Goal: Task Accomplishment & Management: Use online tool/utility

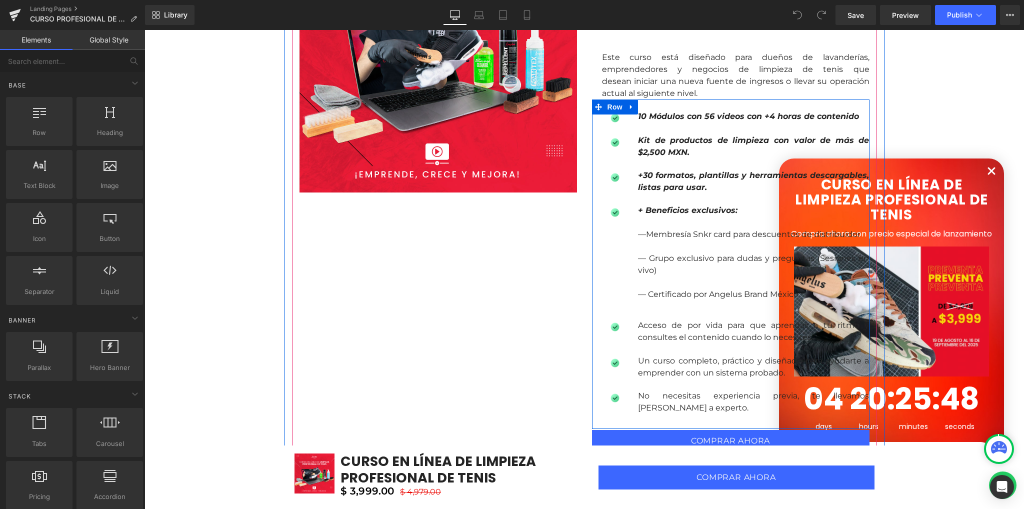
scroll to position [866, 0]
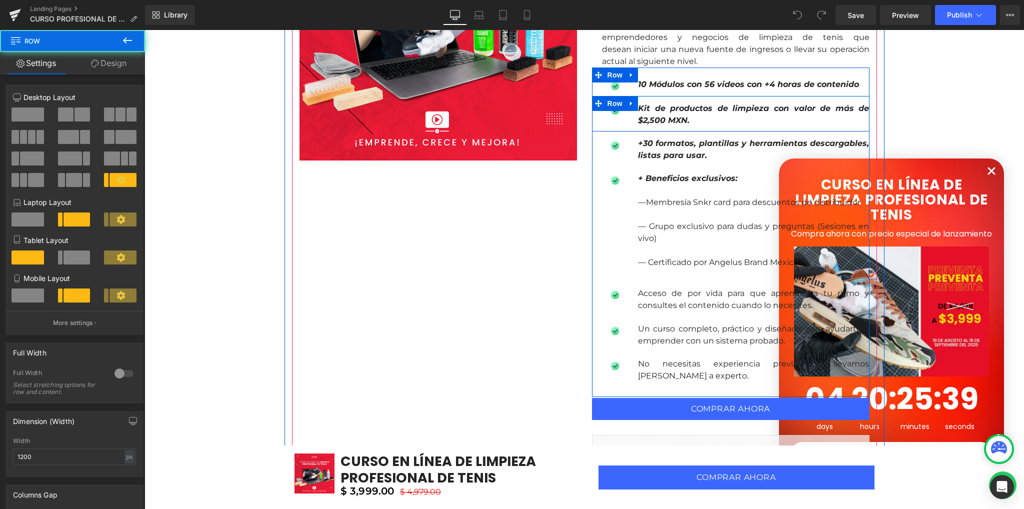
click at [608, 122] on div "Image Kit de productos de limpieza con valor de más de $2,500 MXN. Text Block R…" at bounding box center [730, 113] width 277 height 35
click at [610, 100] on span "Row" at bounding box center [615, 103] width 20 height 15
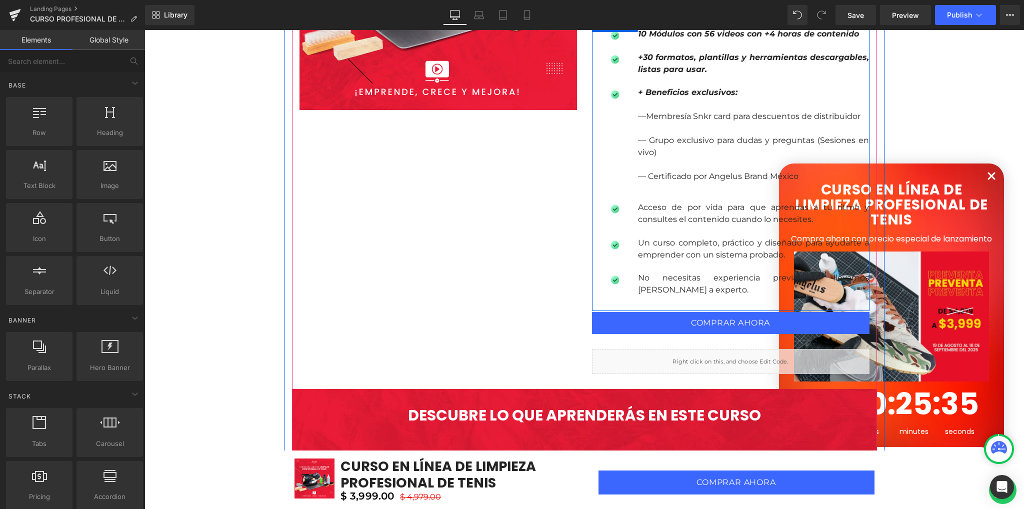
scroll to position [816, 0]
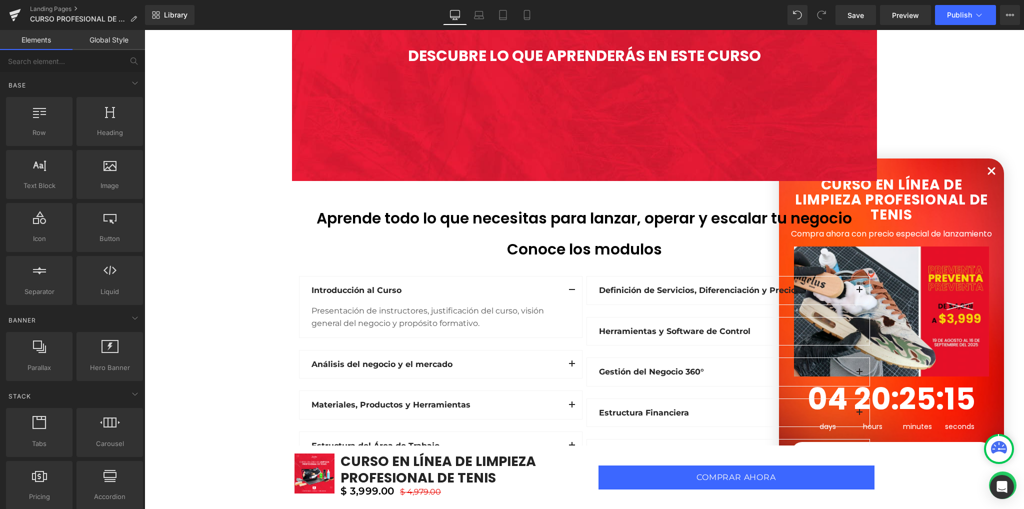
scroll to position [1282, 0]
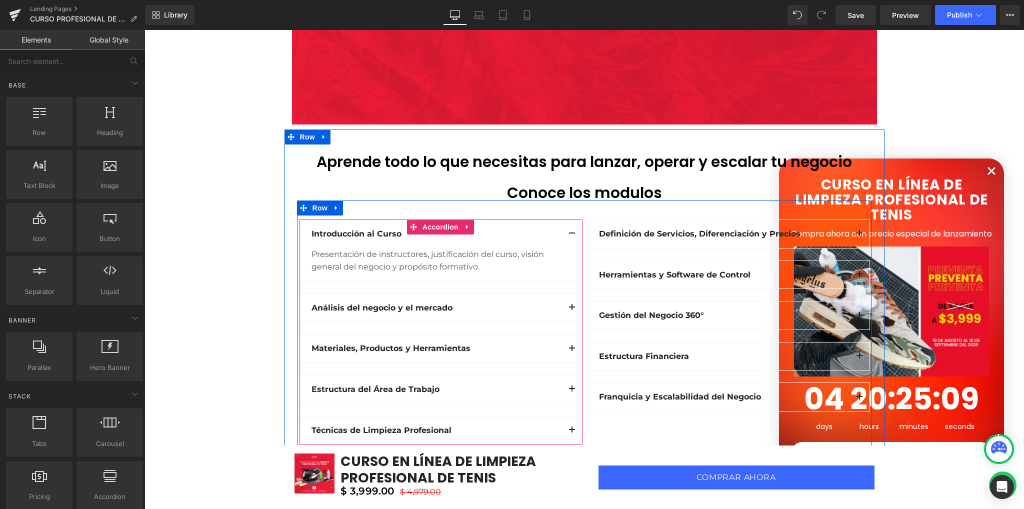
click at [565, 235] on button "button" at bounding box center [572, 234] width 20 height 28
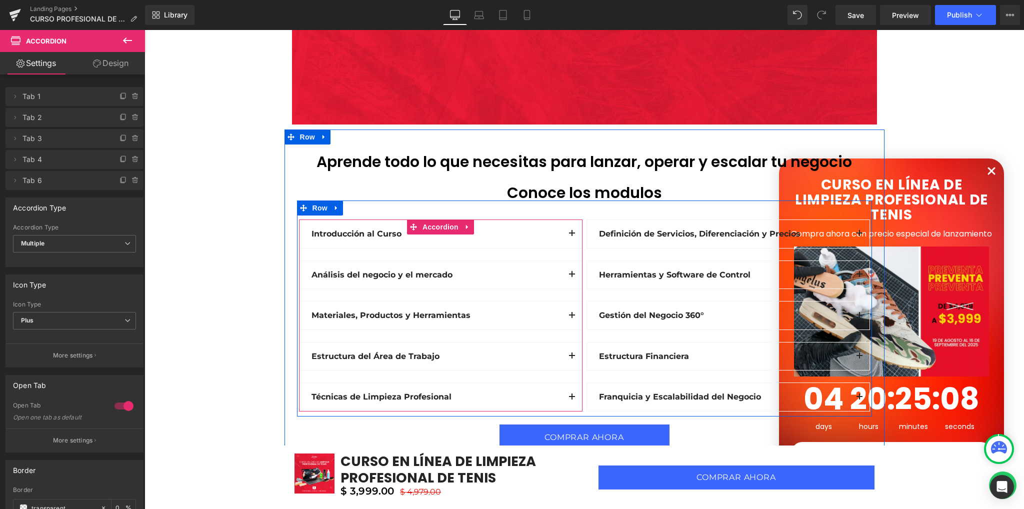
click at [566, 271] on button "button" at bounding box center [572, 275] width 20 height 28
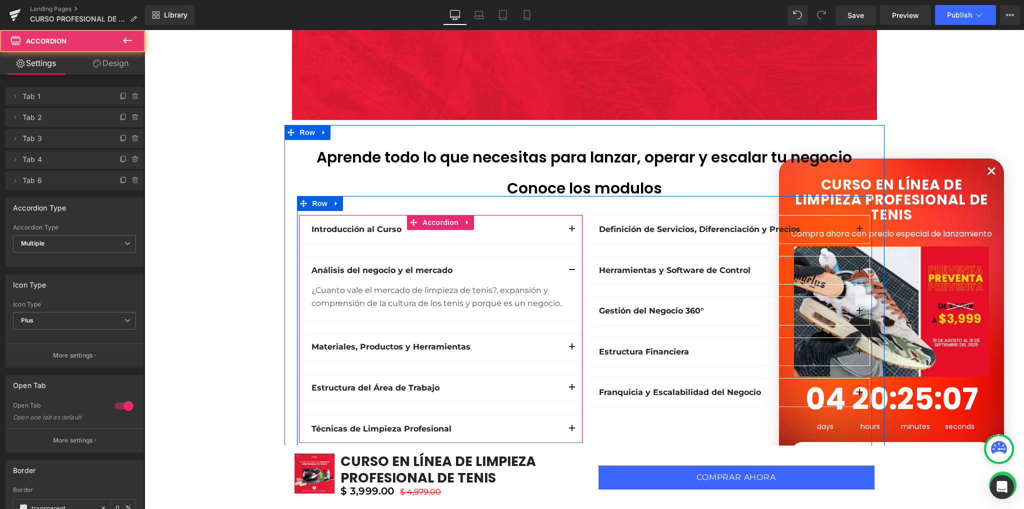
scroll to position [1349, 0]
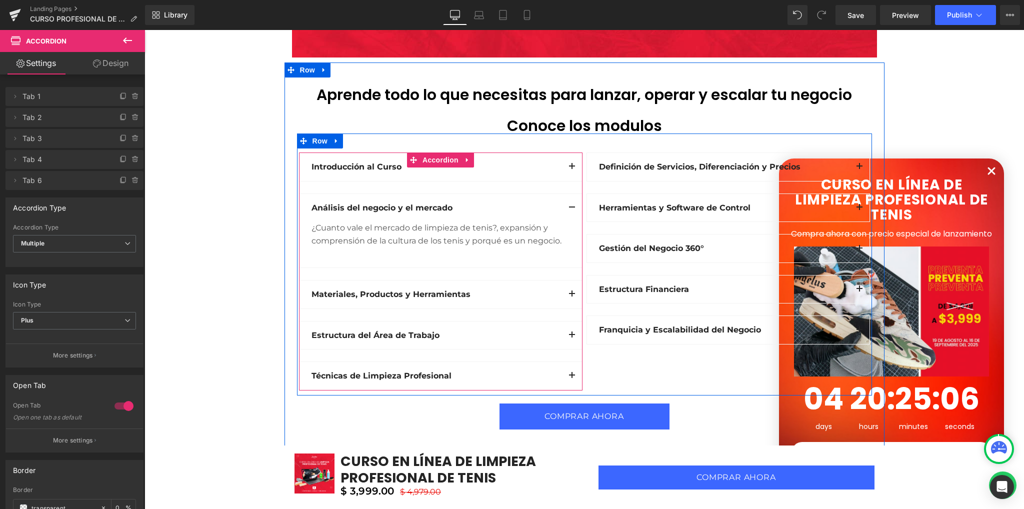
click at [564, 290] on button "button" at bounding box center [572, 294] width 20 height 28
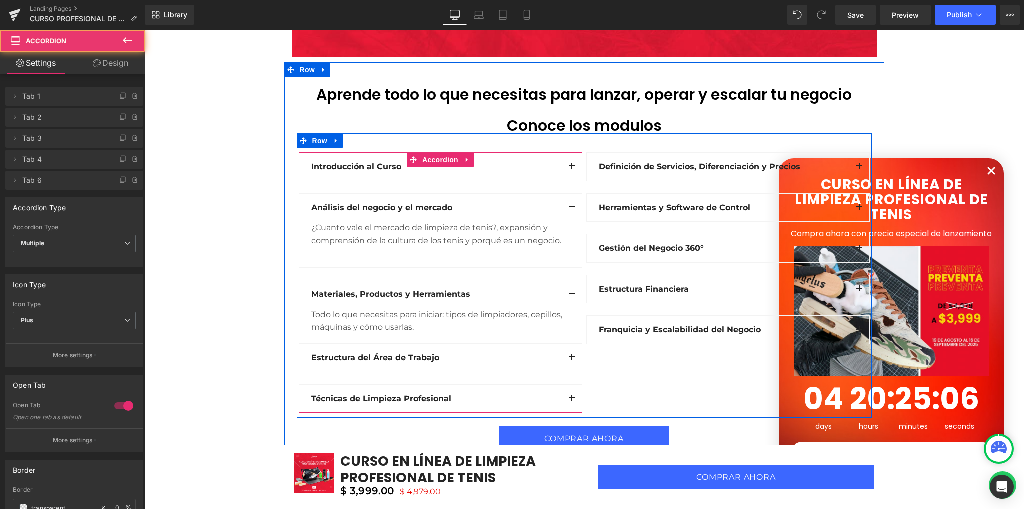
scroll to position [1482, 0]
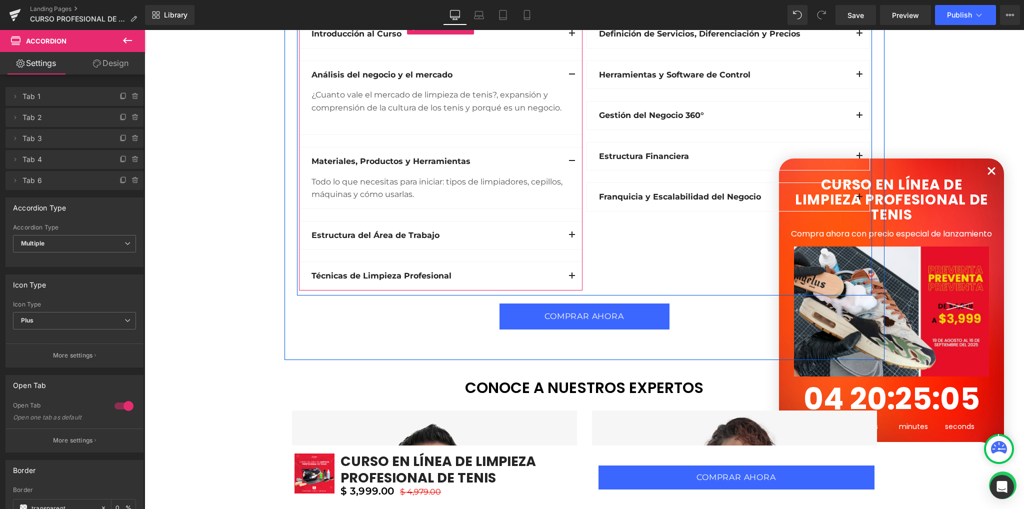
click at [572, 237] on span "button" at bounding box center [572, 237] width 0 height 0
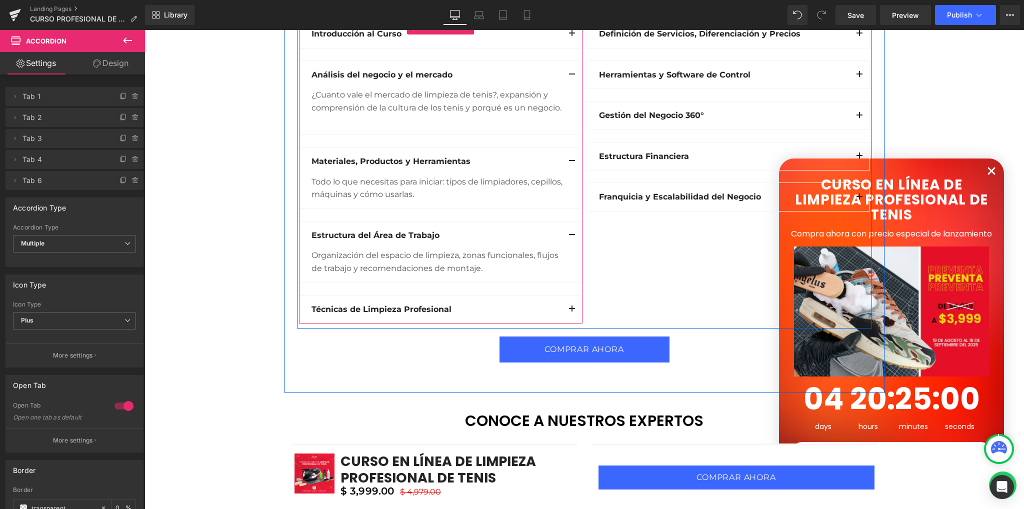
click at [563, 304] on button "button" at bounding box center [572, 309] width 20 height 28
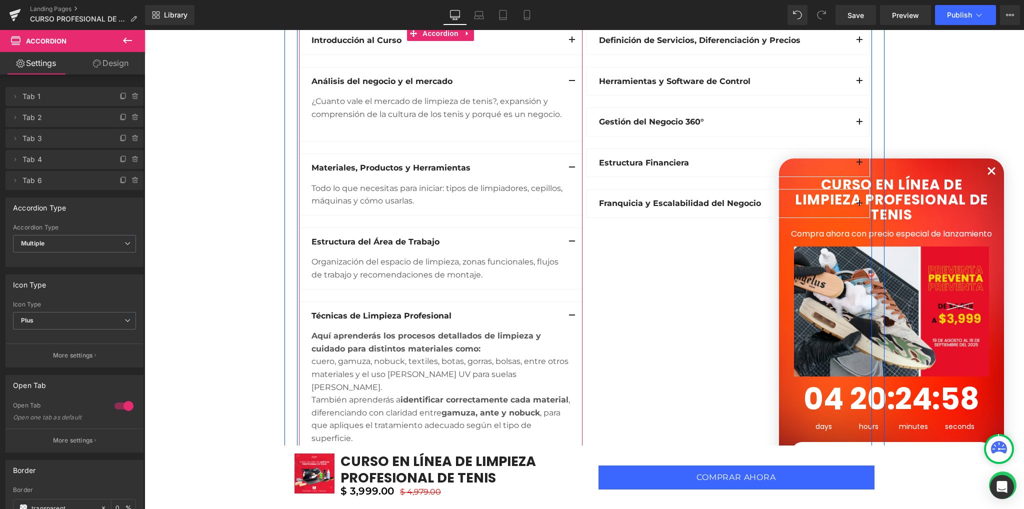
scroll to position [1349, 0]
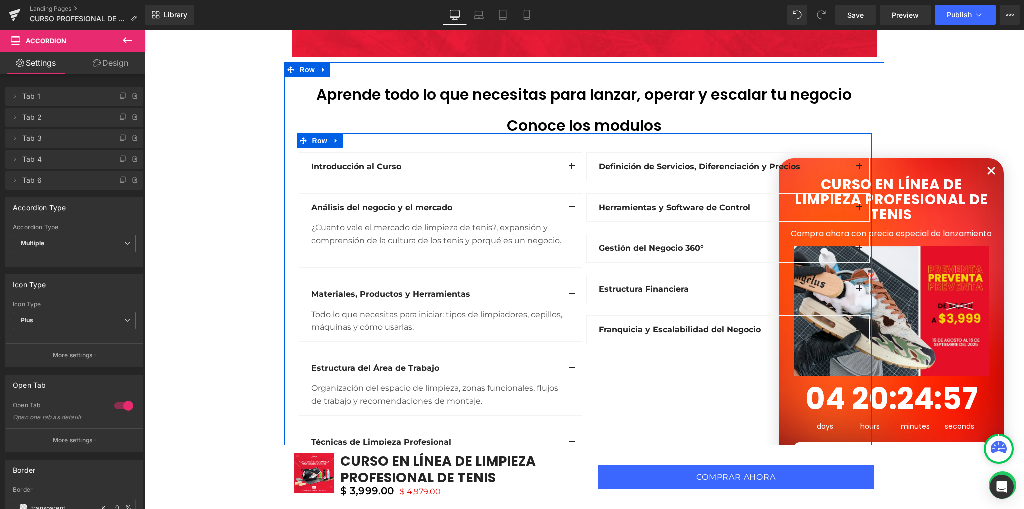
click at [719, 172] on div "Definición de Servicios, Diferenciación y Precios Text Block" at bounding box center [724, 166] width 250 height 13
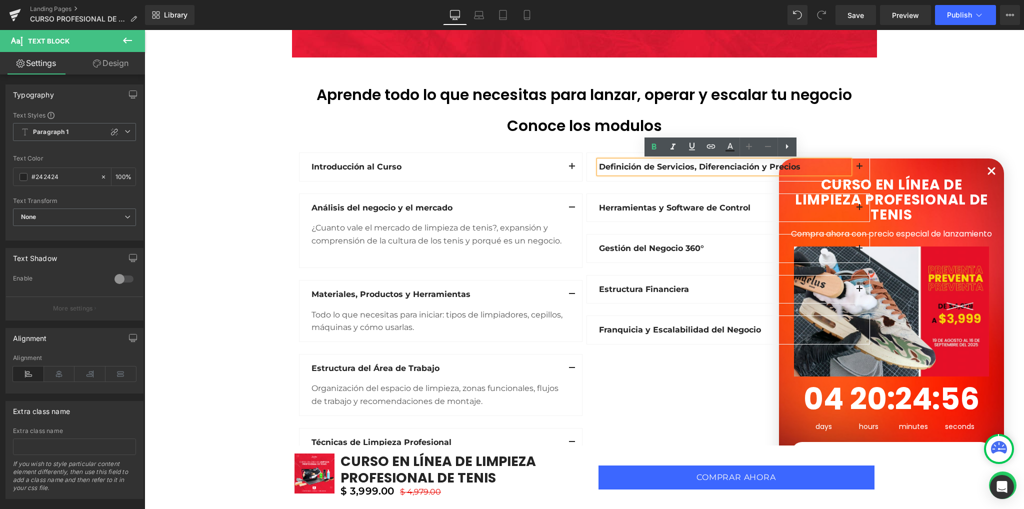
click at [853, 168] on button "button" at bounding box center [859, 167] width 20 height 28
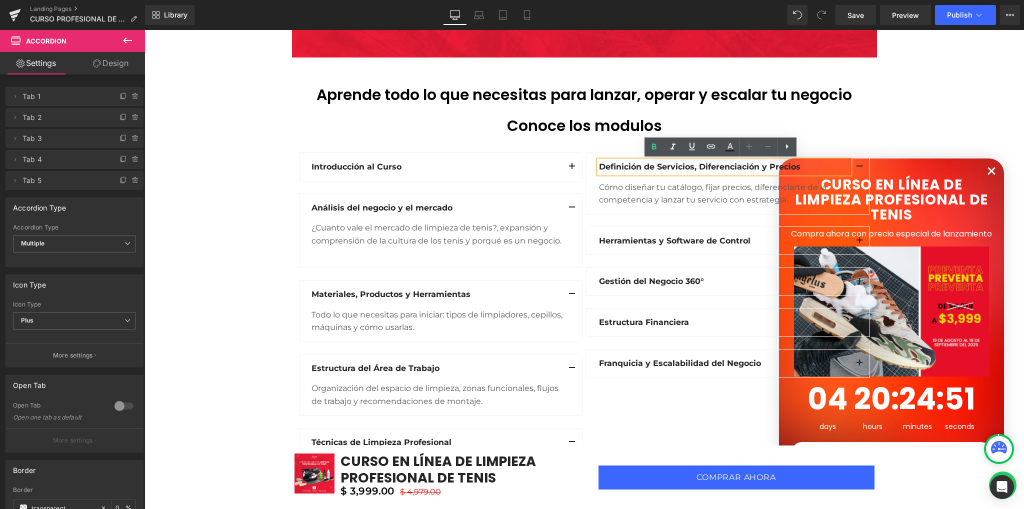
click at [854, 243] on button "button" at bounding box center [859, 241] width 20 height 28
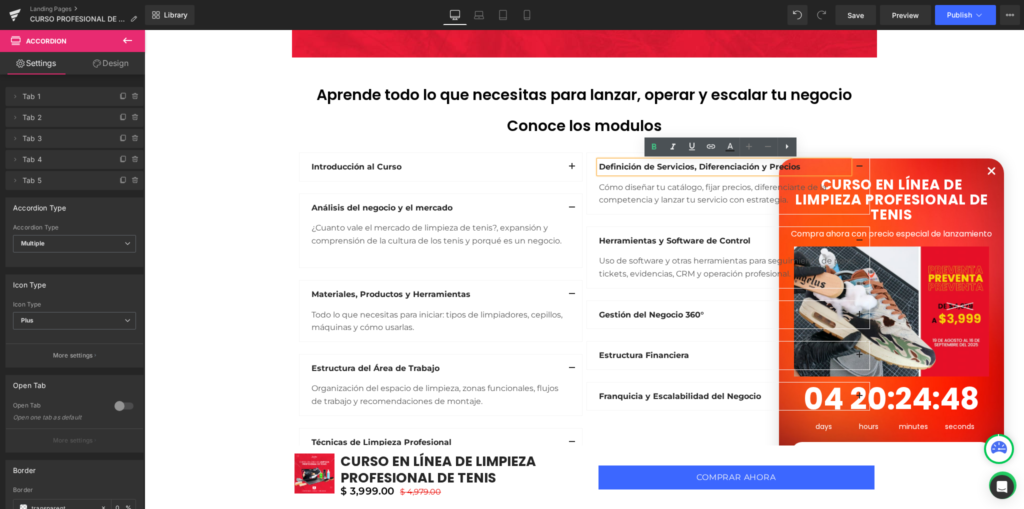
click at [856, 314] on button "button" at bounding box center [859, 315] width 20 height 28
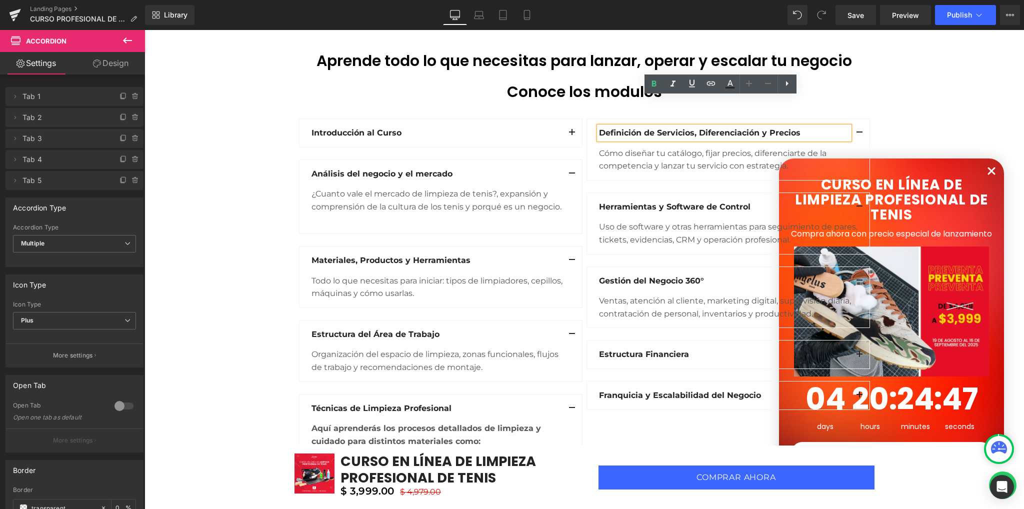
scroll to position [1416, 0]
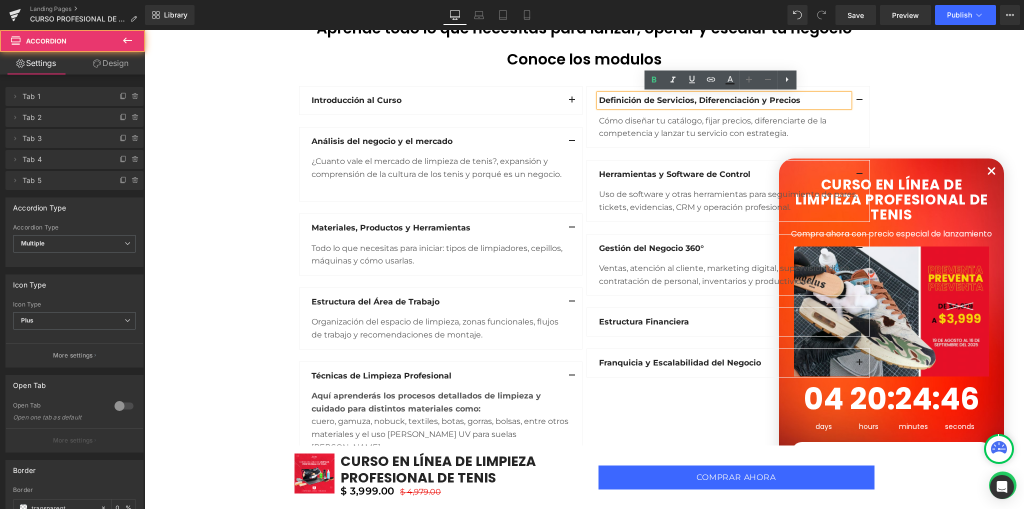
click at [852, 317] on button "button" at bounding box center [859, 322] width 20 height 28
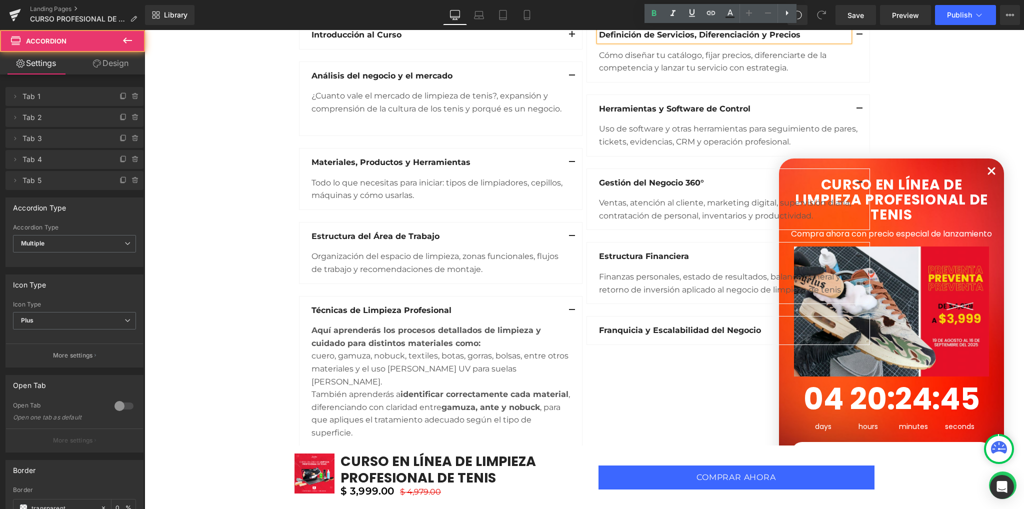
scroll to position [1482, 0]
click at [850, 333] on button "button" at bounding box center [859, 329] width 20 height 28
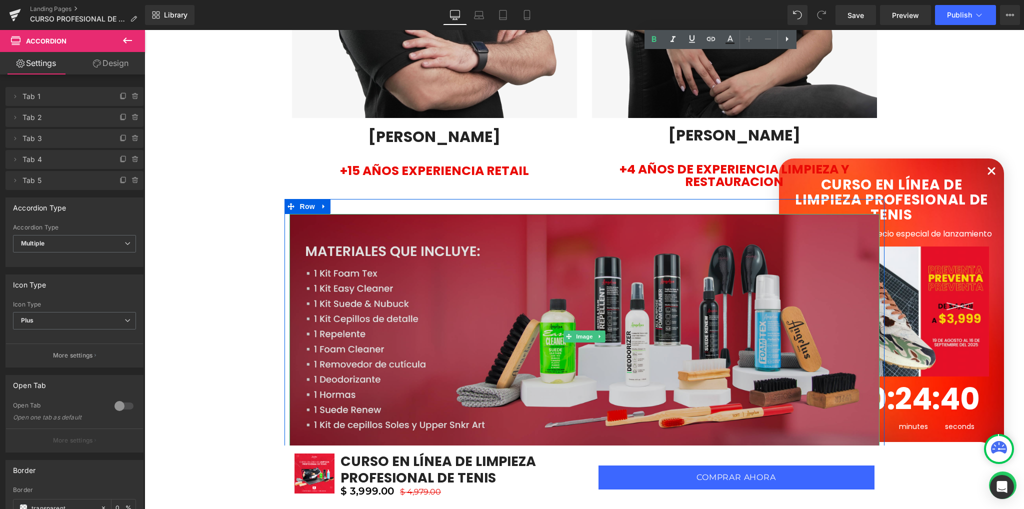
scroll to position [2282, 0]
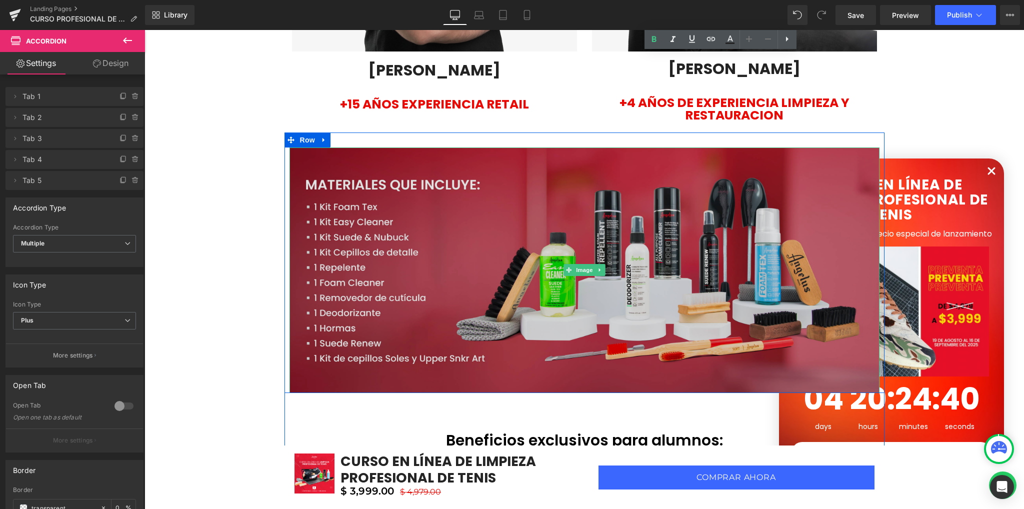
click at [452, 240] on img at bounding box center [584, 270] width 590 height 246
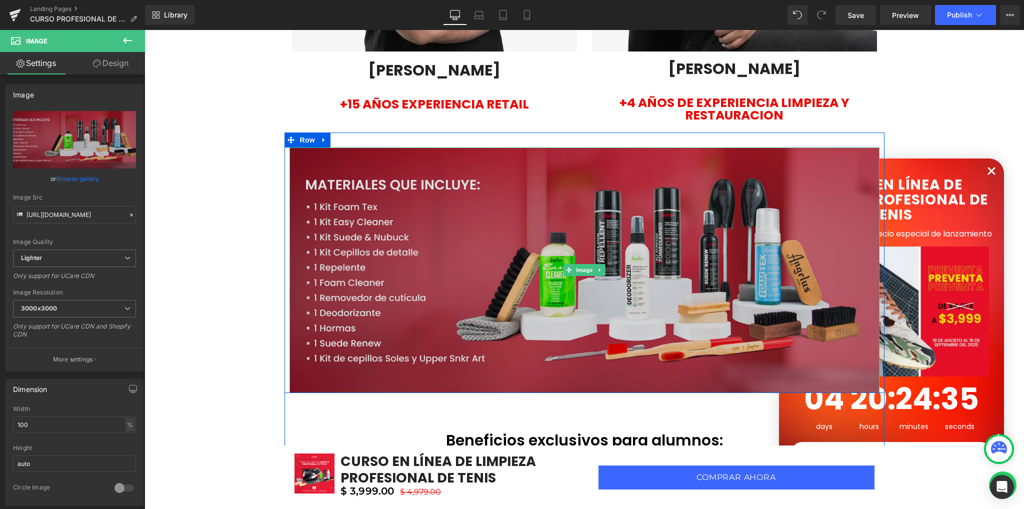
click at [366, 185] on img at bounding box center [584, 270] width 590 height 246
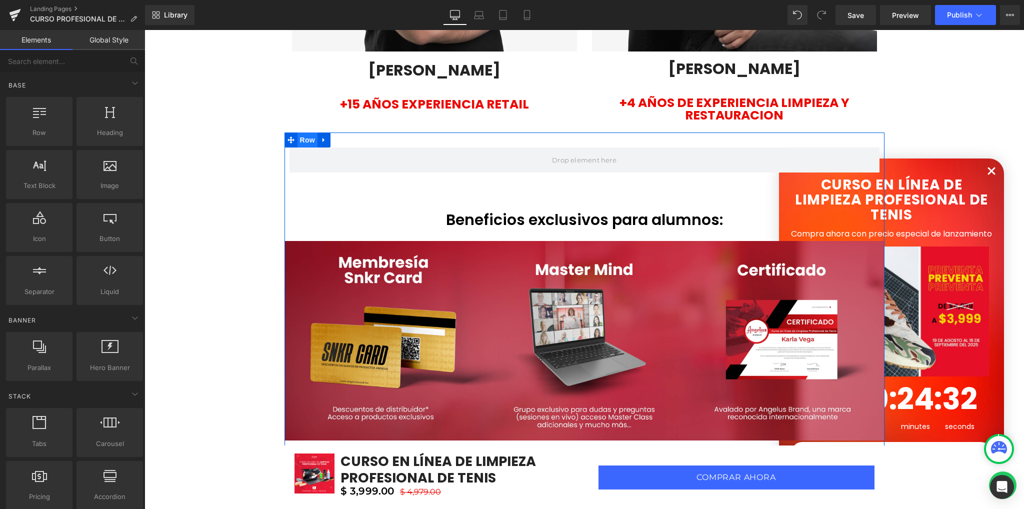
click at [306, 132] on span "Row" at bounding box center [307, 139] width 20 height 15
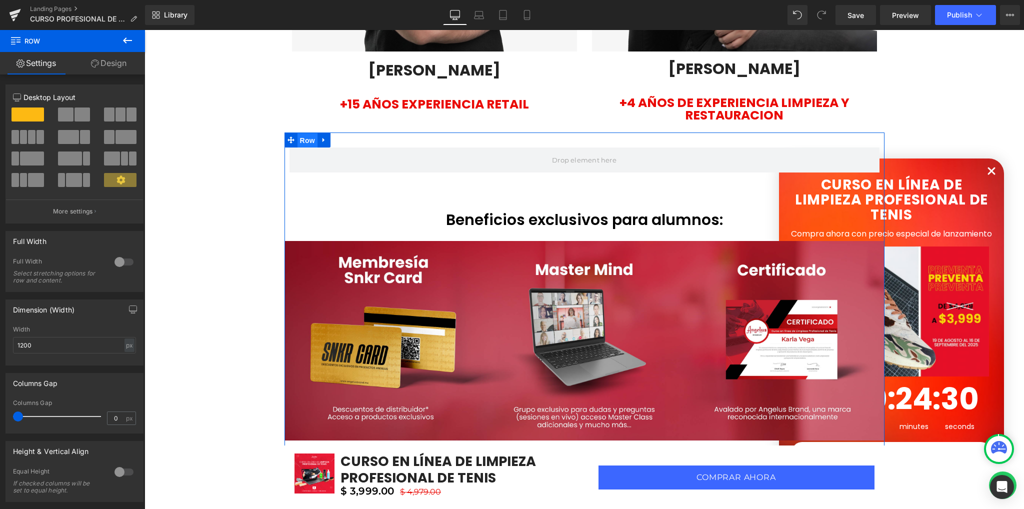
click at [306, 133] on span "Row" at bounding box center [307, 140] width 20 height 15
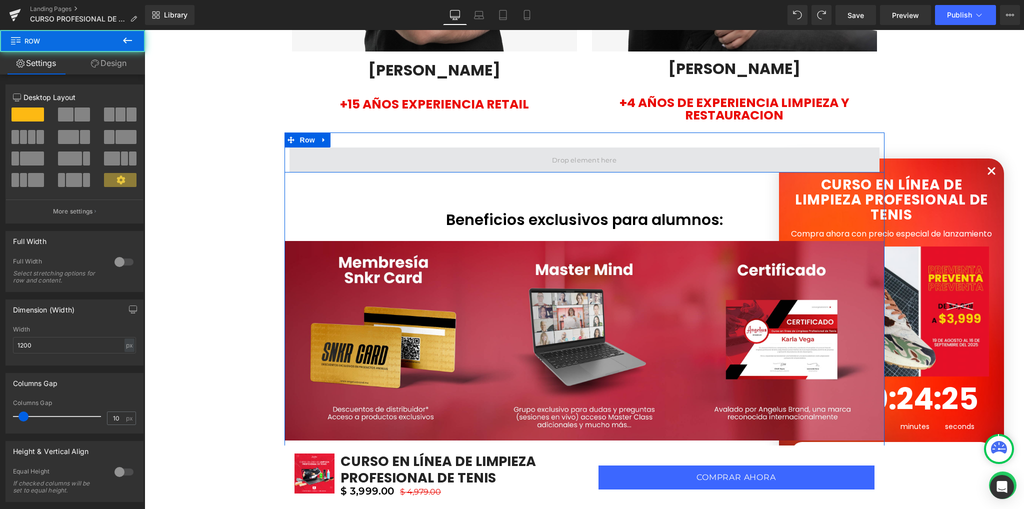
click at [520, 147] on span at bounding box center [584, 159] width 590 height 25
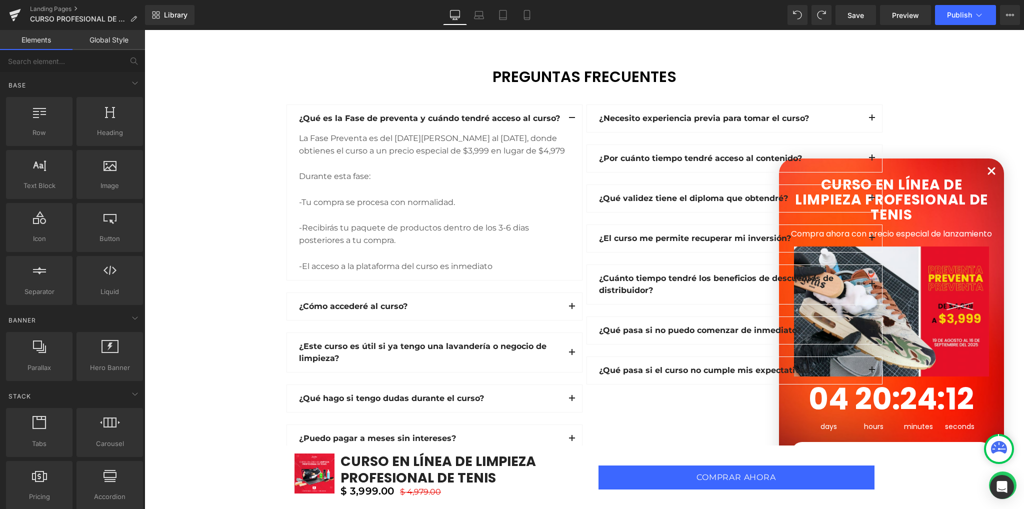
scroll to position [2882, 0]
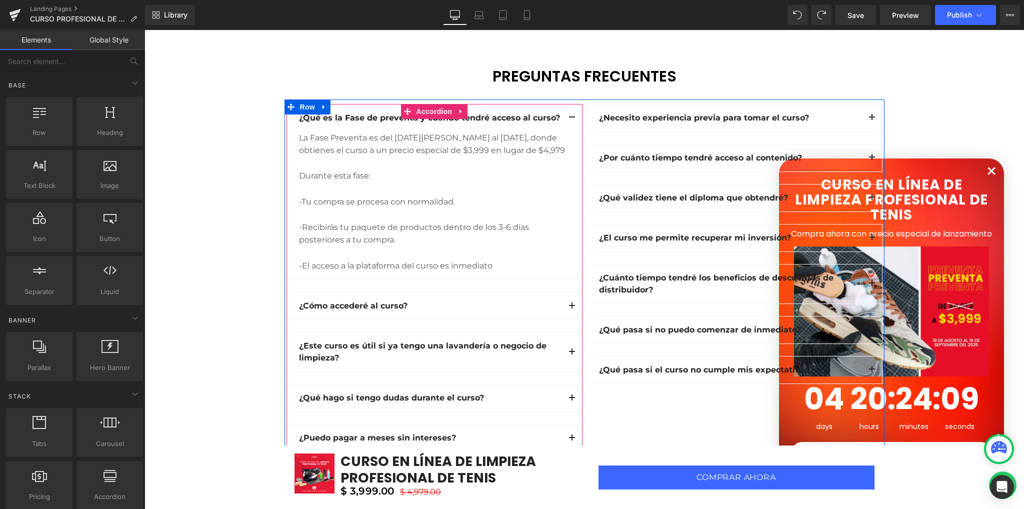
click at [568, 104] on button "button" at bounding box center [572, 117] width 20 height 27
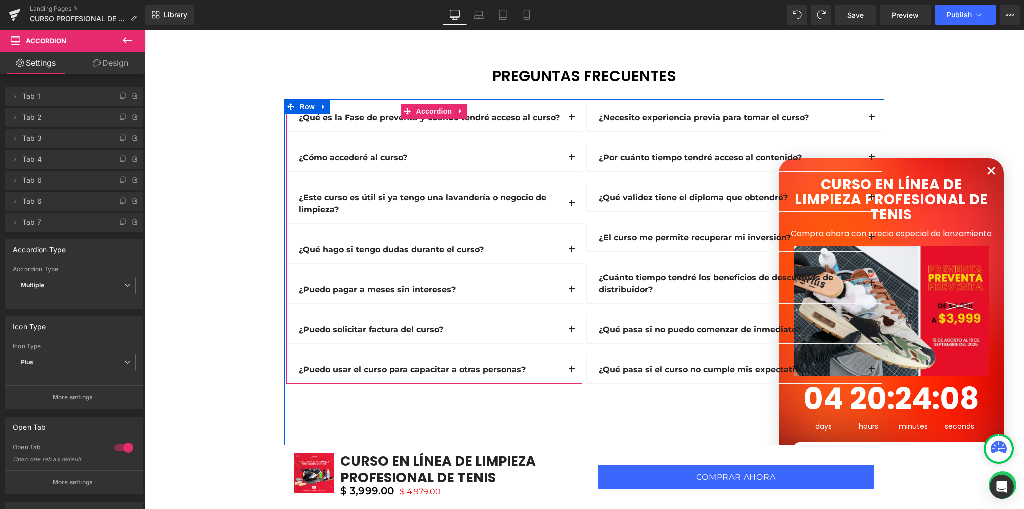
click at [569, 144] on button "button" at bounding box center [572, 157] width 20 height 27
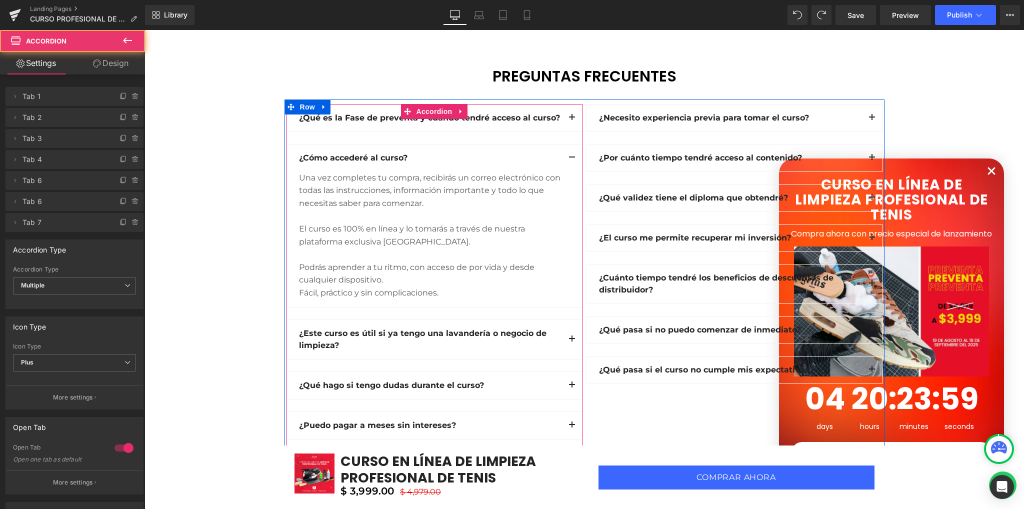
click at [569, 144] on button "button" at bounding box center [572, 157] width 20 height 27
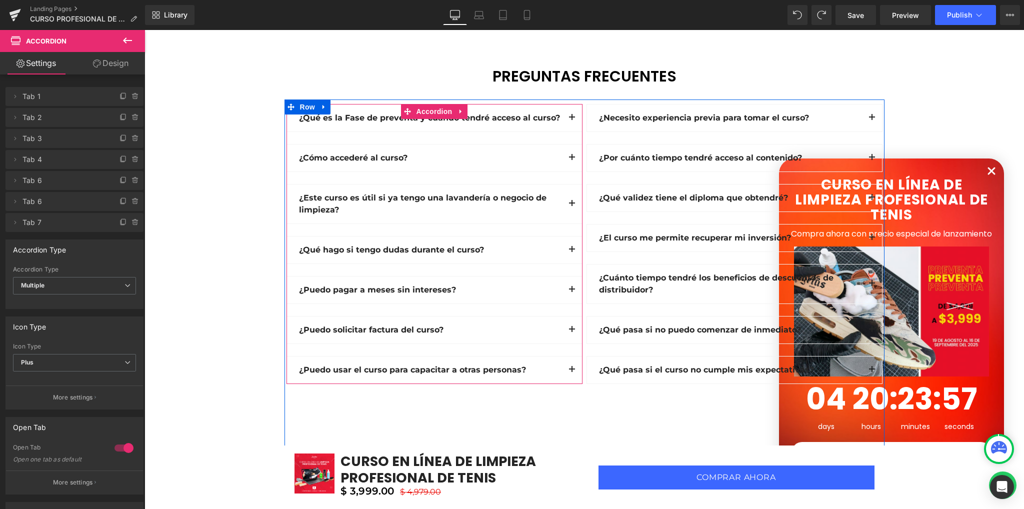
click at [566, 184] on button "button" at bounding box center [572, 203] width 20 height 39
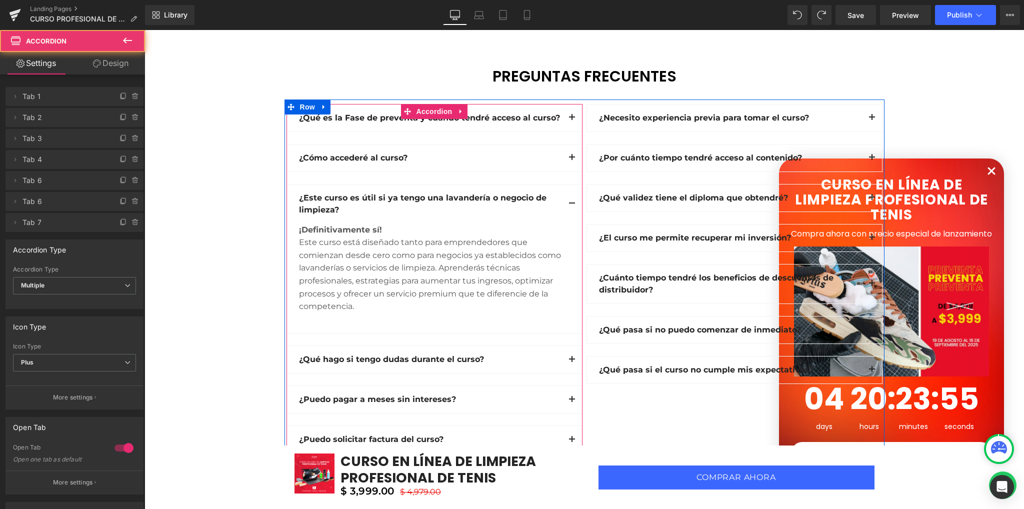
click at [566, 184] on button "button" at bounding box center [572, 203] width 20 height 39
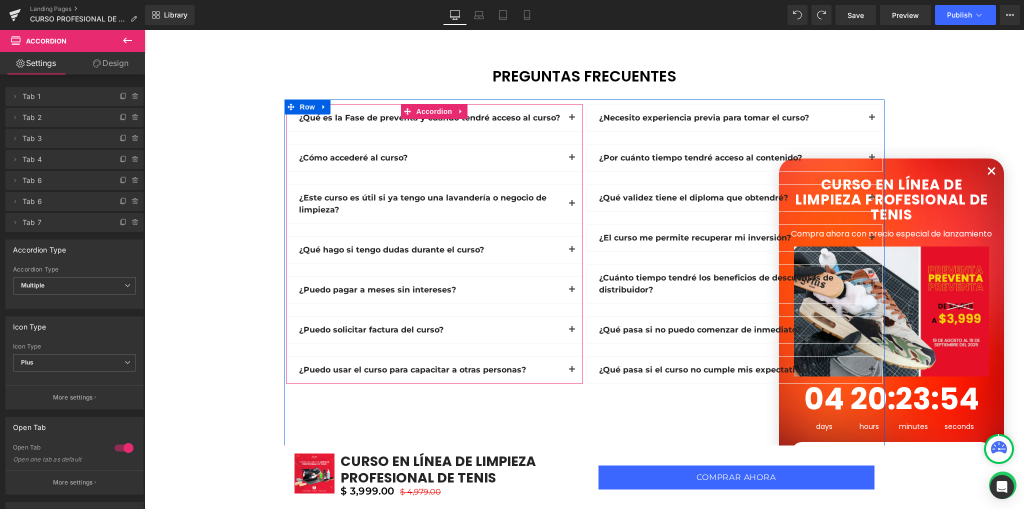
click at [566, 236] on button "button" at bounding box center [572, 249] width 20 height 27
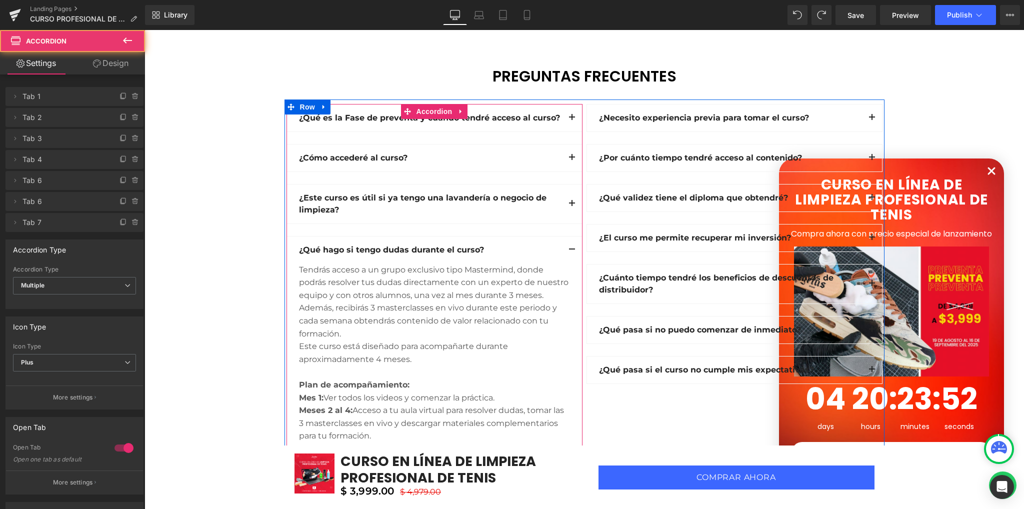
click at [566, 236] on button "button" at bounding box center [572, 249] width 20 height 27
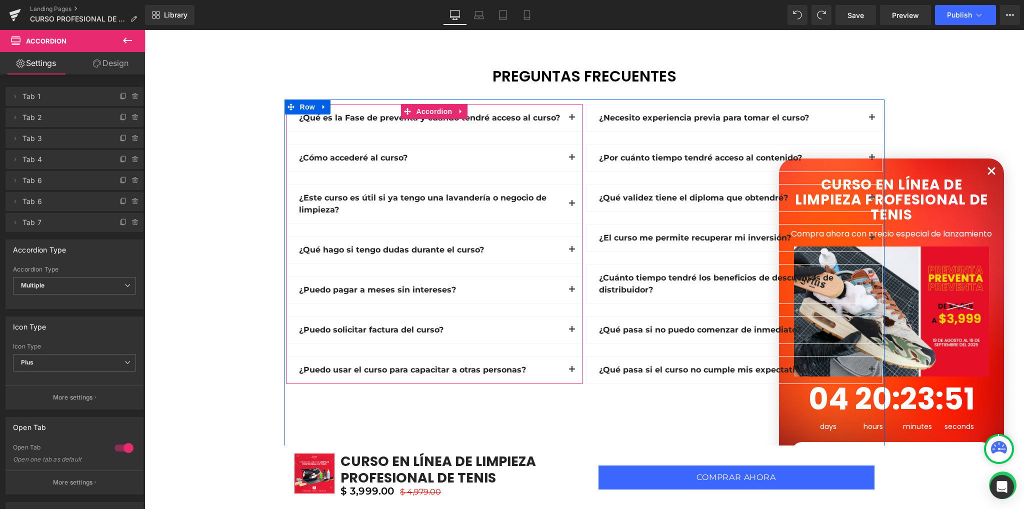
click at [567, 278] on button "button" at bounding box center [572, 289] width 20 height 27
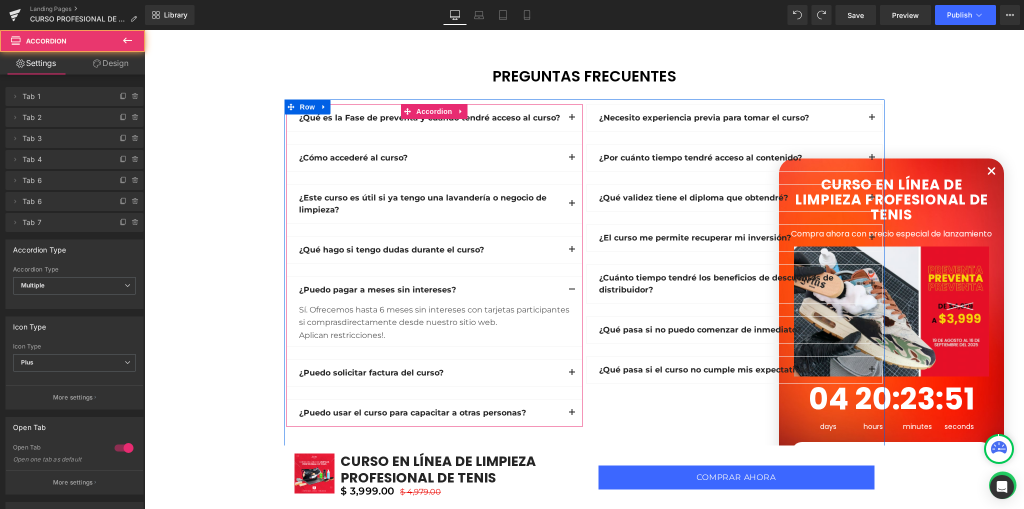
click at [567, 278] on button "button" at bounding box center [572, 289] width 20 height 27
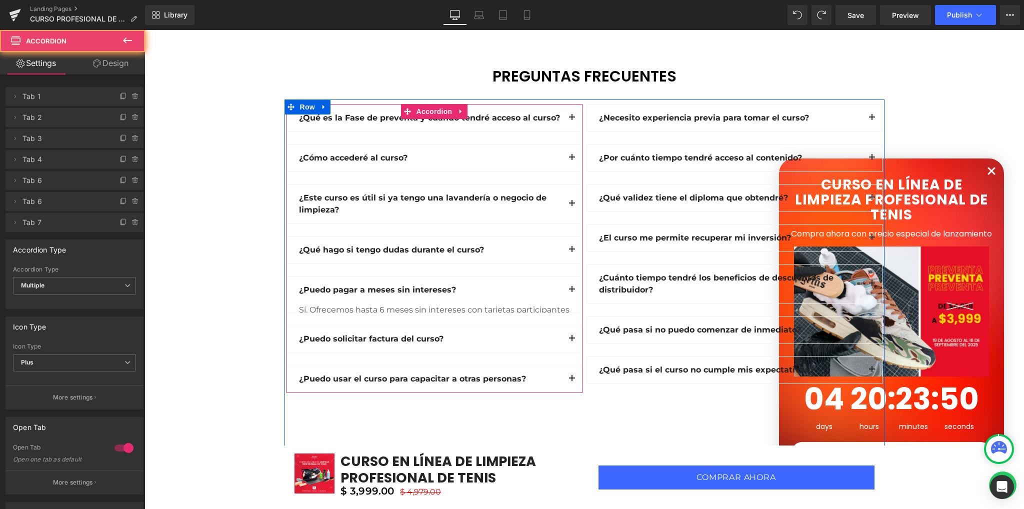
click at [562, 325] on button "button" at bounding box center [572, 338] width 20 height 27
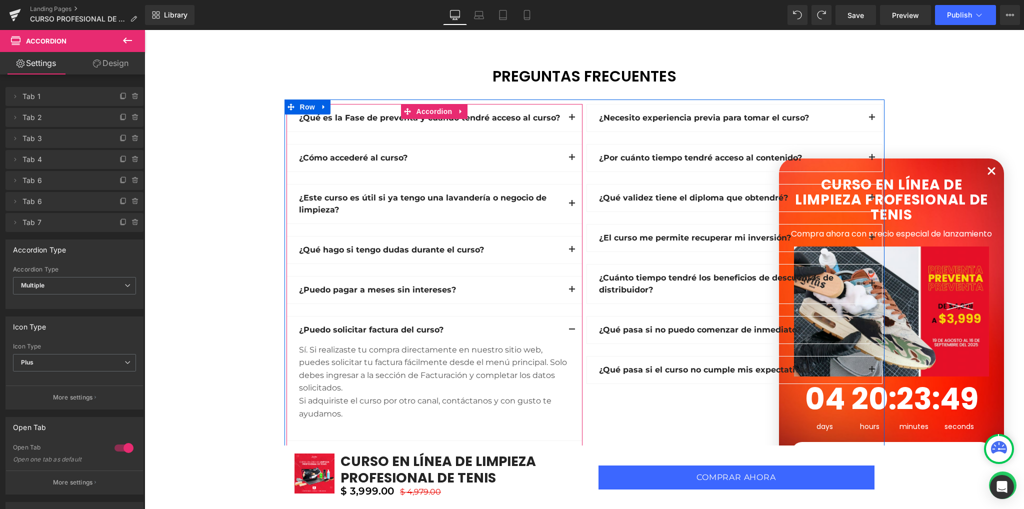
click at [563, 316] on button "button" at bounding box center [572, 329] width 20 height 27
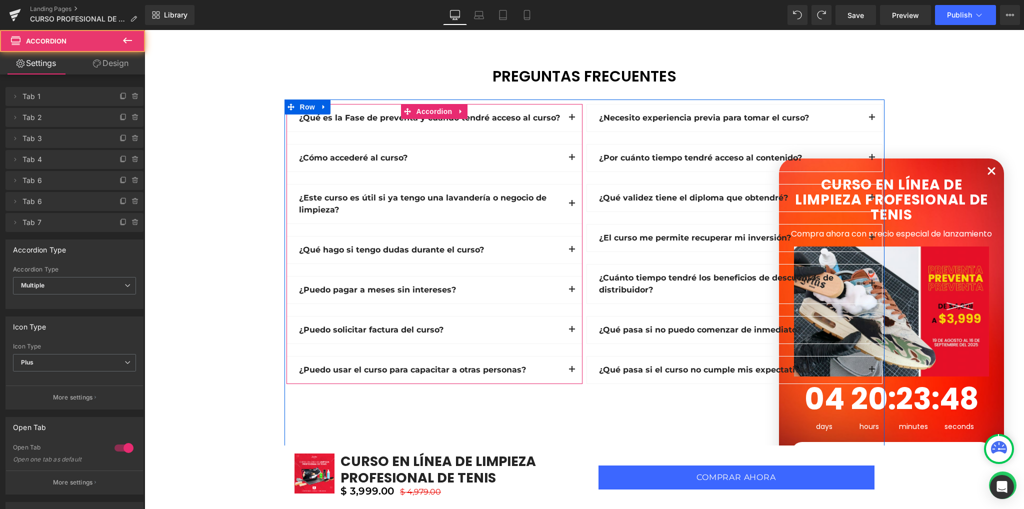
click at [562, 356] on button "button" at bounding box center [572, 369] width 20 height 27
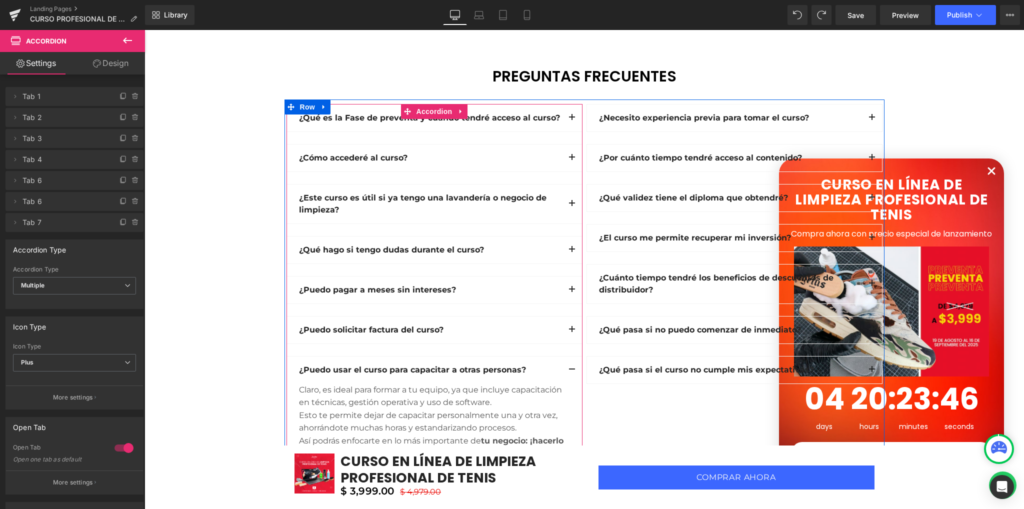
click at [562, 356] on button "button" at bounding box center [572, 369] width 20 height 27
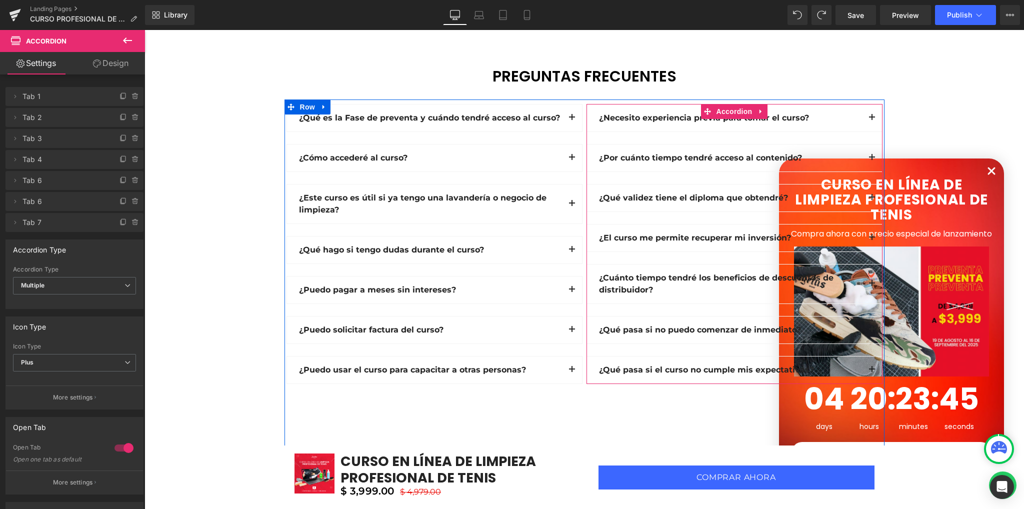
click at [872, 120] on span "button" at bounding box center [872, 120] width 0 height 0
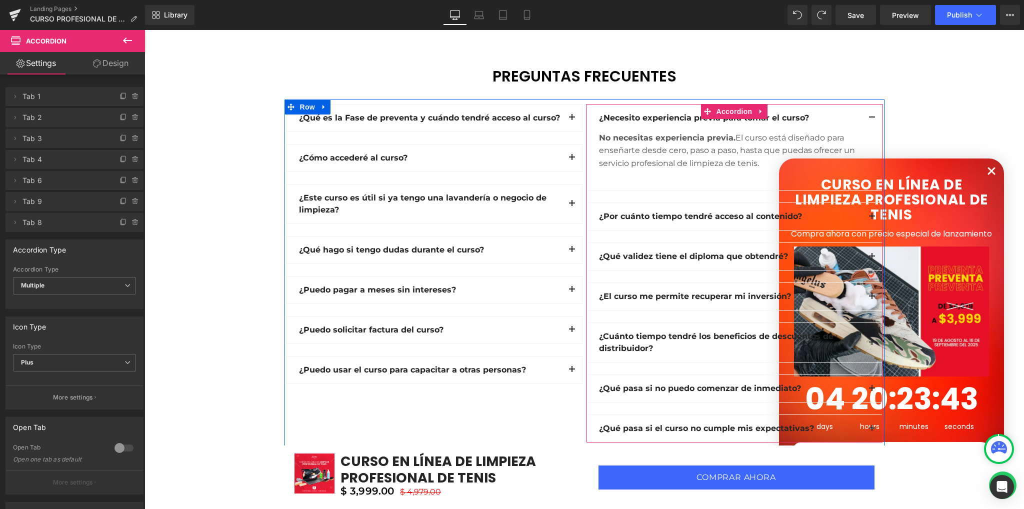
click at [870, 104] on button "button" at bounding box center [872, 117] width 20 height 27
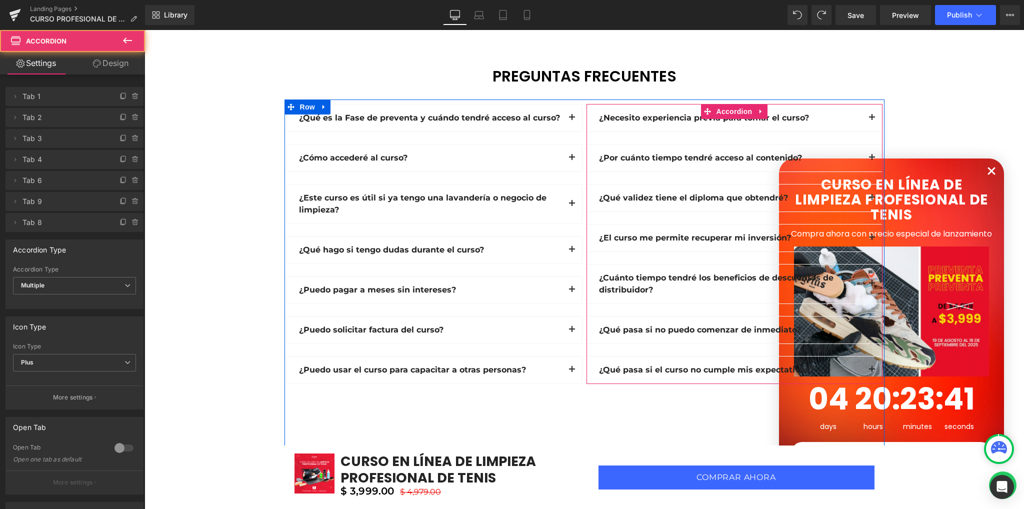
click at [866, 144] on button "button" at bounding box center [872, 157] width 20 height 27
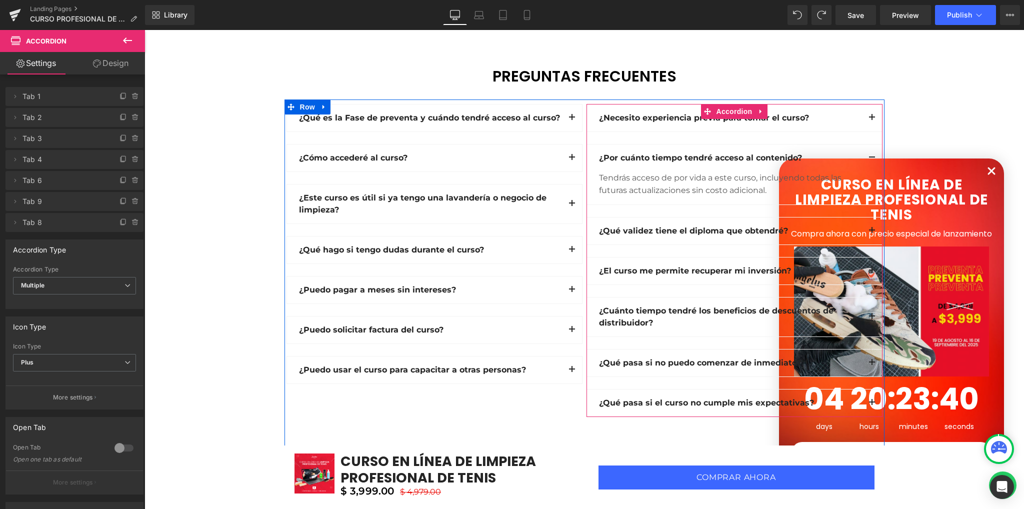
click at [866, 144] on button "button" at bounding box center [872, 157] width 20 height 27
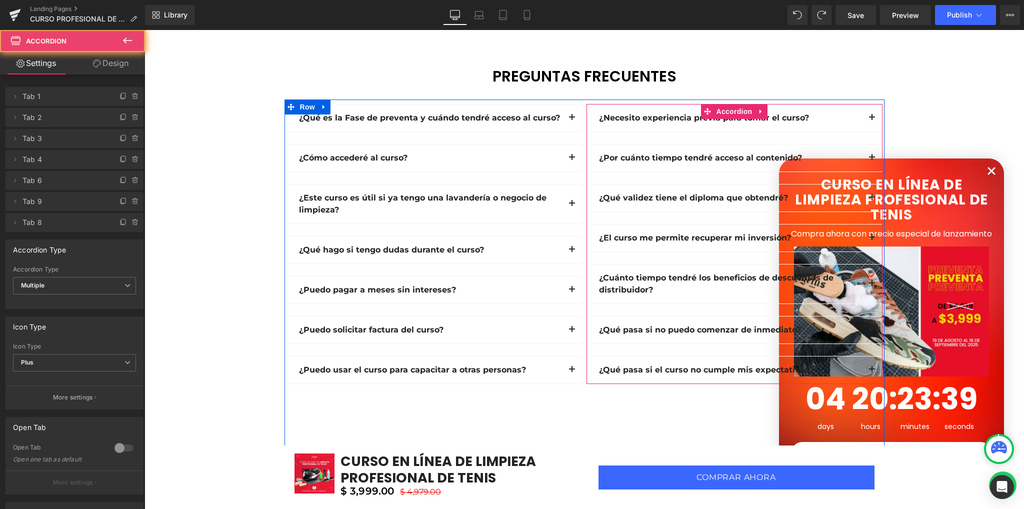
click at [864, 184] on button "button" at bounding box center [872, 197] width 20 height 27
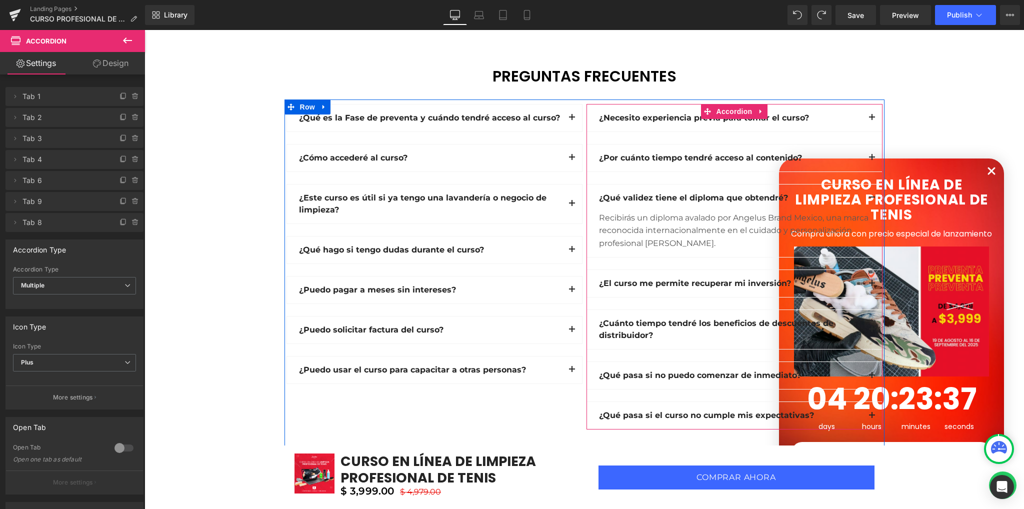
click at [864, 184] on button "button" at bounding box center [872, 197] width 20 height 27
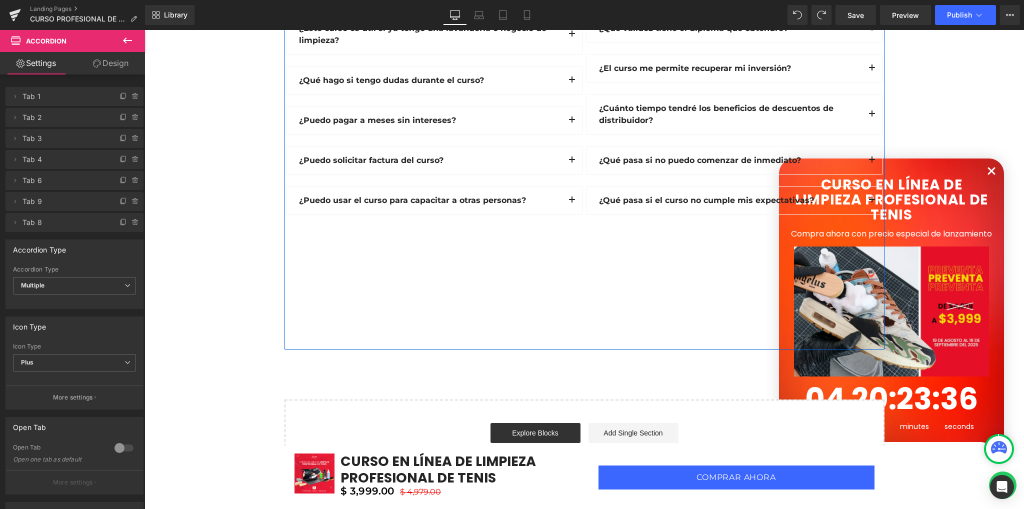
scroll to position [3016, 0]
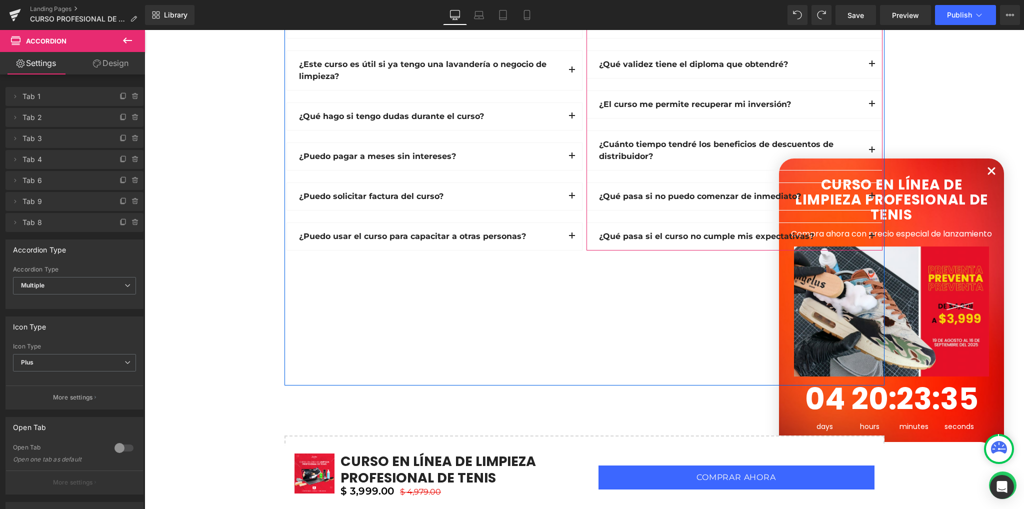
click at [868, 91] on button "button" at bounding box center [872, 104] width 20 height 27
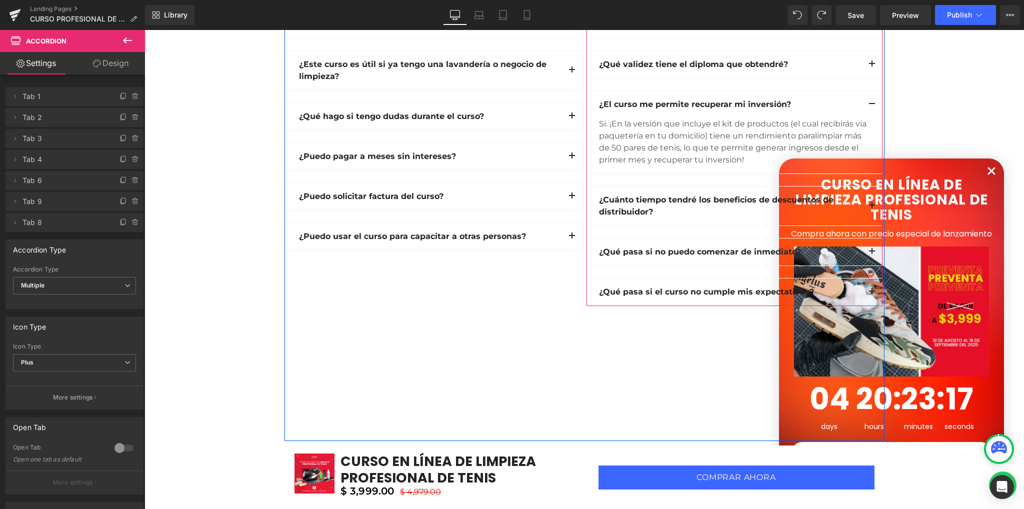
click at [594, 99] on div "¿El curso me permite recuperar mi inversión? Text Block" at bounding box center [734, 104] width 295 height 27
click at [650, 98] on div at bounding box center [730, 99] width 263 height 2
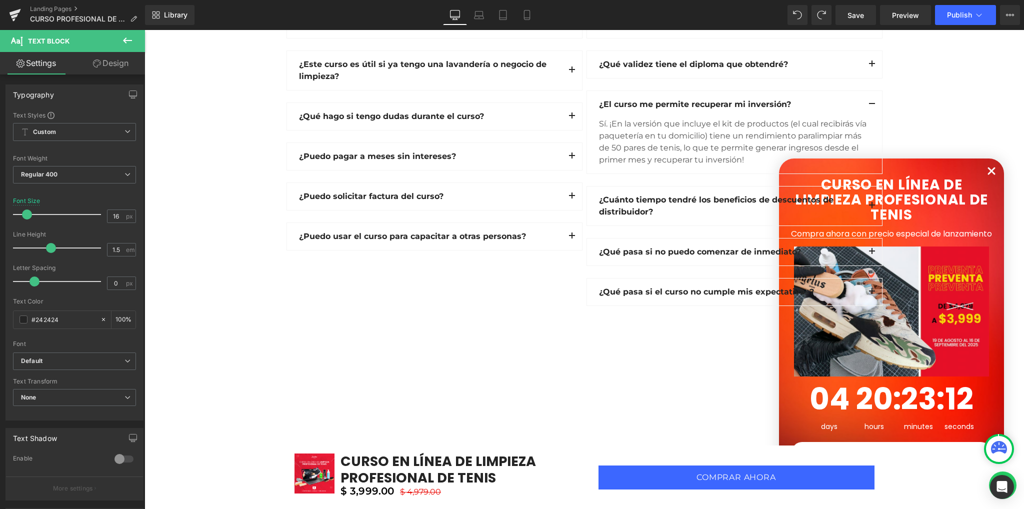
click at [126, 40] on icon at bounding box center [127, 40] width 9 height 6
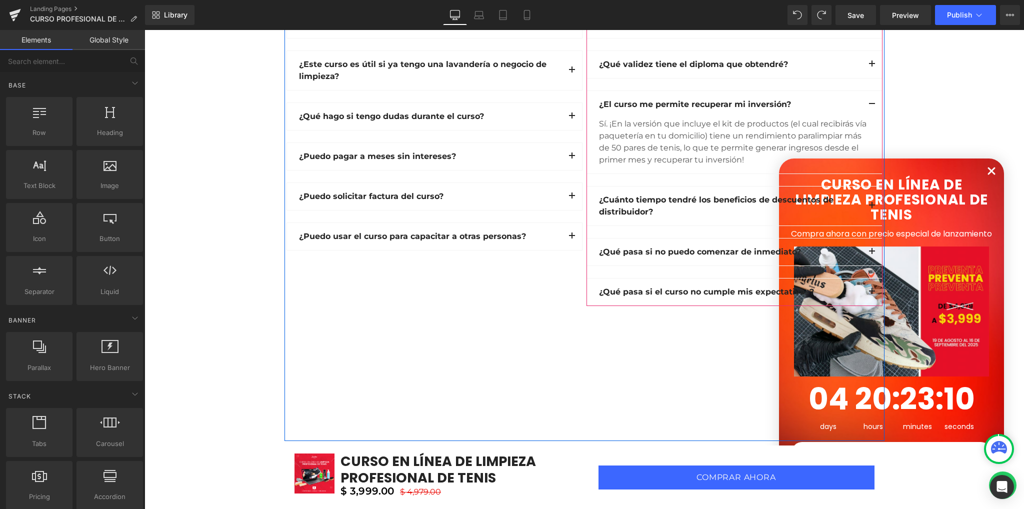
click at [594, 100] on div "¿El curso me permite recuperar mi inversión? Text Block" at bounding box center [734, 104] width 295 height 27
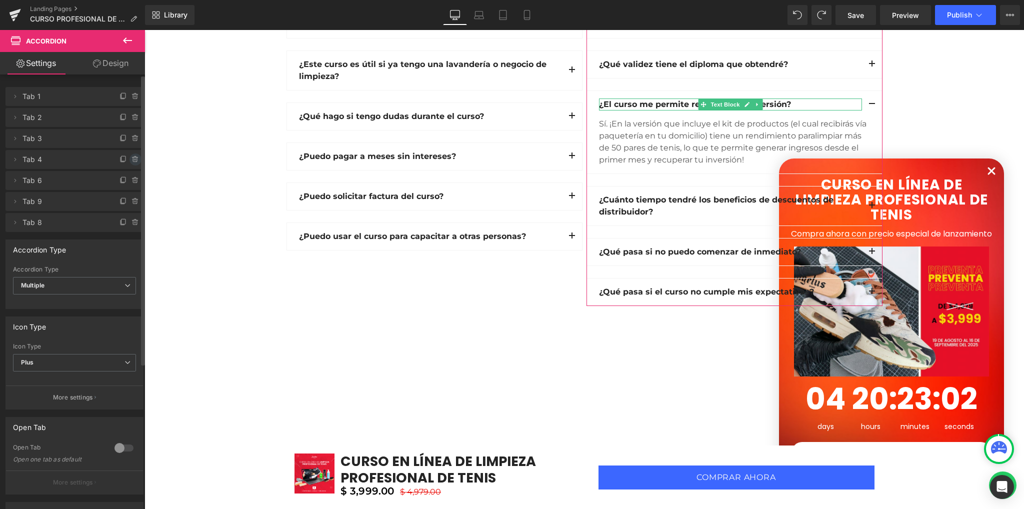
click at [132, 155] on icon at bounding box center [135, 159] width 8 height 8
click at [130, 157] on button "Delete" at bounding box center [124, 159] width 31 height 13
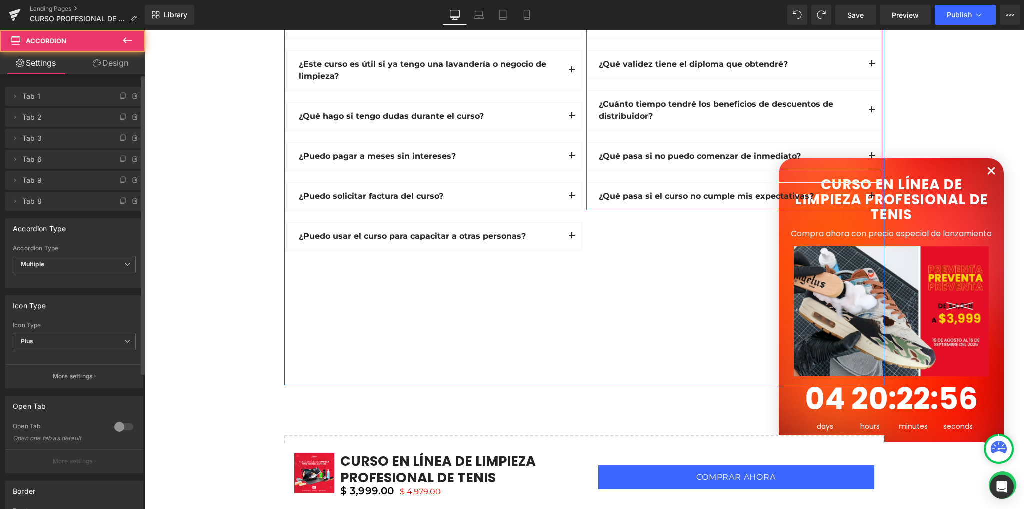
click at [869, 96] on button "button" at bounding box center [872, 110] width 20 height 39
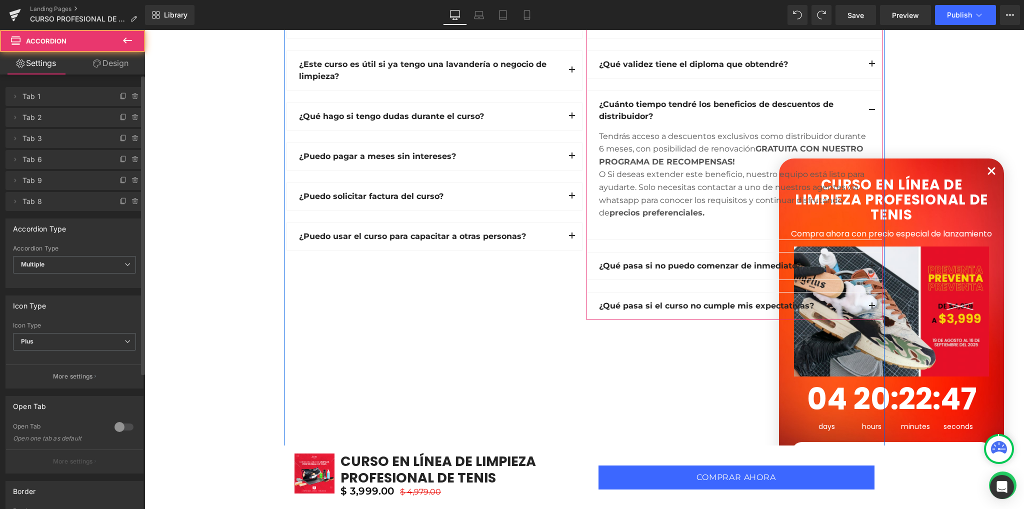
click at [869, 96] on button "button" at bounding box center [872, 110] width 20 height 39
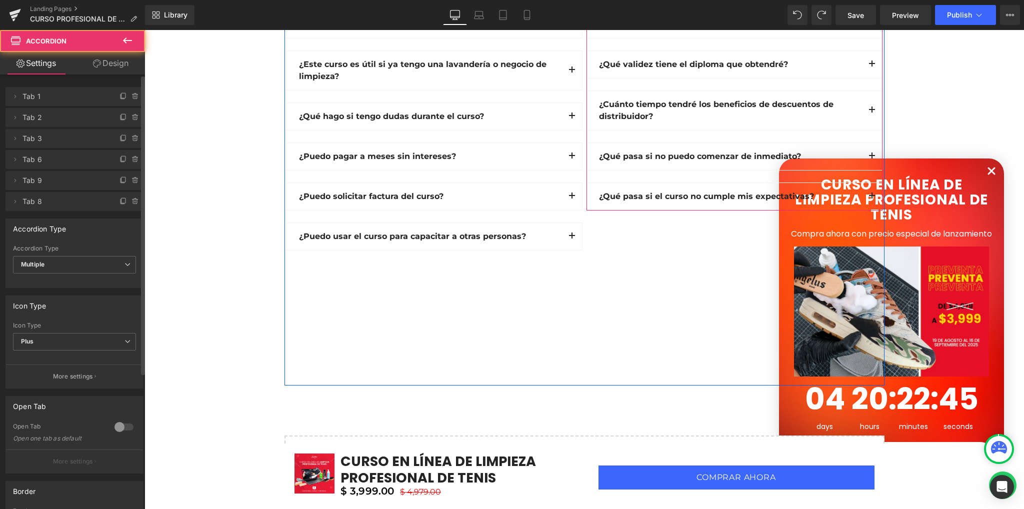
click at [866, 143] on button "button" at bounding box center [872, 156] width 20 height 27
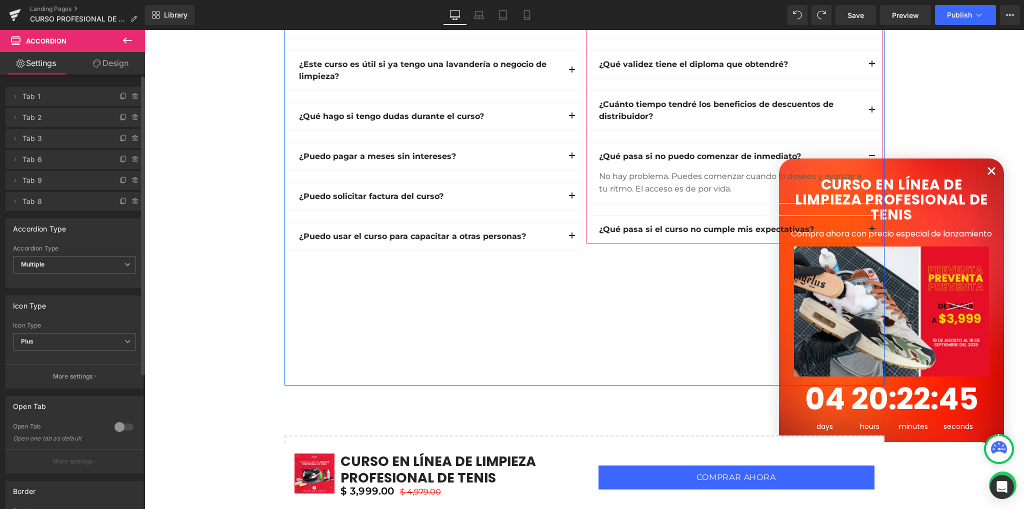
click at [866, 143] on button "button" at bounding box center [872, 156] width 20 height 27
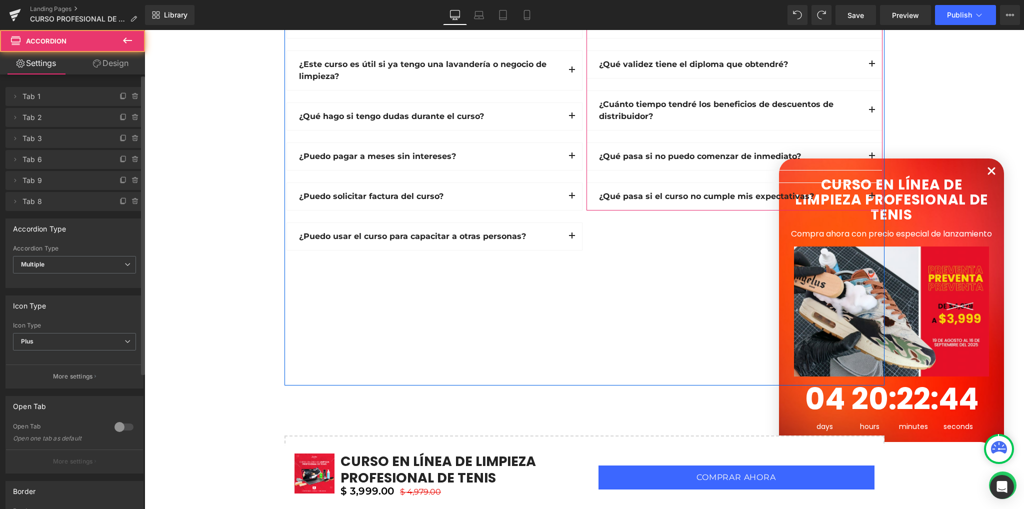
click at [872, 198] on span "button" at bounding box center [872, 198] width 0 height 0
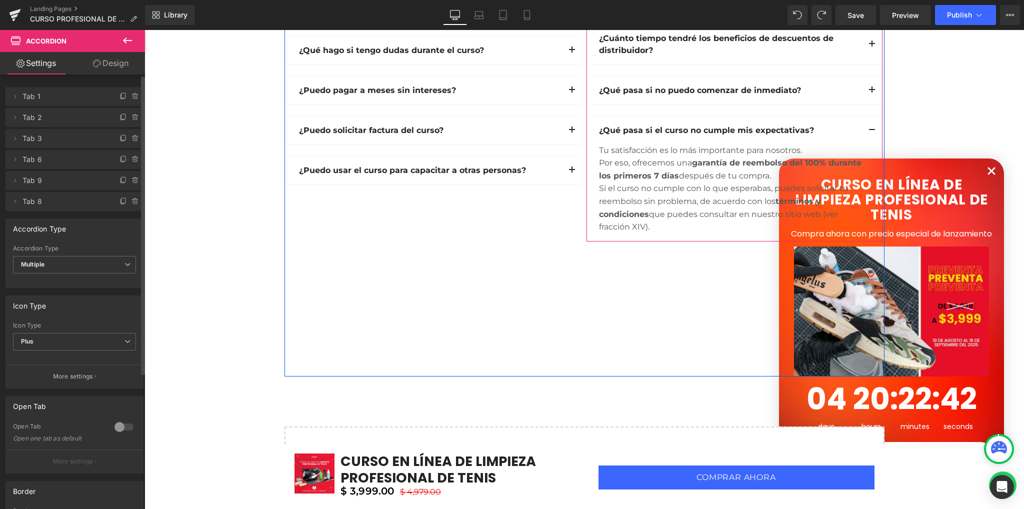
scroll to position [3082, 0]
click at [868, 116] on button "button" at bounding box center [872, 129] width 20 height 27
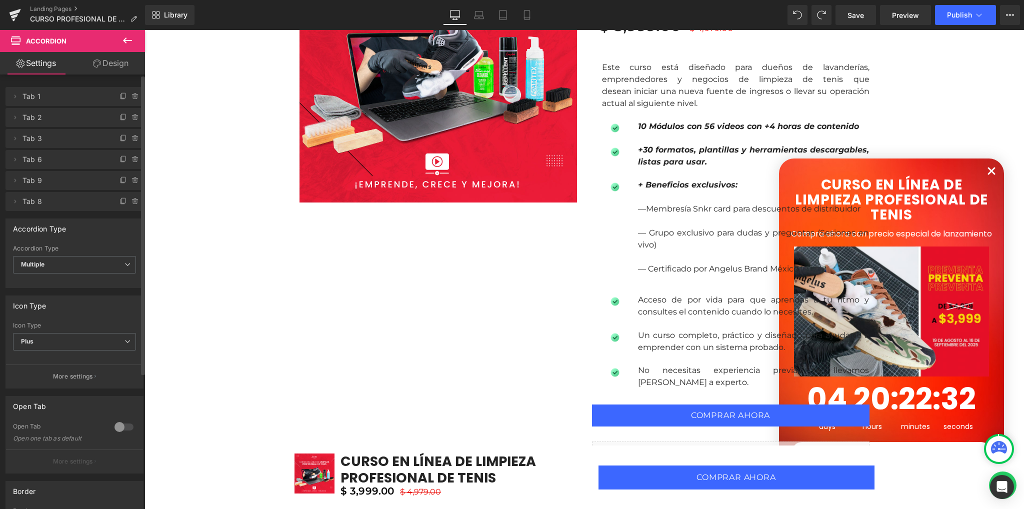
scroll to position [757, 0]
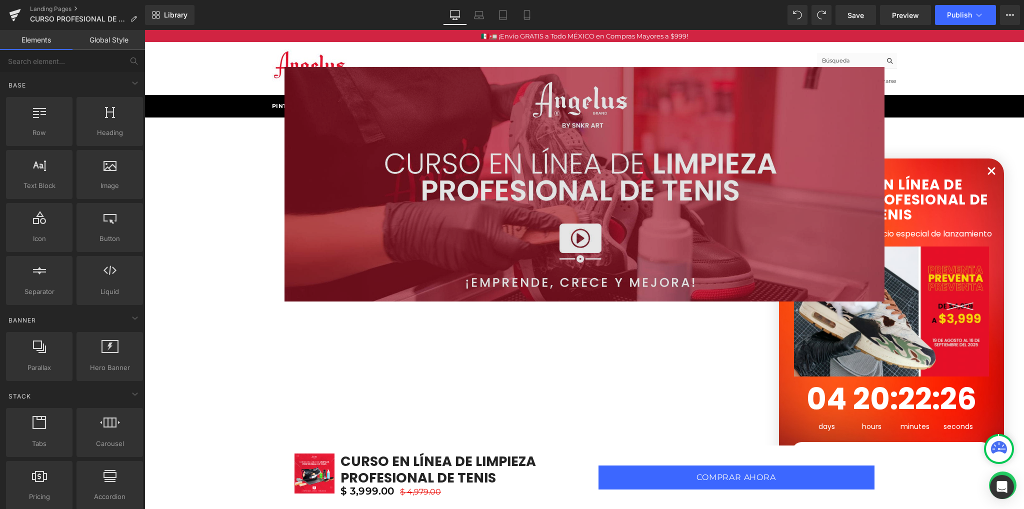
scroll to position [0, 0]
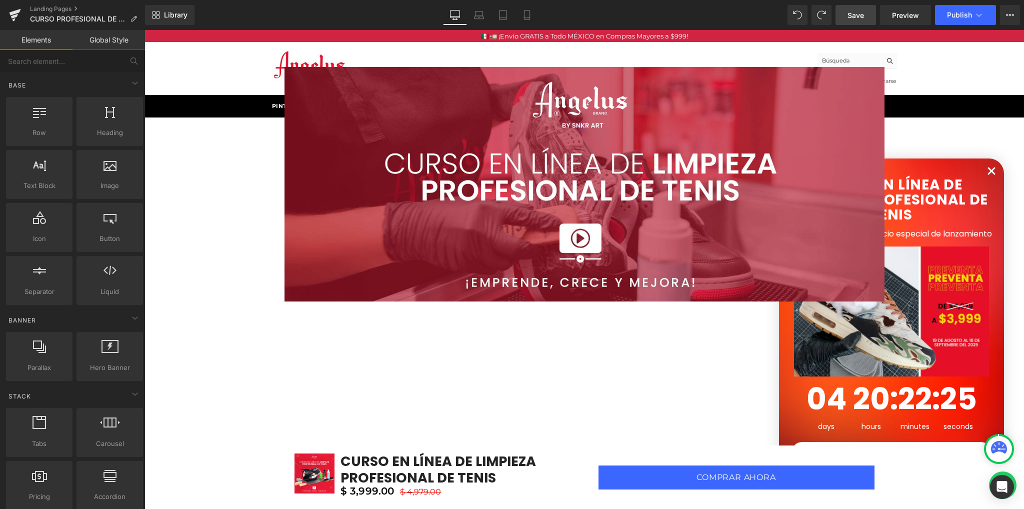
click at [862, 9] on link "Save" at bounding box center [855, 15] width 40 height 20
click at [891, 17] on link "Preview" at bounding box center [905, 15] width 51 height 20
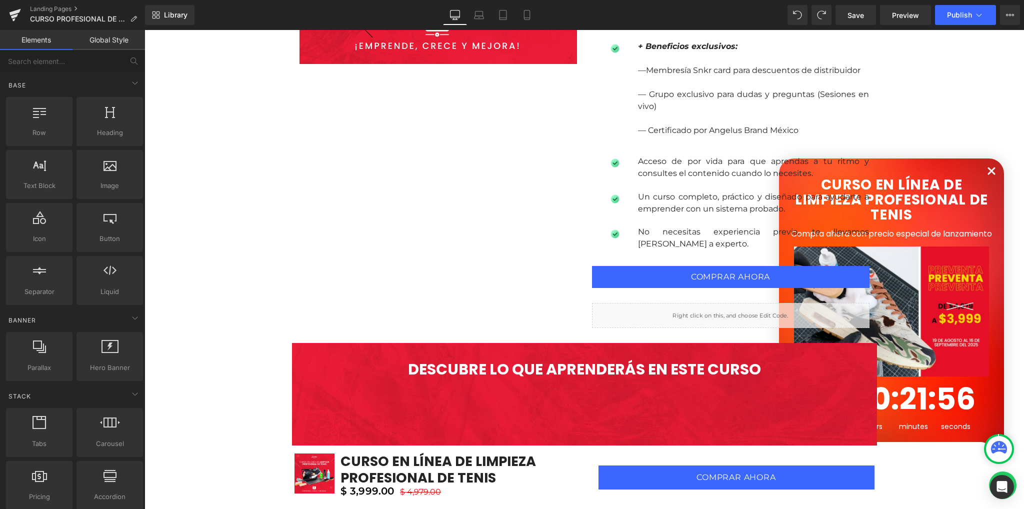
scroll to position [933, 0]
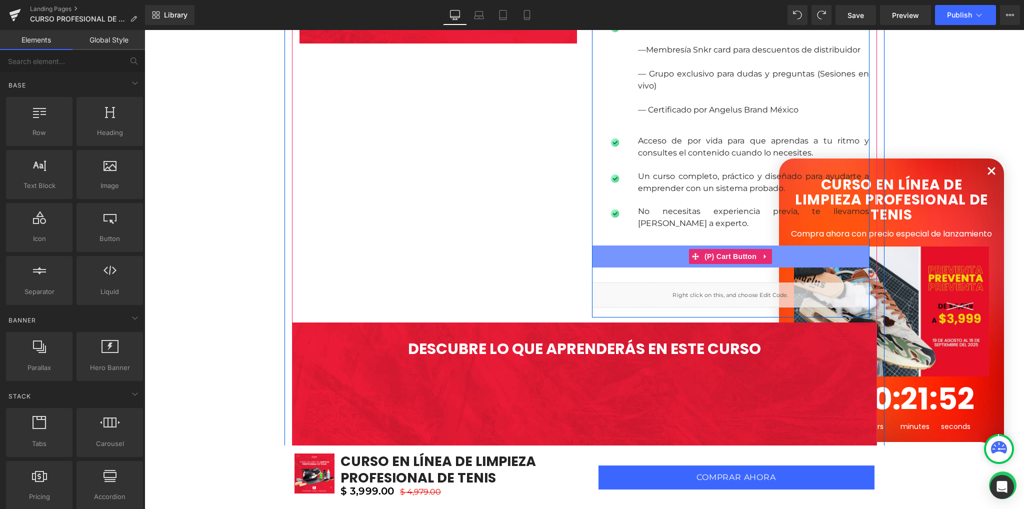
drag, startPoint x: 718, startPoint y: 257, endPoint x: 683, endPoint y: 252, distance: 35.8
click at [718, 257] on span "(P) Cart Button" at bounding box center [730, 256] width 57 height 15
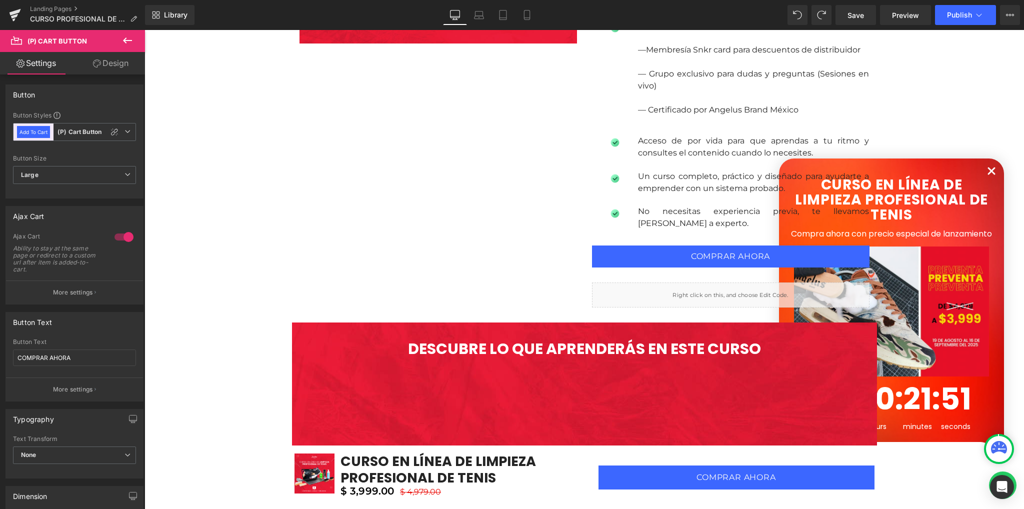
click at [116, 64] on link "Design" at bounding box center [110, 63] width 72 height 22
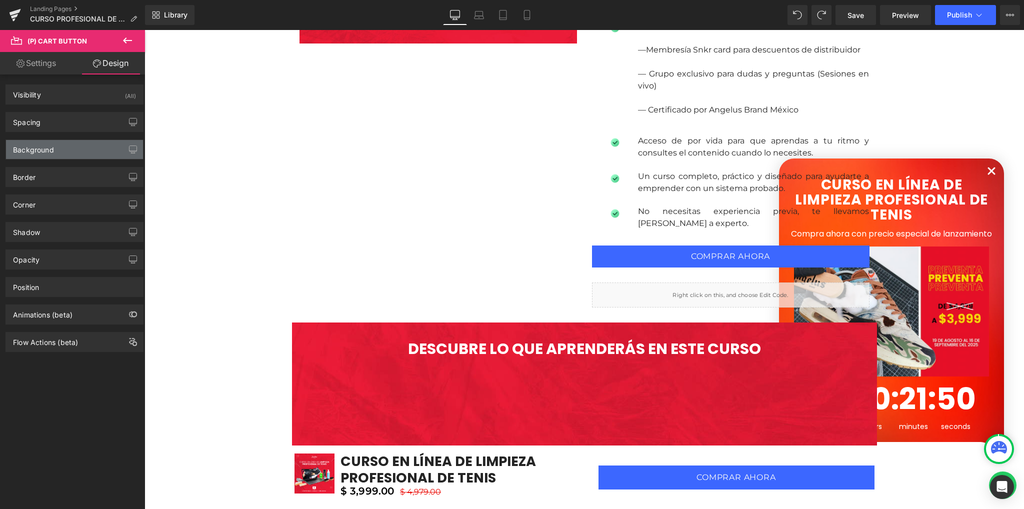
click at [90, 149] on div "Background" at bounding box center [74, 149] width 137 height 19
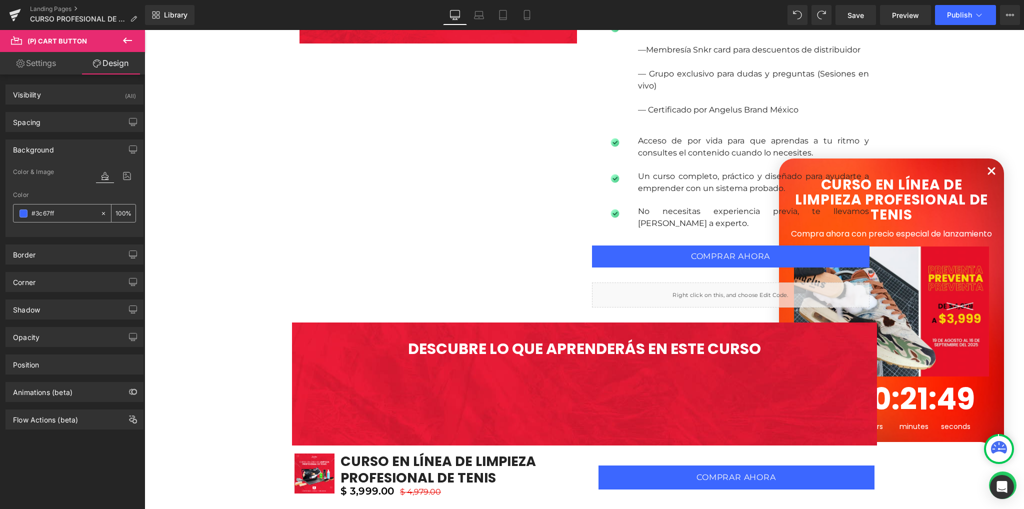
click at [60, 214] on input "text" at bounding box center [63, 213] width 64 height 11
paste input "https://lamilremedios.com/"
type input "https://lamilremedios.com/"
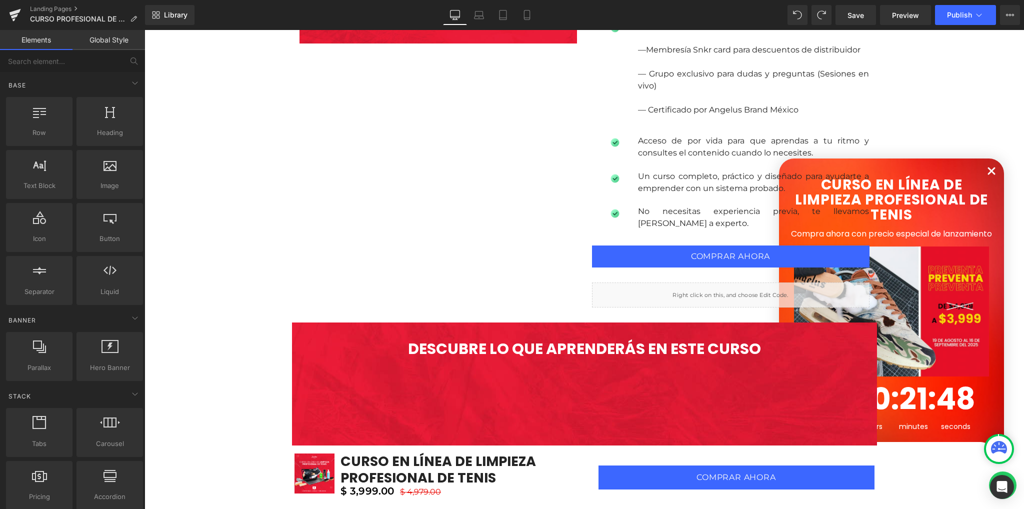
scroll to position [0, 0]
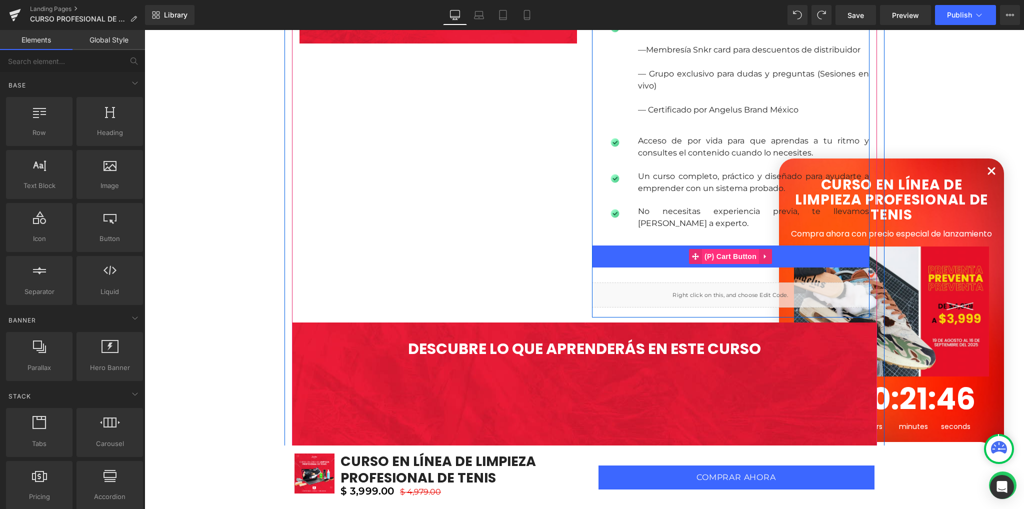
click at [731, 252] on span "(P) Cart Button" at bounding box center [730, 256] width 57 height 15
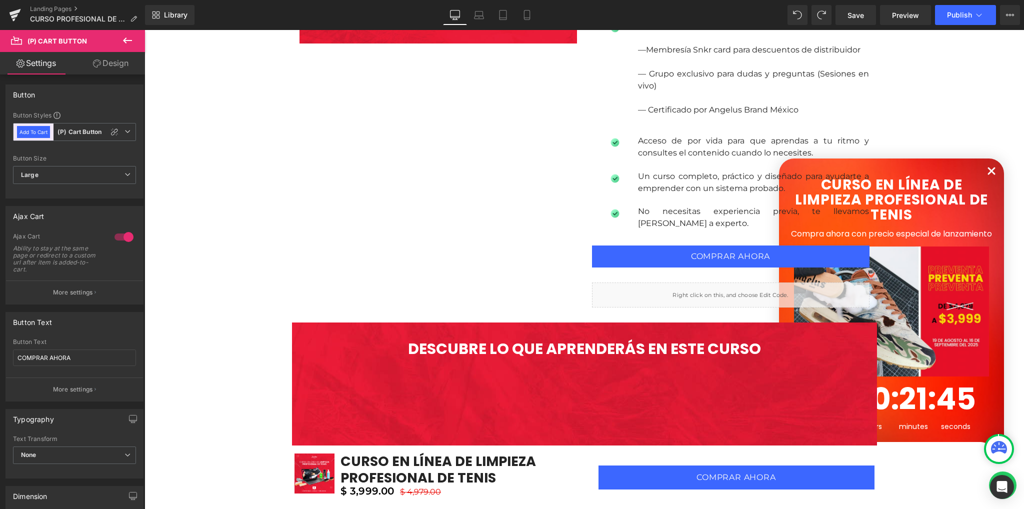
click at [113, 70] on link "Design" at bounding box center [110, 63] width 72 height 22
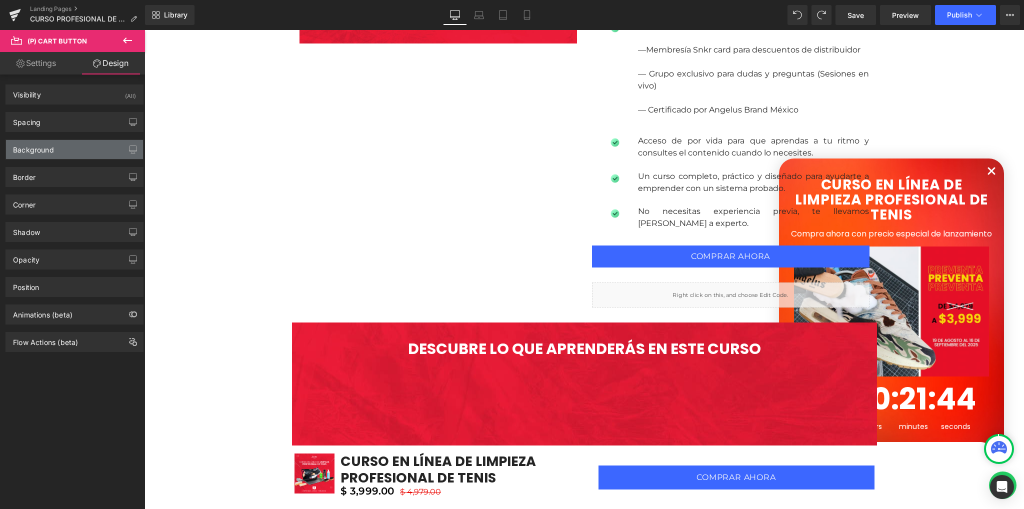
click at [57, 144] on div "Background" at bounding box center [74, 149] width 137 height 19
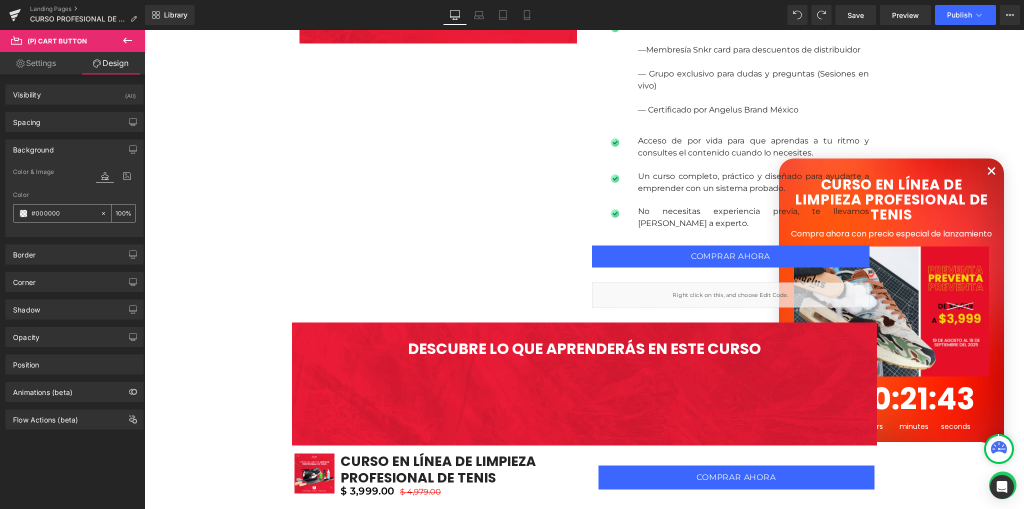
click at [64, 211] on input "#000000" at bounding box center [63, 213] width 64 height 11
paste input "https://lamilremedios.com/"
click at [100, 211] on icon at bounding box center [103, 213] width 7 height 7
click at [62, 216] on input "https://lamilremedios.com/" at bounding box center [63, 213] width 64 height 11
paste input "#D12442"
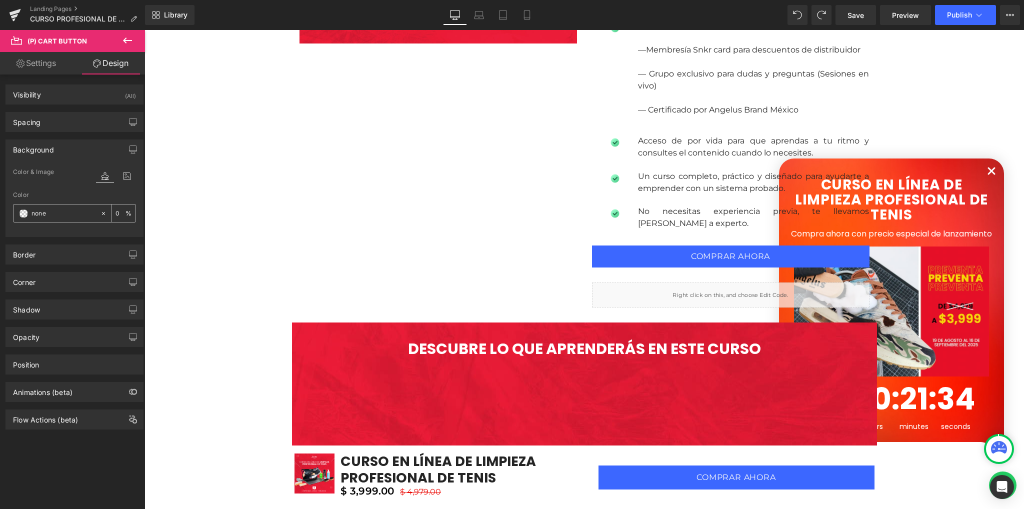
type input "#D12442"
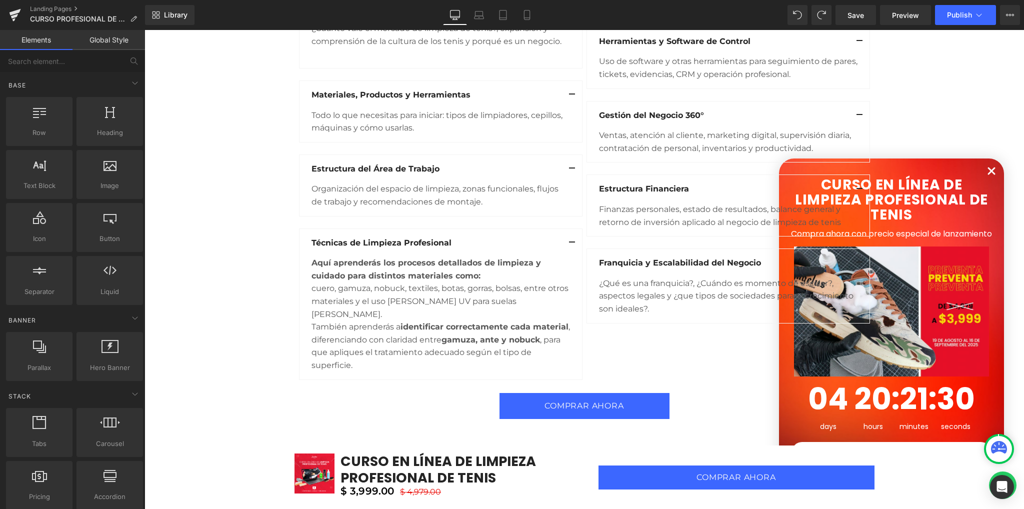
scroll to position [1733, 0]
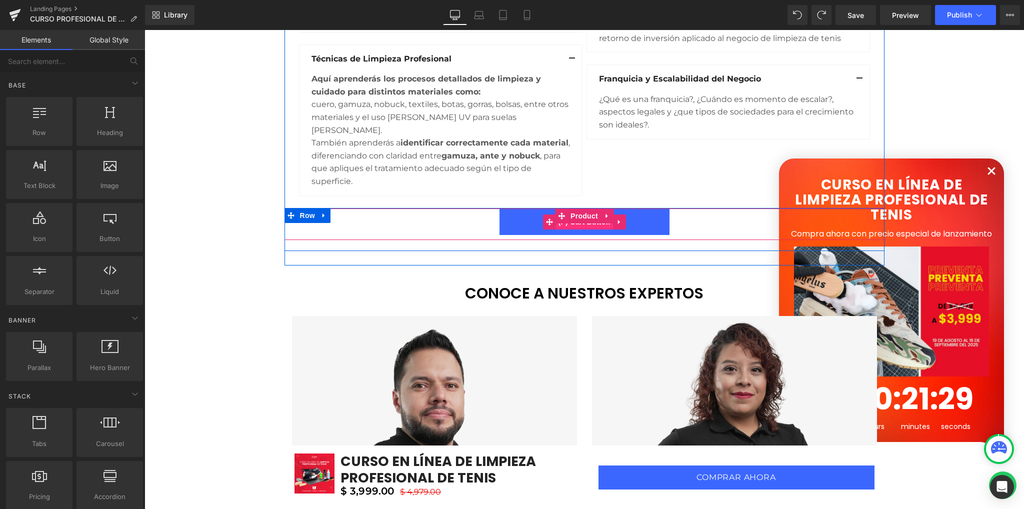
click at [582, 214] on span "(P) Cart Button" at bounding box center [583, 221] width 57 height 15
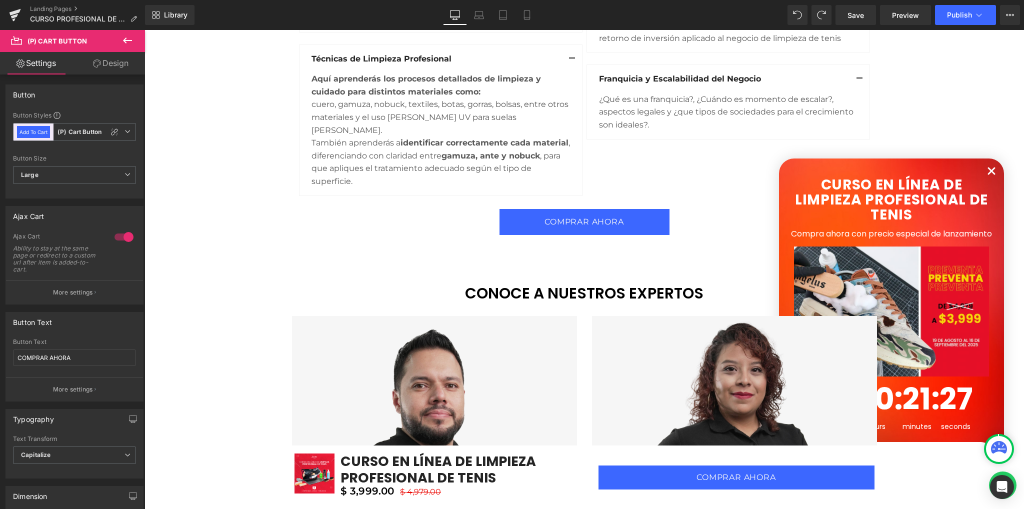
click at [108, 62] on link "Design" at bounding box center [110, 63] width 72 height 22
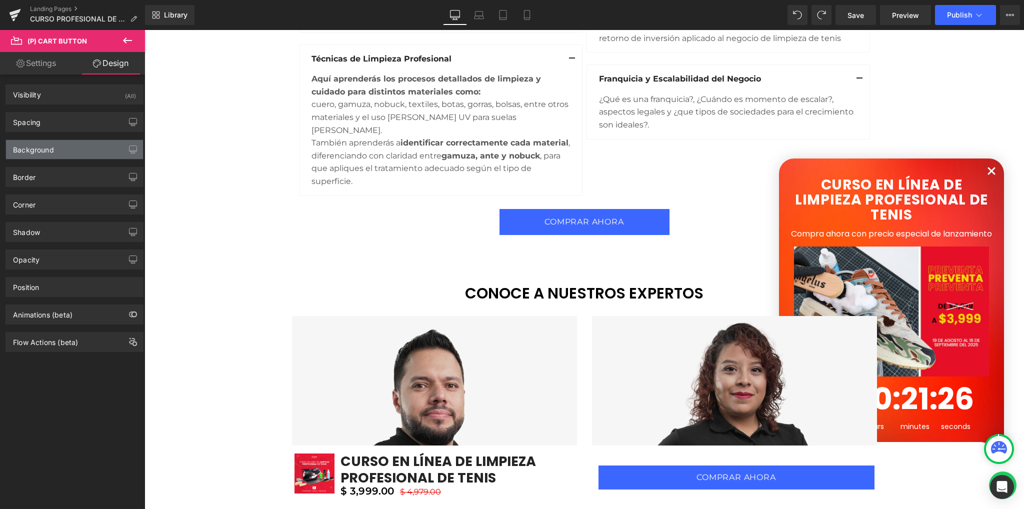
click at [35, 149] on div "Background" at bounding box center [33, 147] width 41 height 14
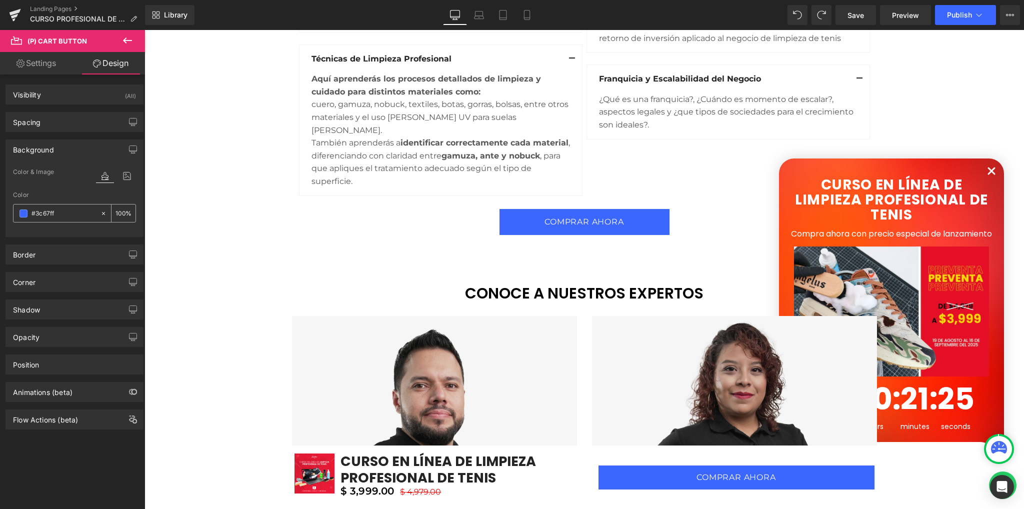
click at [61, 208] on input "#3c67ff" at bounding box center [63, 213] width 64 height 11
paste input "D12442"
type input "#D12442"
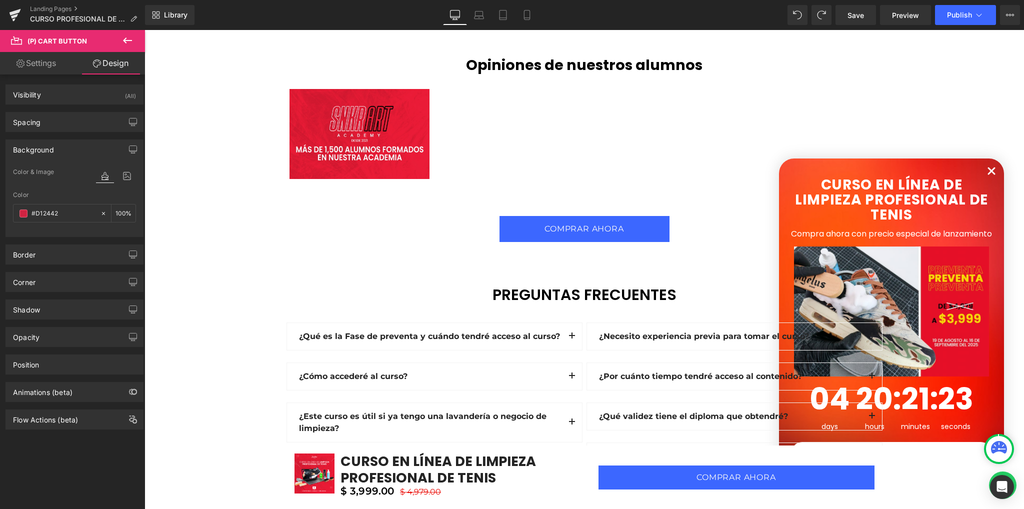
scroll to position [2733, 0]
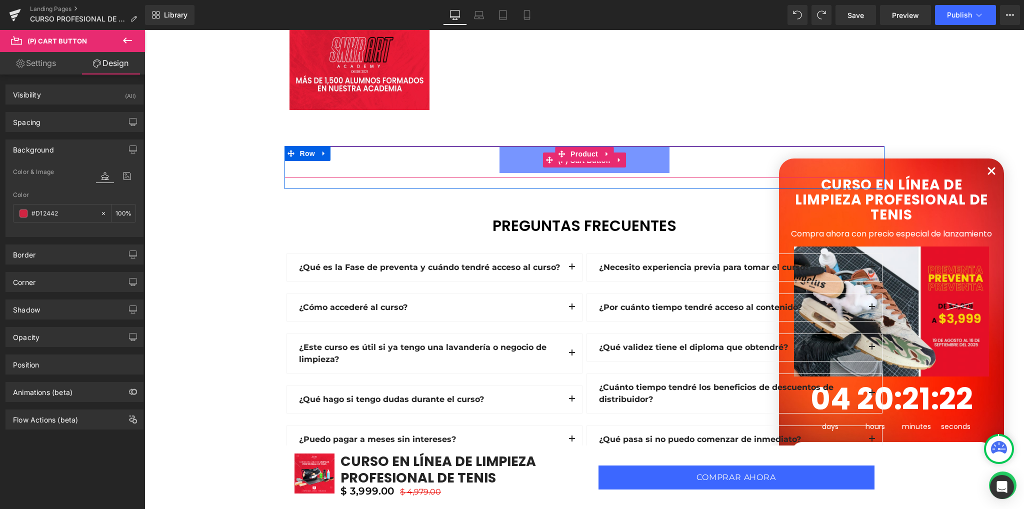
click at [586, 153] on span "(P) Cart Button" at bounding box center [583, 160] width 57 height 15
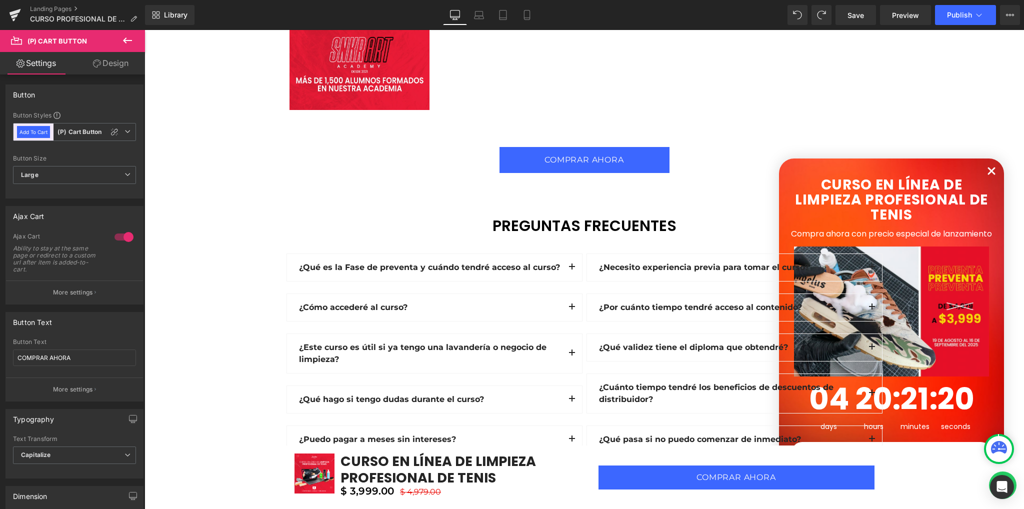
click at [122, 58] on link "Design" at bounding box center [110, 63] width 72 height 22
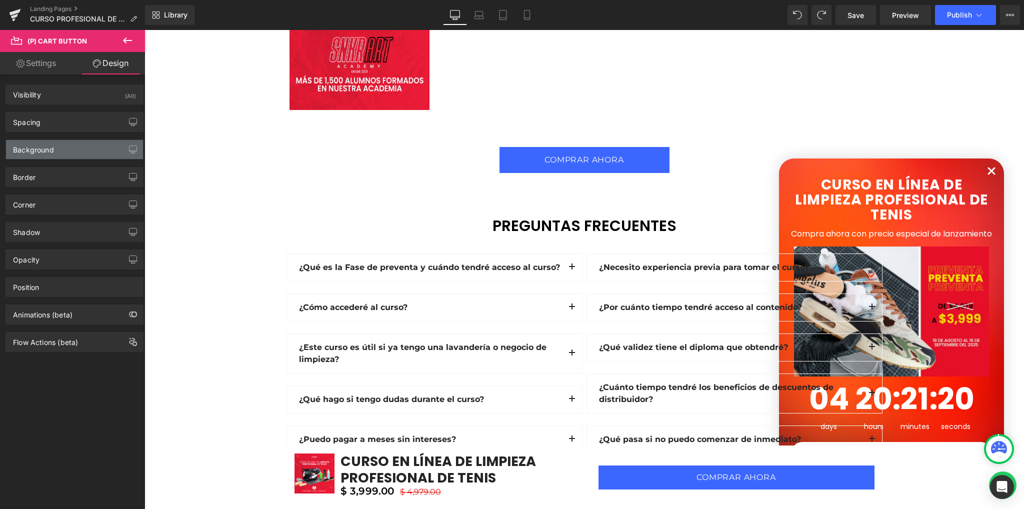
click at [57, 147] on div "Background" at bounding box center [74, 149] width 137 height 19
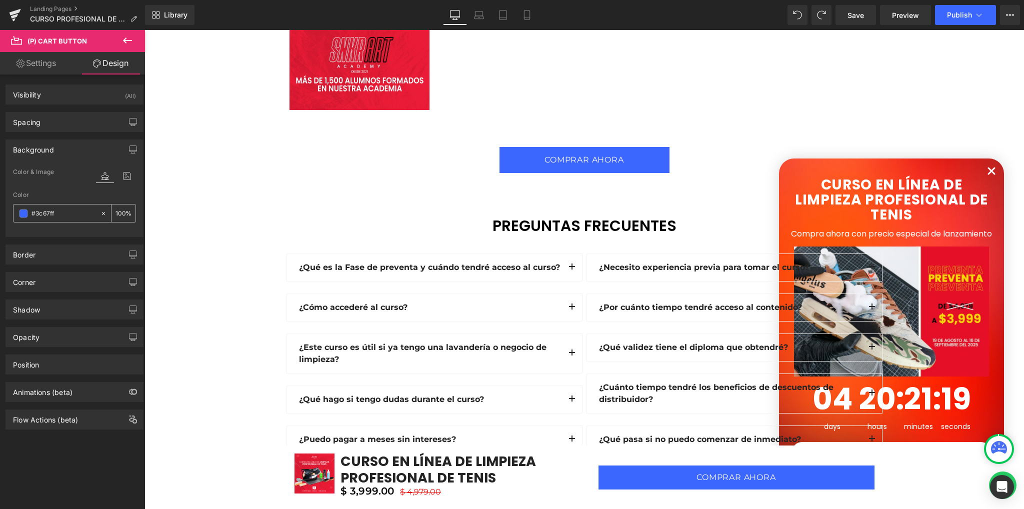
click at [67, 214] on input "#3c67ff" at bounding box center [63, 213] width 64 height 11
paste input "D12442"
type input "#D12442"
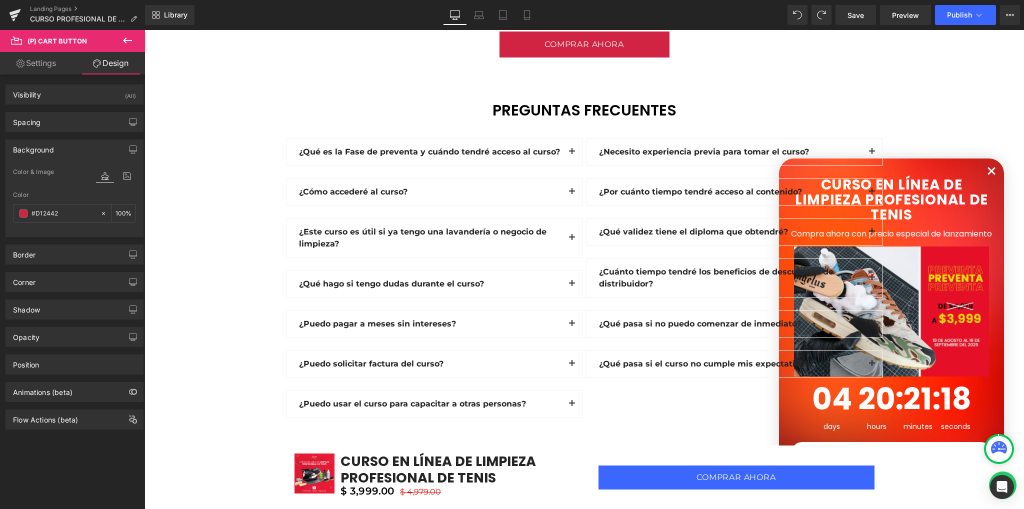
scroll to position [3133, 0]
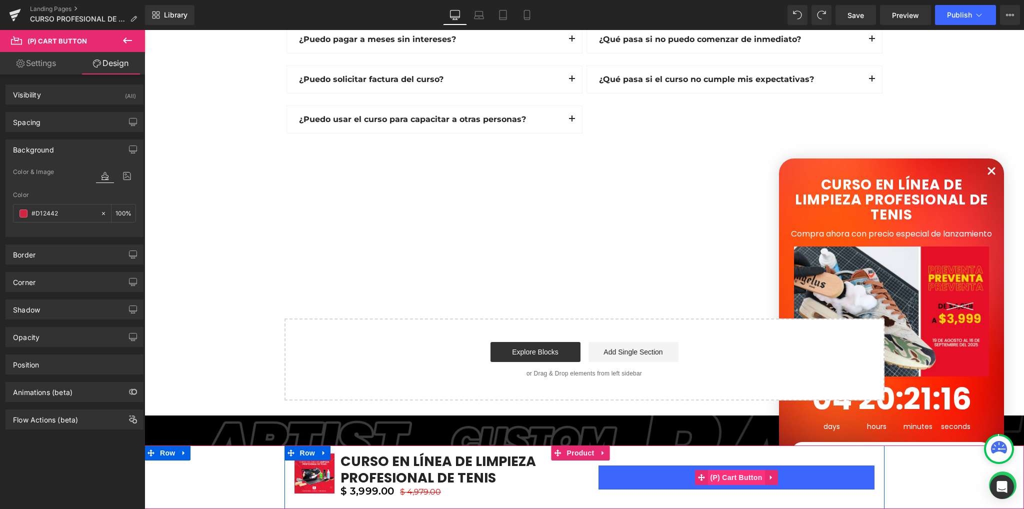
click at [711, 478] on span "(P) Cart Button" at bounding box center [735, 477] width 57 height 15
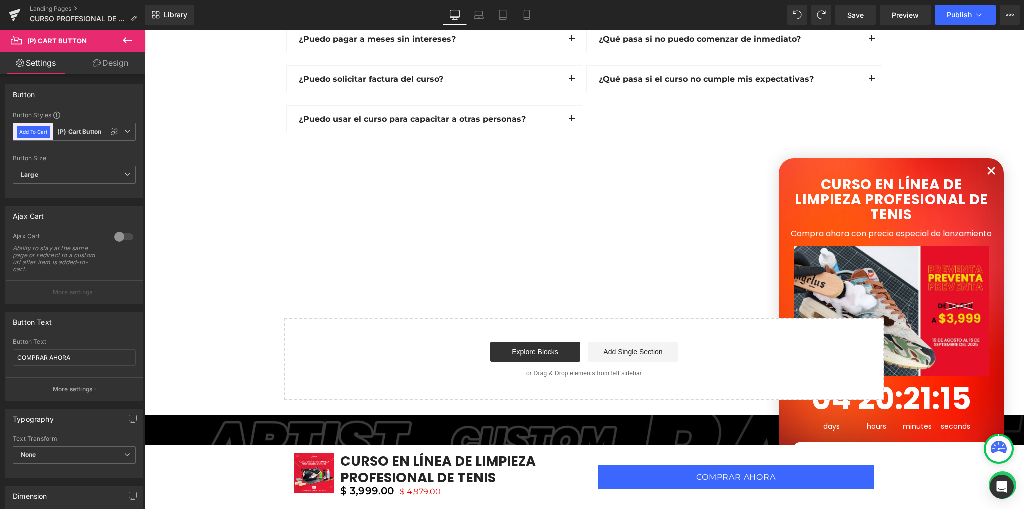
click at [114, 70] on link "Design" at bounding box center [110, 63] width 72 height 22
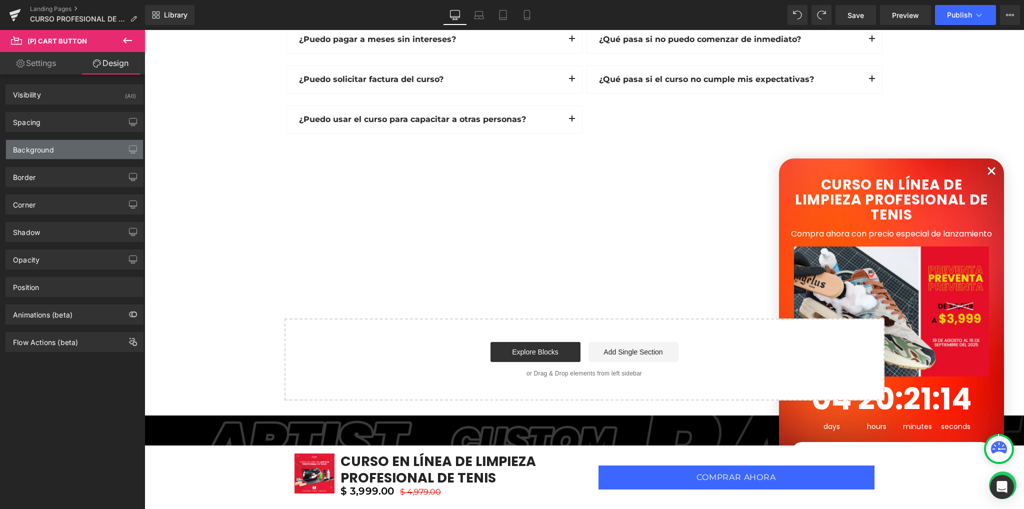
click at [56, 144] on div "Background" at bounding box center [74, 149] width 137 height 19
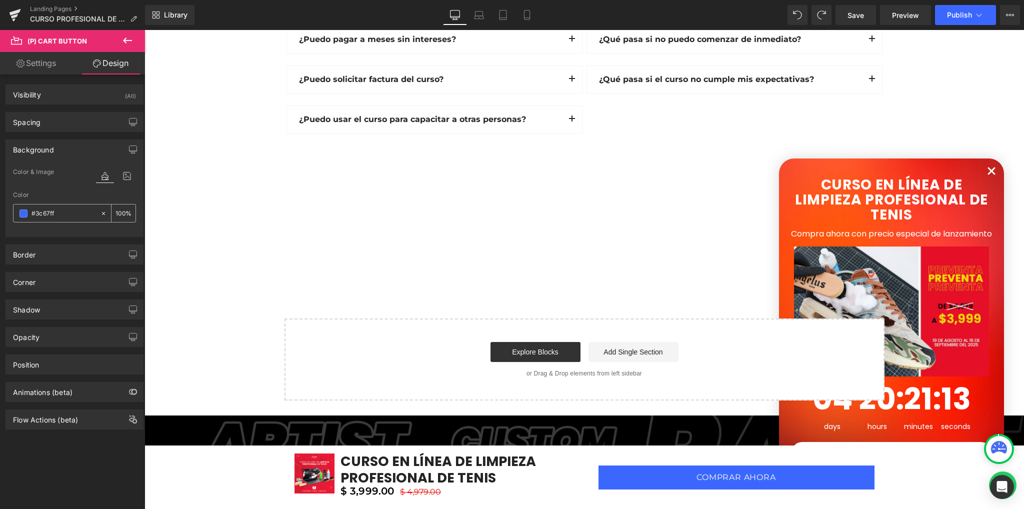
click at [83, 213] on input "text" at bounding box center [63, 213] width 64 height 11
paste input "D12442"
type input "#D12442"
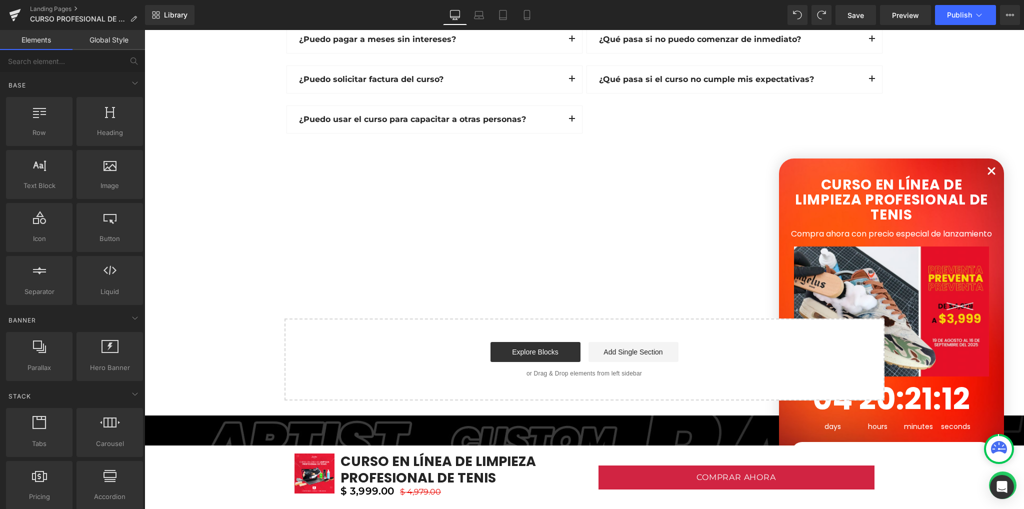
drag, startPoint x: 856, startPoint y: 14, endPoint x: 827, endPoint y: 146, distance: 135.1
click at [856, 14] on span "Save" at bounding box center [855, 15] width 16 height 10
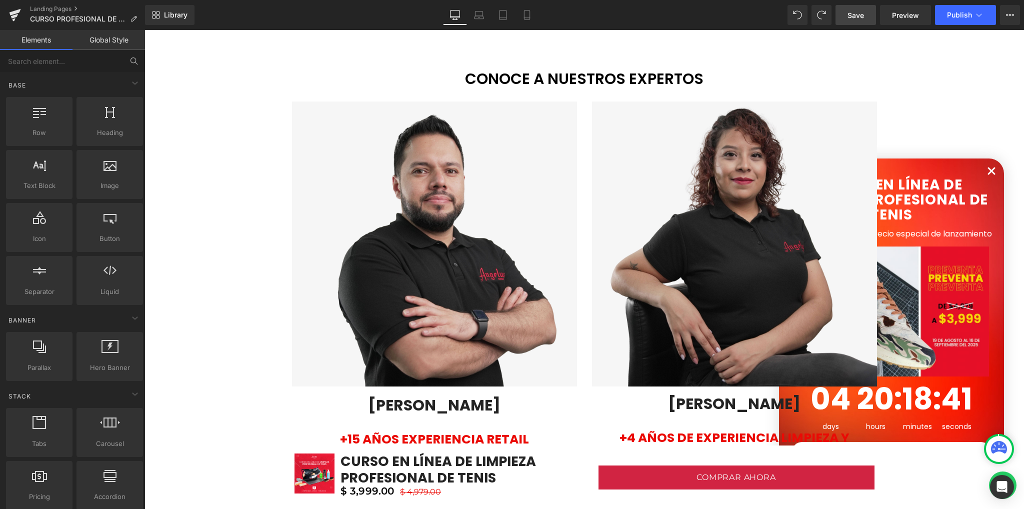
scroll to position [1891, 0]
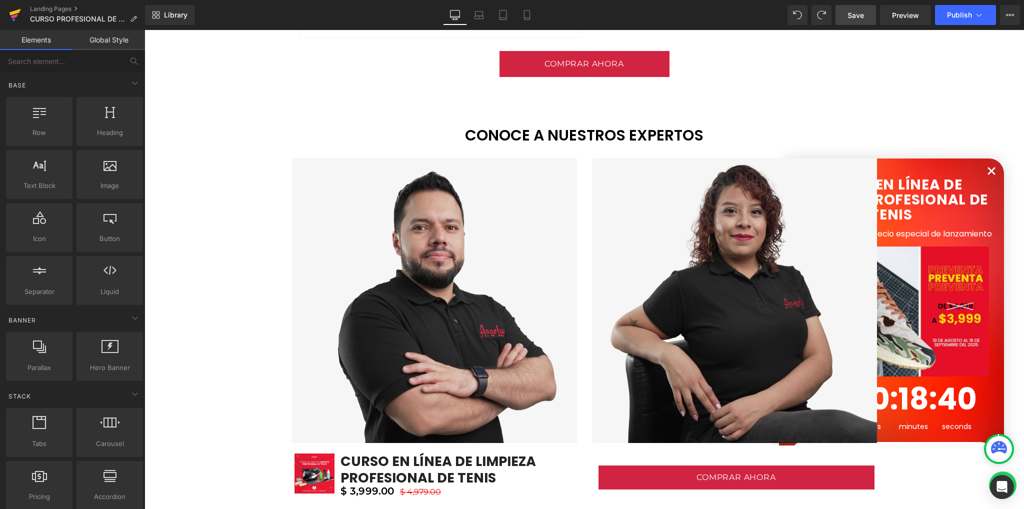
click at [7, 15] on link at bounding box center [15, 15] width 30 height 30
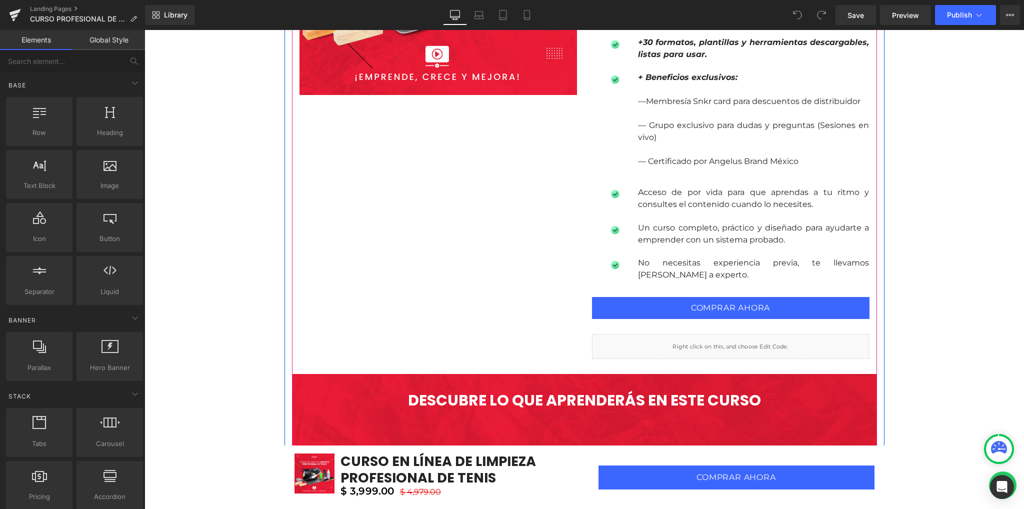
scroll to position [933, 0]
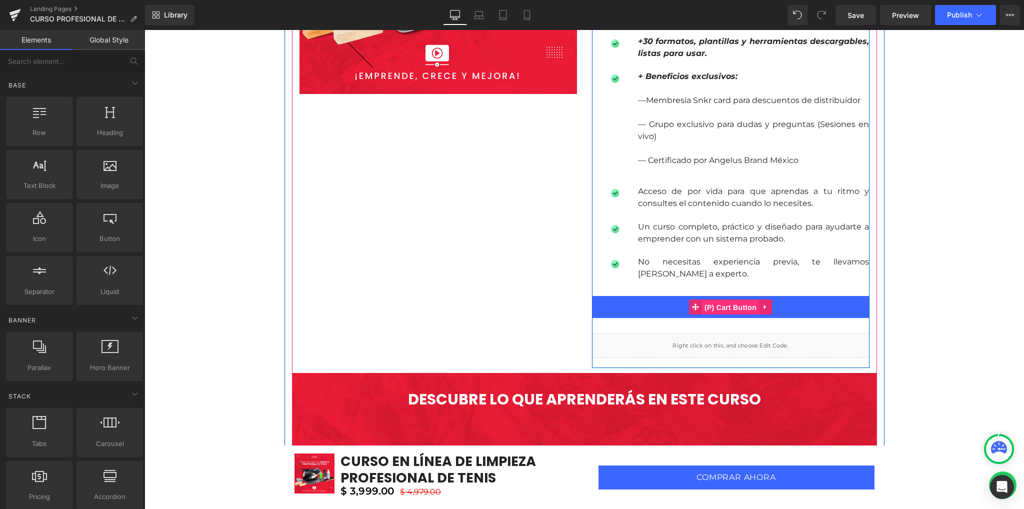
click at [731, 305] on span "(P) Cart Button" at bounding box center [730, 307] width 57 height 15
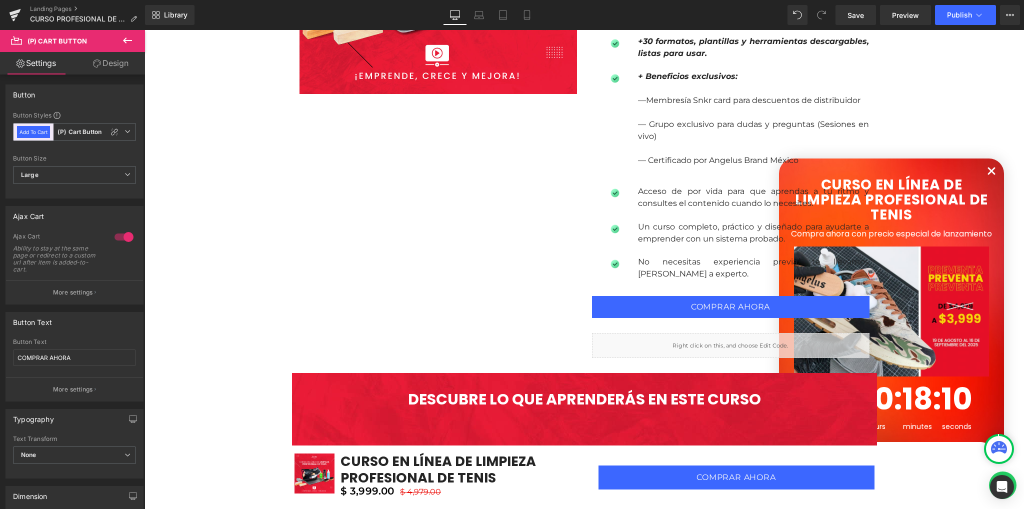
click at [85, 63] on link "Design" at bounding box center [110, 63] width 72 height 22
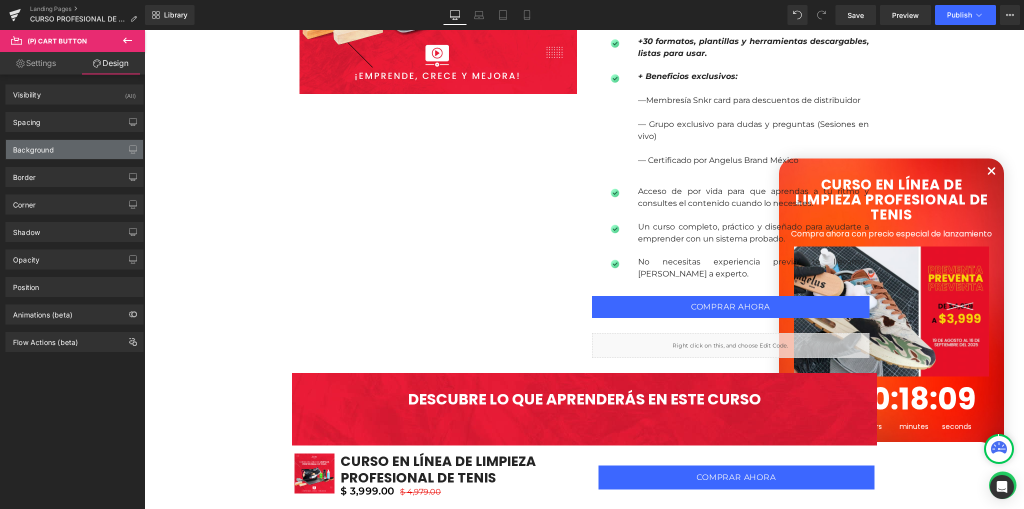
click at [65, 141] on div "Background" at bounding box center [74, 149] width 137 height 19
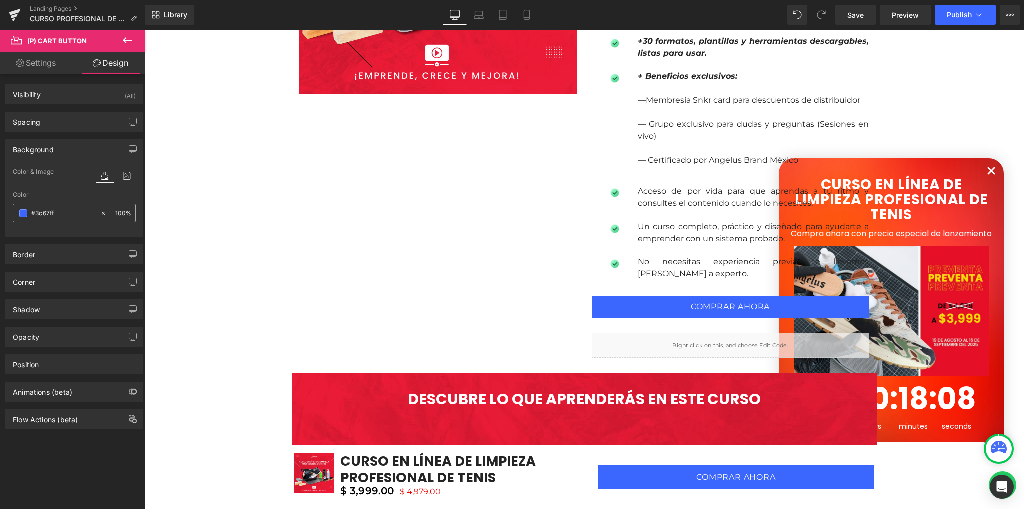
click at [67, 204] on div "#3c67ff" at bounding box center [56, 212] width 86 height 17
click at [78, 211] on input "#3c67ff" at bounding box center [63, 213] width 64 height 11
paste input "D12442"
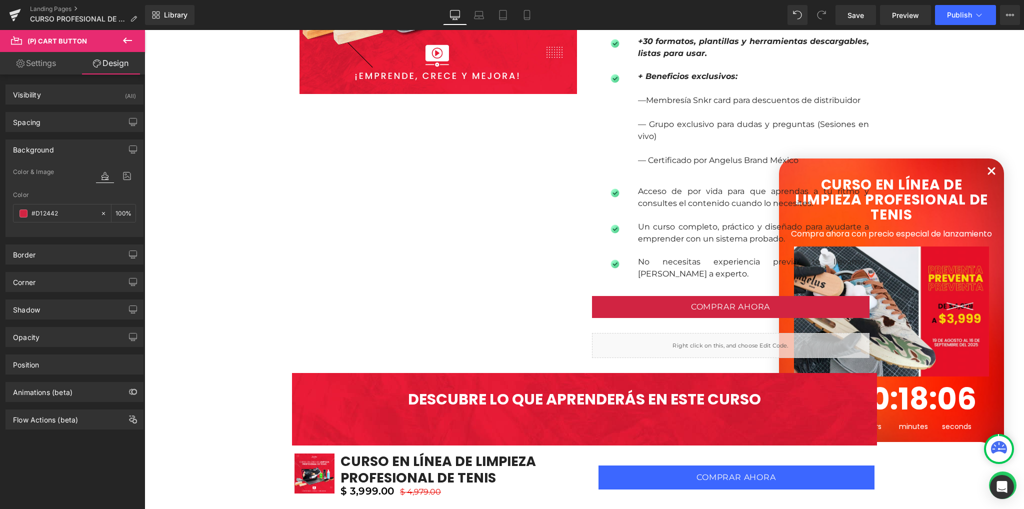
type input "#D12442"
click at [68, 227] on div at bounding box center [74, 230] width 123 height 6
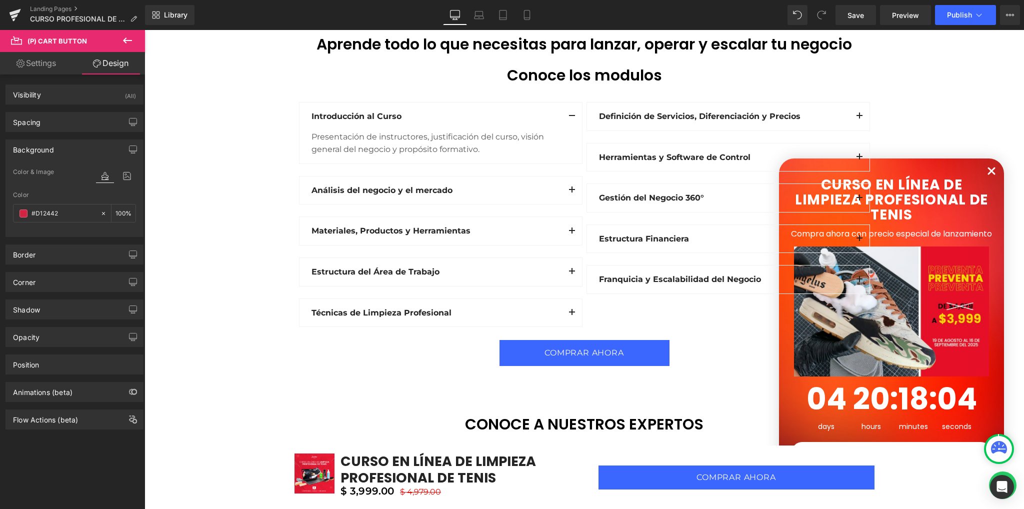
scroll to position [1466, 0]
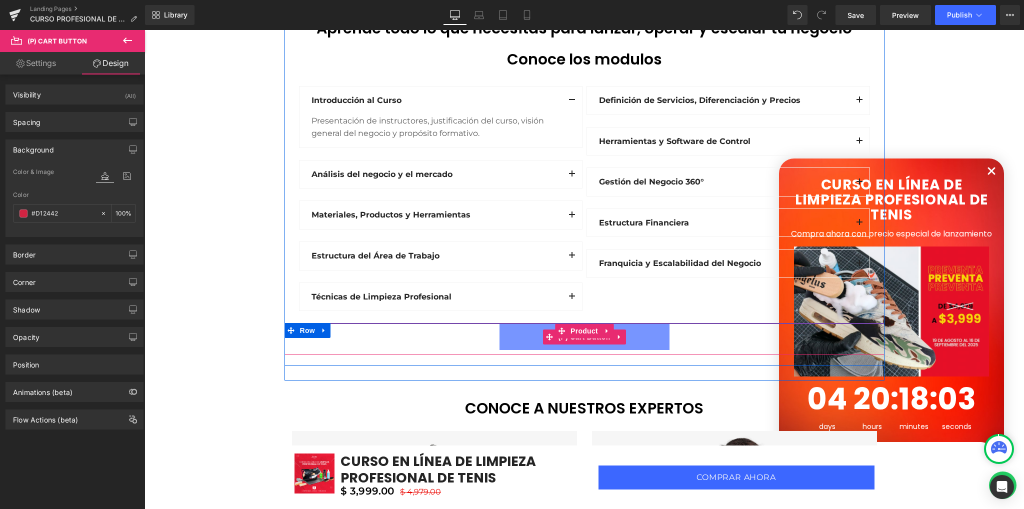
click at [575, 339] on span "(P) Cart Button" at bounding box center [583, 336] width 57 height 15
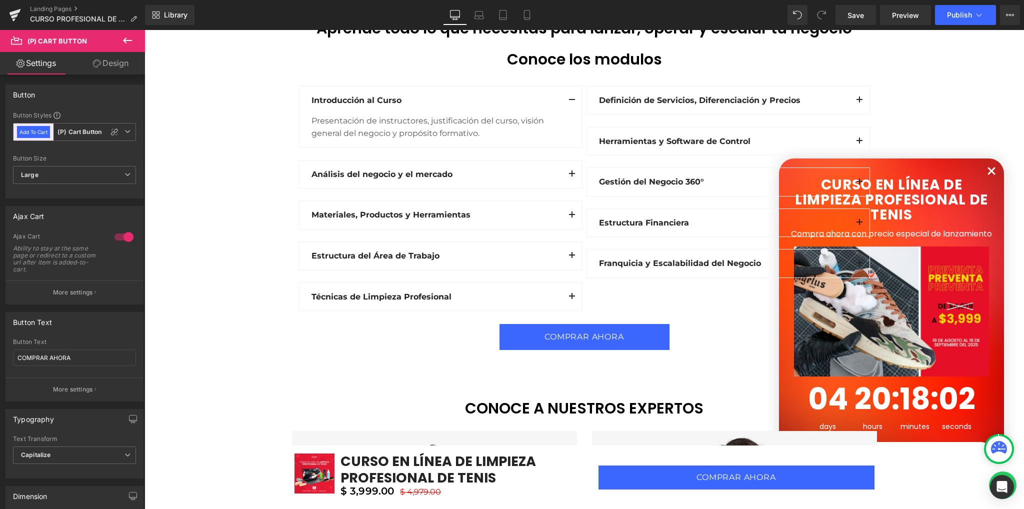
click at [106, 63] on link "Design" at bounding box center [110, 63] width 72 height 22
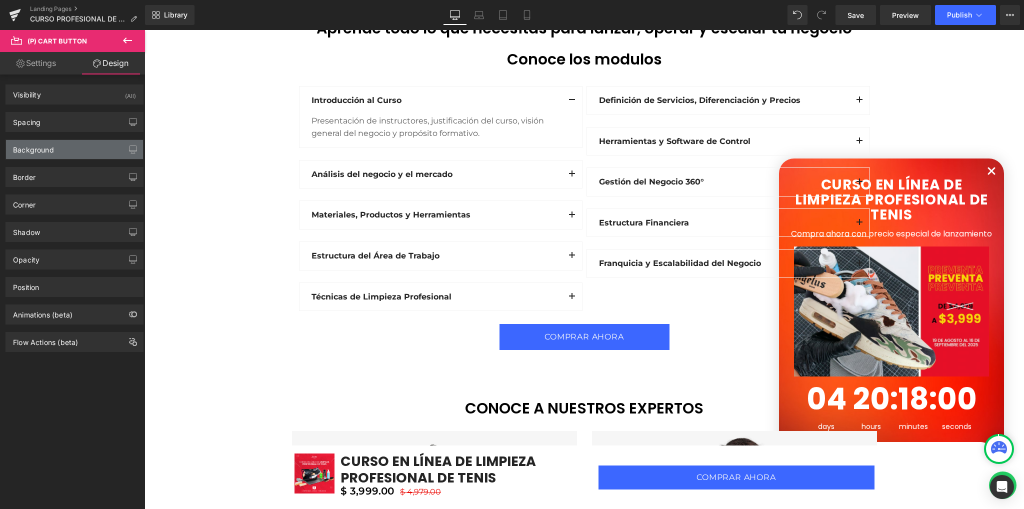
click at [61, 143] on div "Background" at bounding box center [74, 149] width 137 height 19
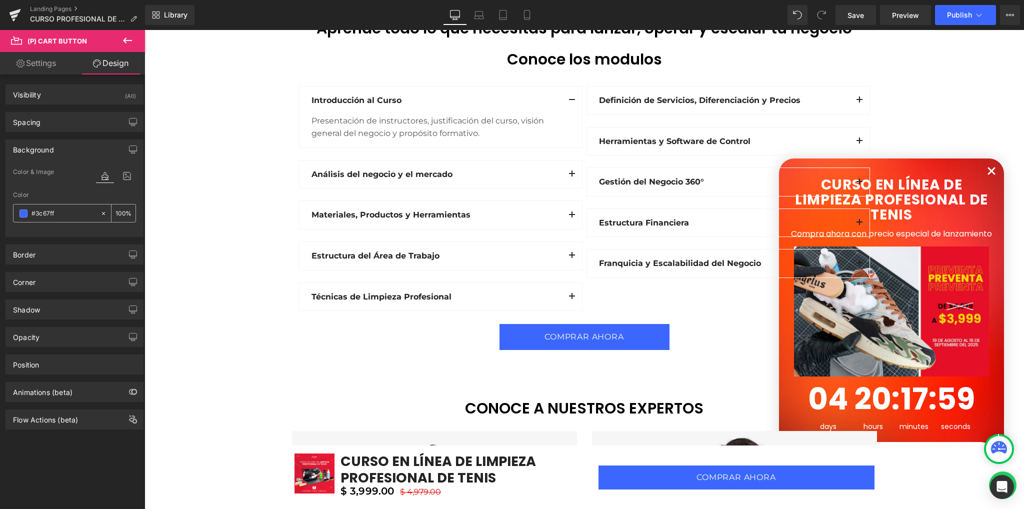
click at [60, 213] on input "#3c67ff" at bounding box center [63, 213] width 64 height 11
paste input "D12442"
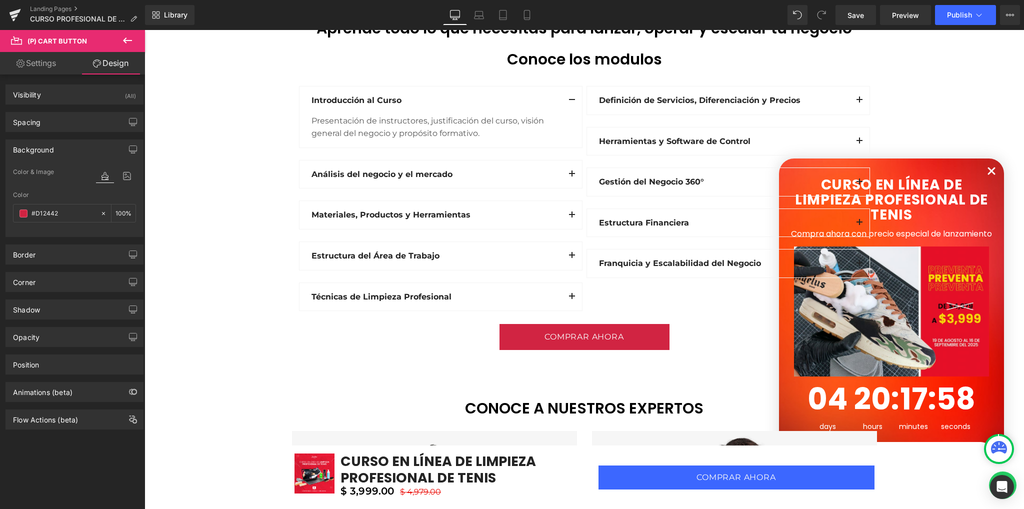
type input "#D12442"
click at [54, 233] on div "Color & Image color Color #D12442 100 % Image Replace Image Upload image or Bro…" at bounding box center [74, 201] width 137 height 70
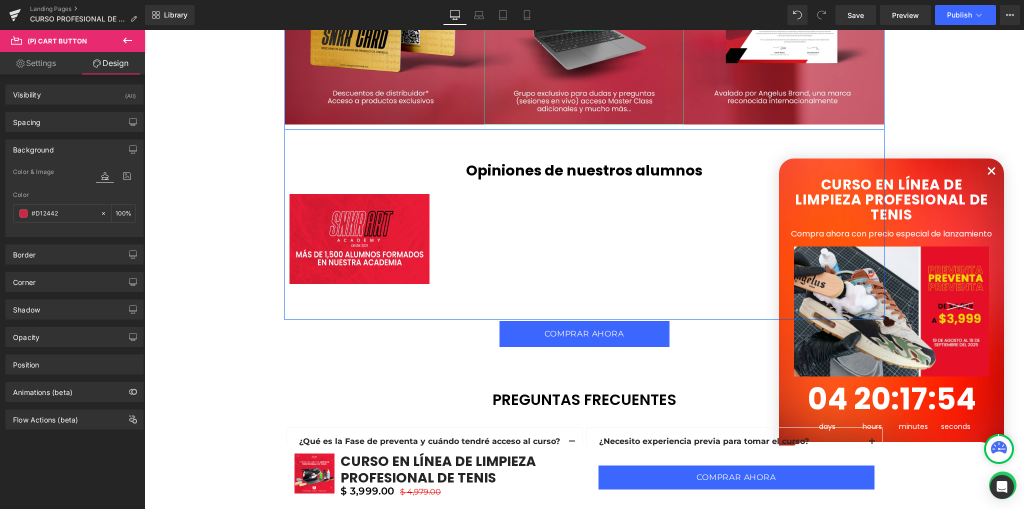
scroll to position [2466, 0]
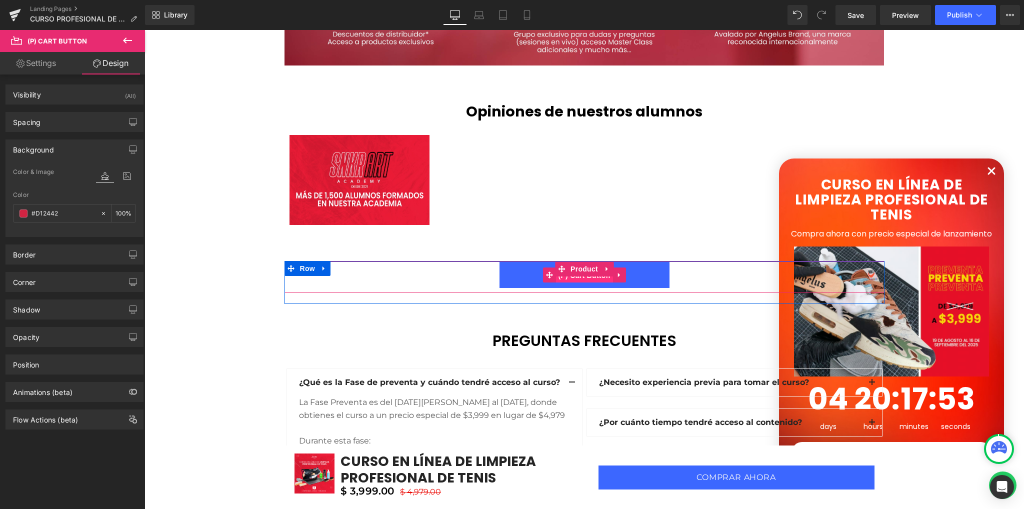
click at [584, 278] on span "(P) Cart Button" at bounding box center [583, 275] width 57 height 15
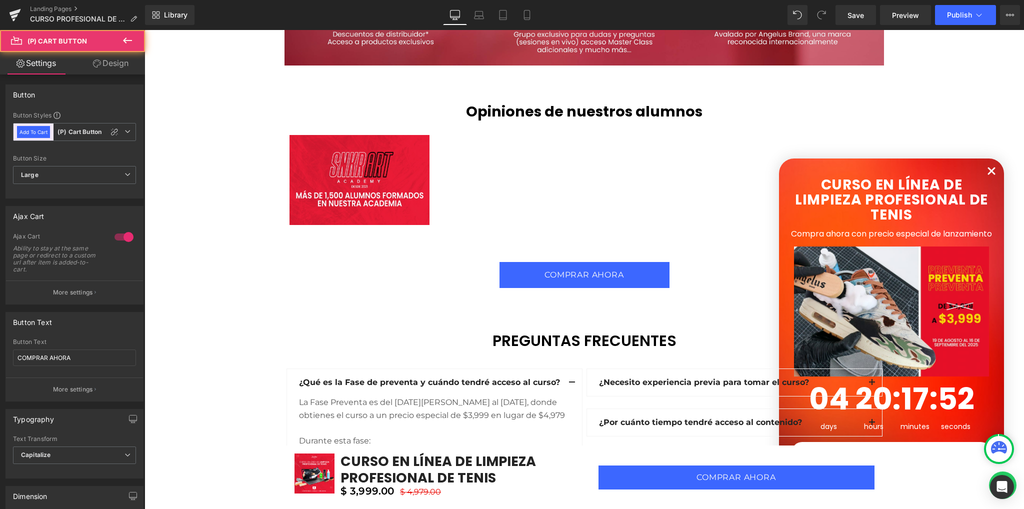
click at [116, 66] on link "Design" at bounding box center [110, 63] width 72 height 22
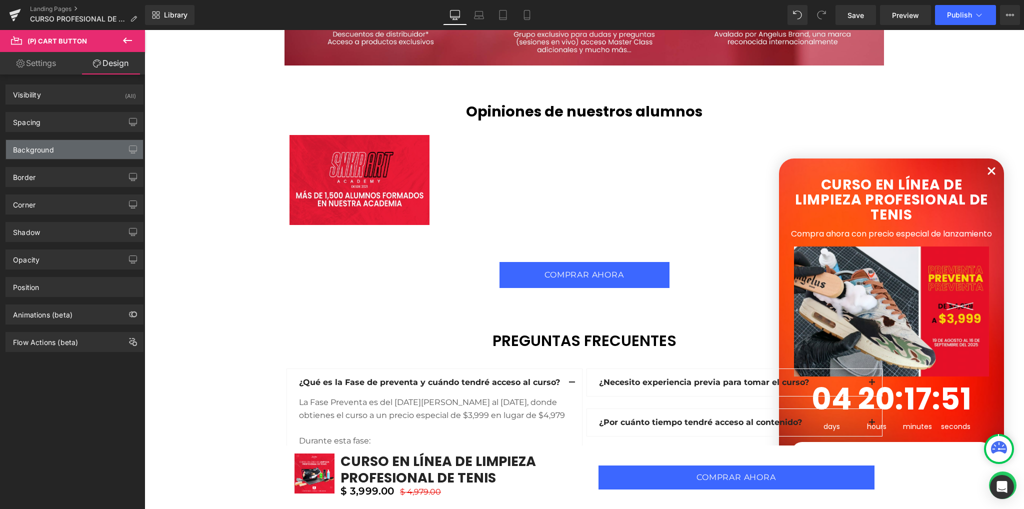
click at [72, 149] on div "Background" at bounding box center [74, 149] width 137 height 19
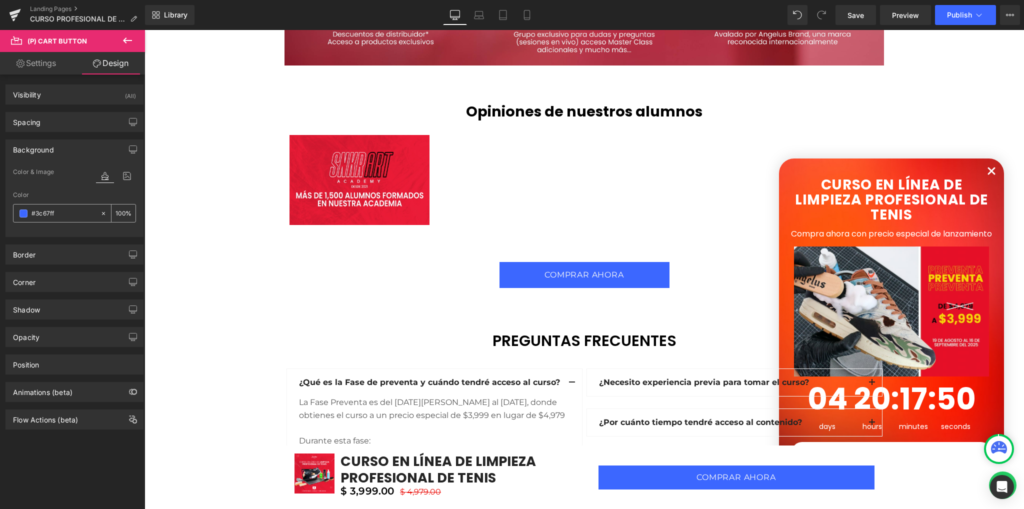
click at [54, 215] on input "#3c67ff" at bounding box center [63, 213] width 64 height 11
paste input "D12442"
type input "#D12442"
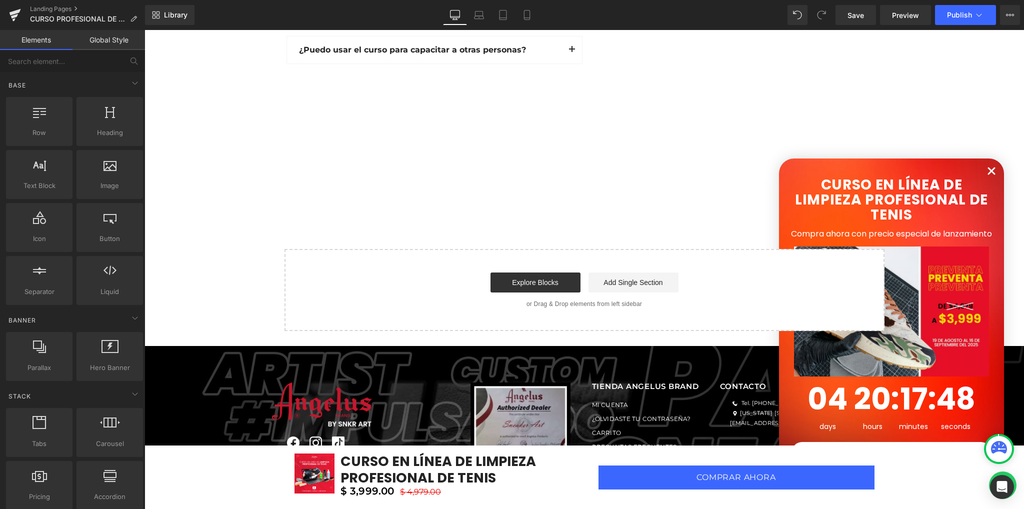
scroll to position [3200, 0]
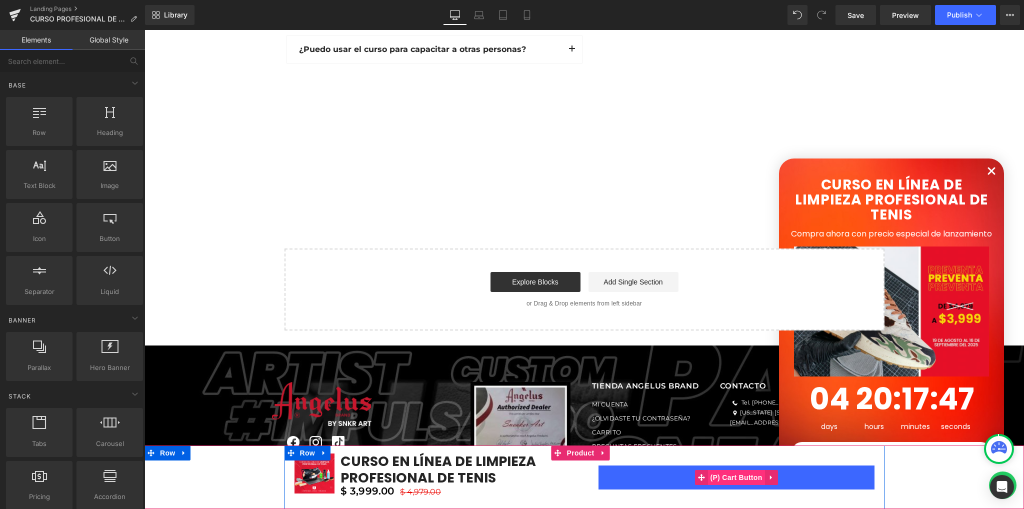
click at [726, 478] on span "(P) Cart Button" at bounding box center [735, 477] width 57 height 15
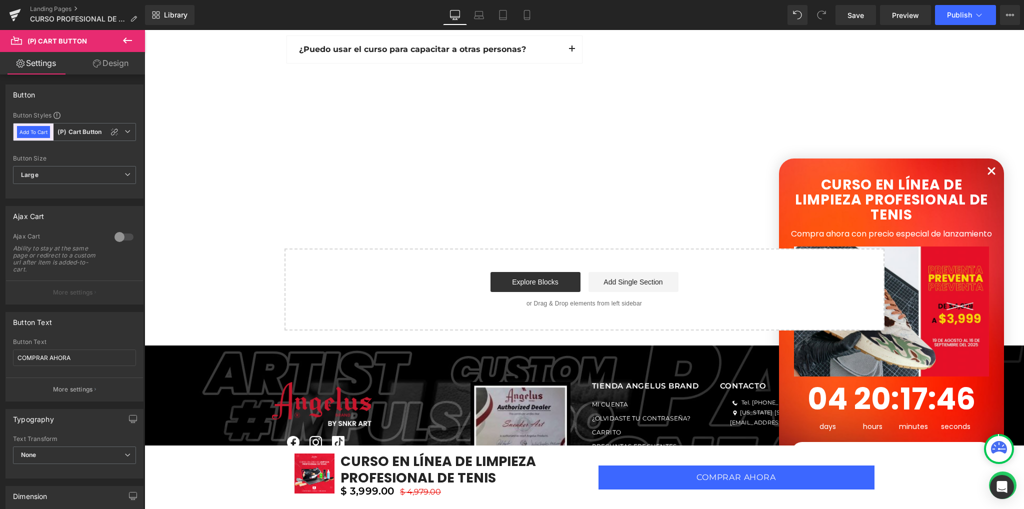
click at [113, 66] on link "Design" at bounding box center [110, 63] width 72 height 22
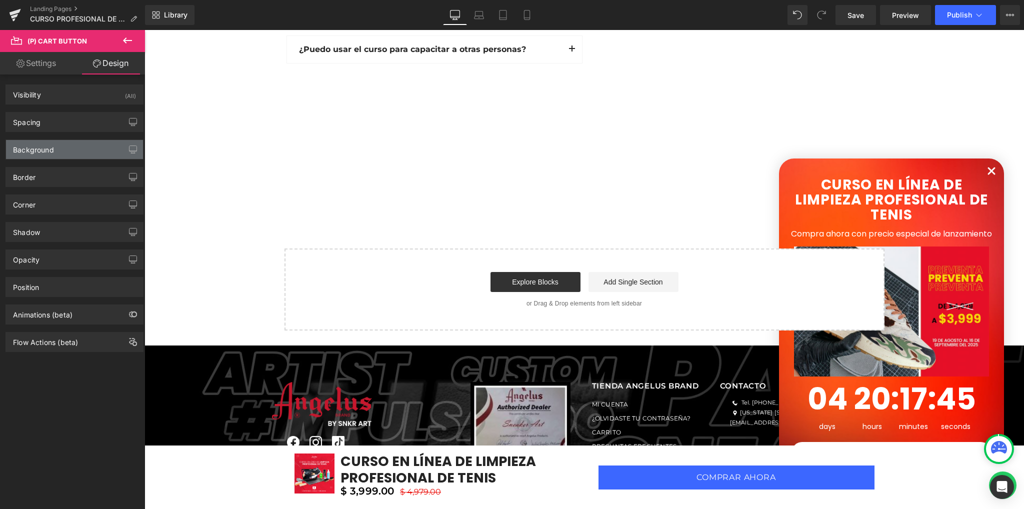
click at [71, 146] on div "Background" at bounding box center [74, 149] width 137 height 19
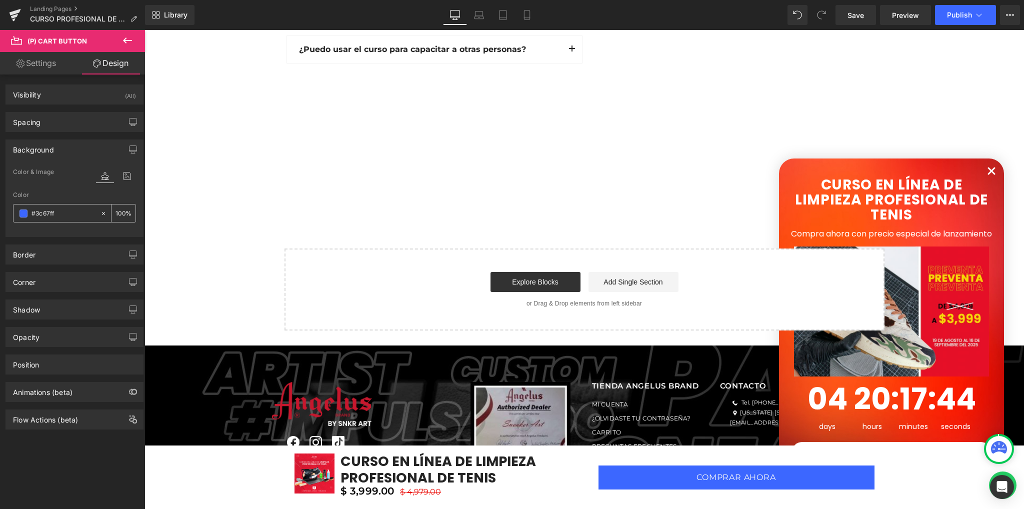
click at [57, 212] on input "#3c67ff" at bounding box center [63, 213] width 64 height 11
paste input "D12442"
type input "#D12442"
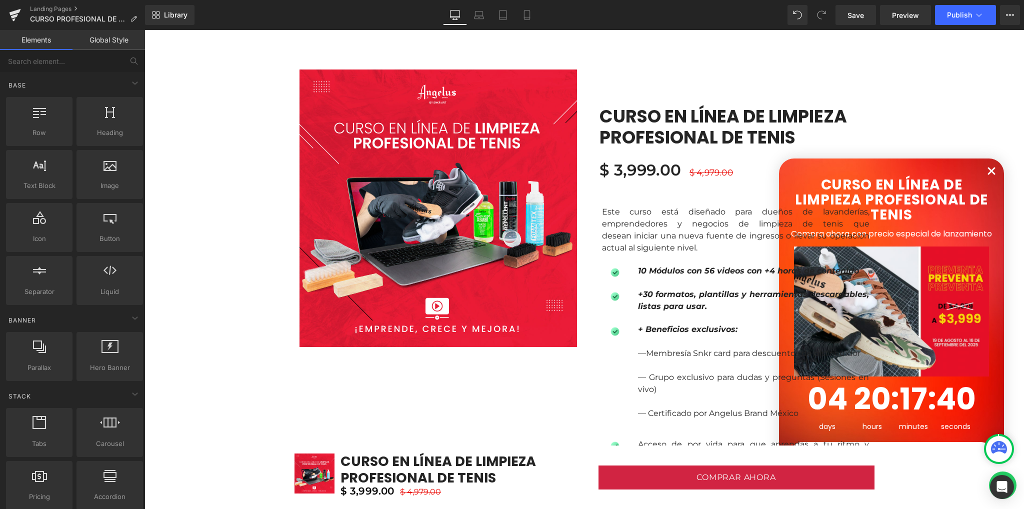
scroll to position [466, 0]
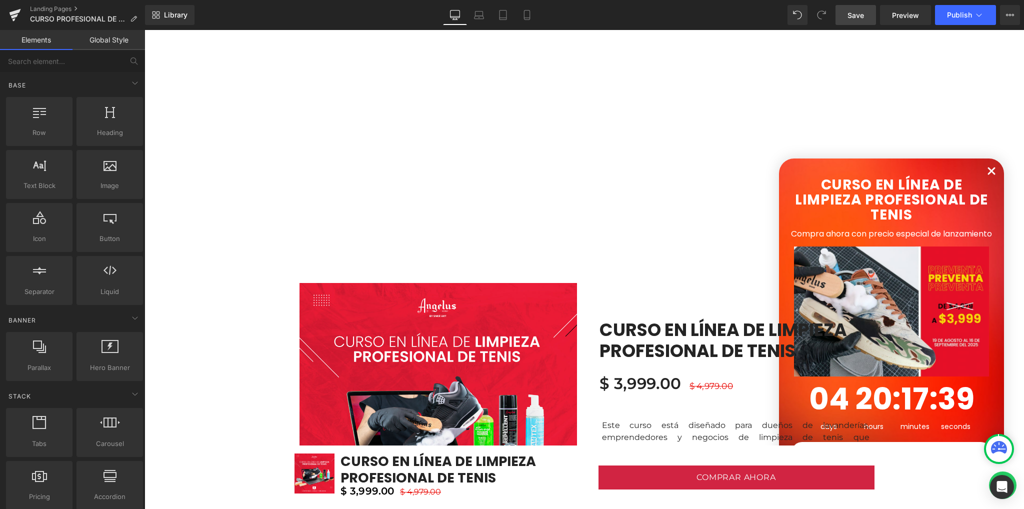
drag, startPoint x: 862, startPoint y: 13, endPoint x: 668, endPoint y: 0, distance: 194.4
click at [862, 13] on span "Save" at bounding box center [855, 15] width 16 height 10
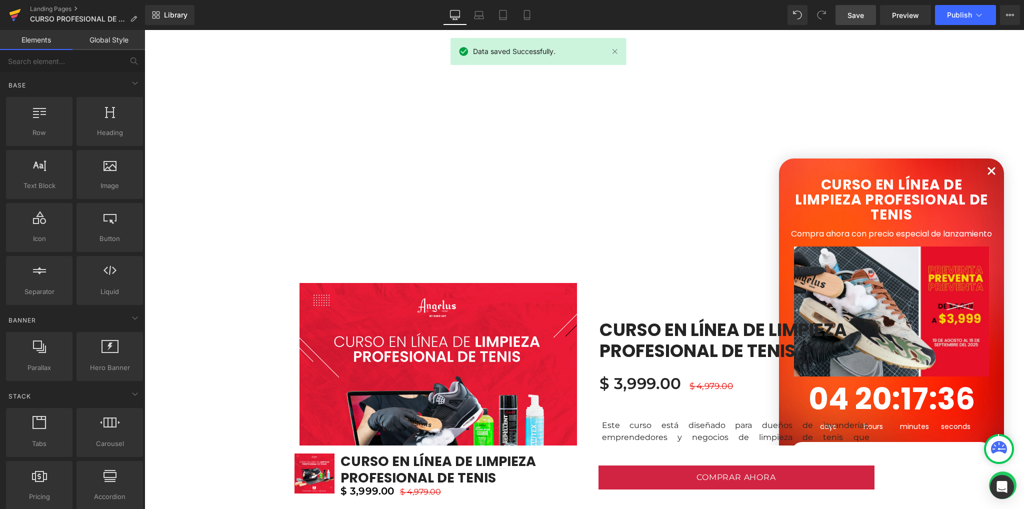
click at [10, 13] on icon at bounding box center [14, 12] width 11 height 6
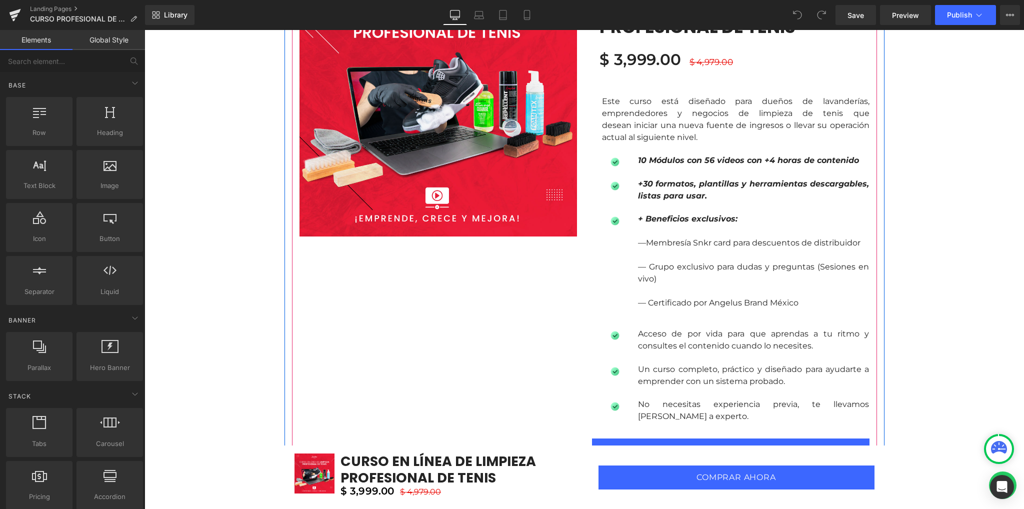
scroll to position [800, 0]
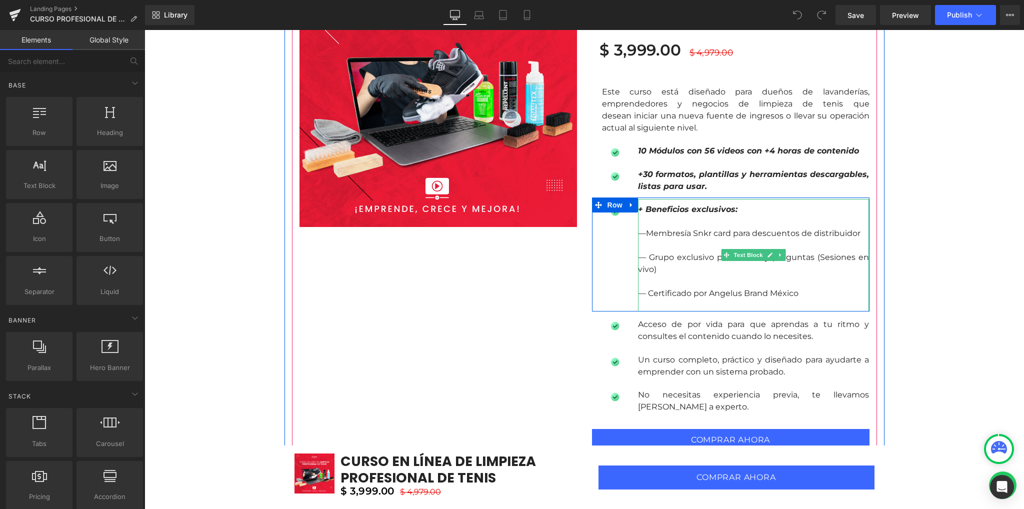
click at [685, 234] on p "—Membresía Snkr card para descuentos de distribuidor" at bounding box center [753, 233] width 231 height 12
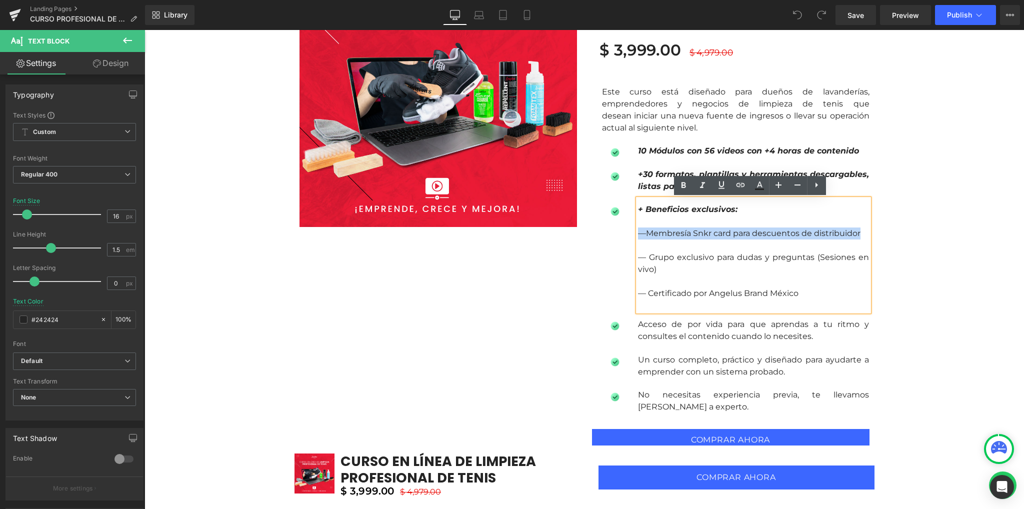
drag, startPoint x: 856, startPoint y: 234, endPoint x: 626, endPoint y: 234, distance: 230.0
click at [626, 234] on div "Image + Beneficios exclusivos: —Membresía Snkr card para descuentos de distribu…" at bounding box center [730, 254] width 277 height 114
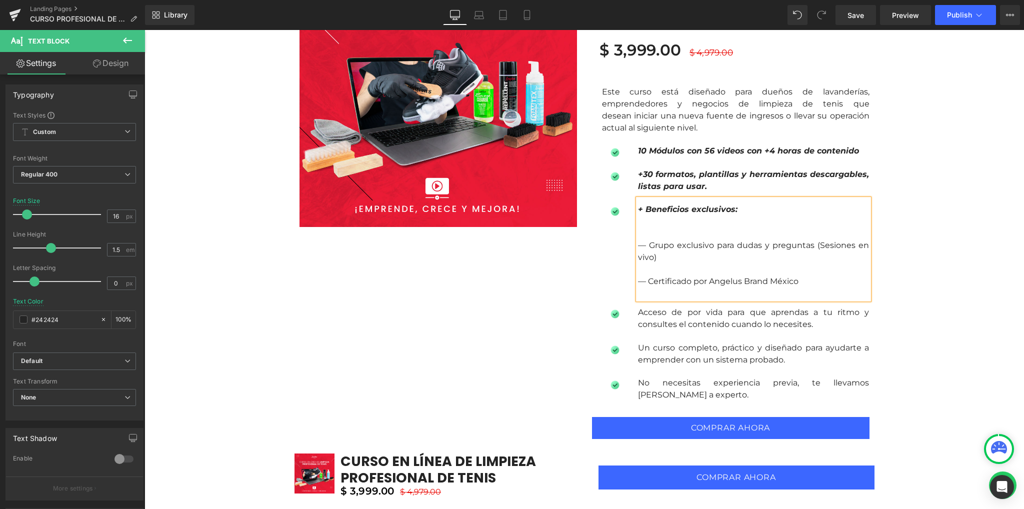
click at [642, 236] on p at bounding box center [753, 233] width 231 height 12
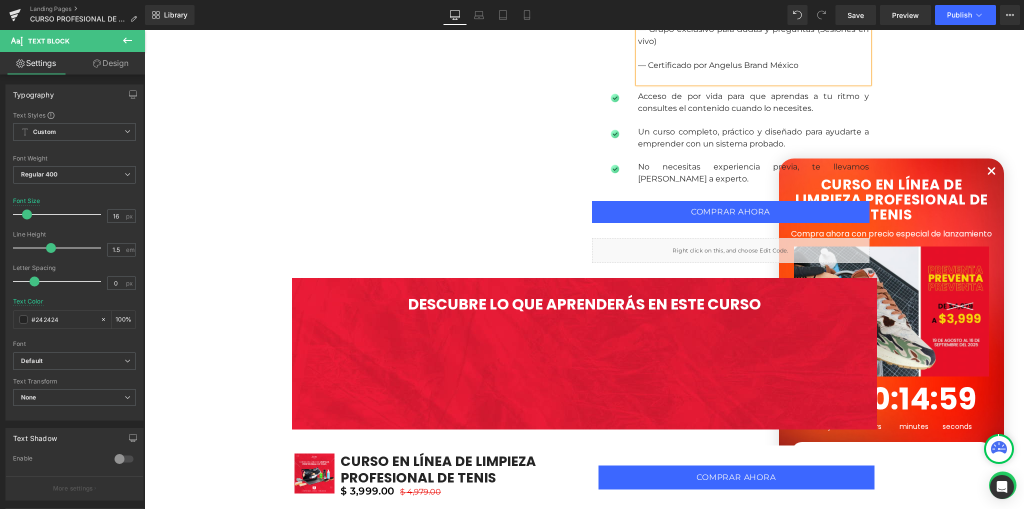
scroll to position [1000, 0]
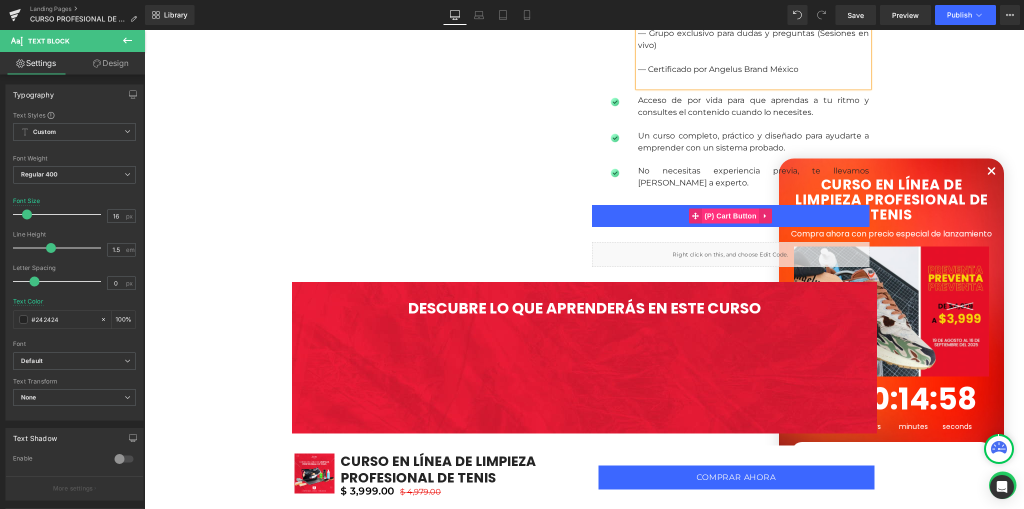
click at [732, 215] on span "(P) Cart Button" at bounding box center [730, 215] width 57 height 15
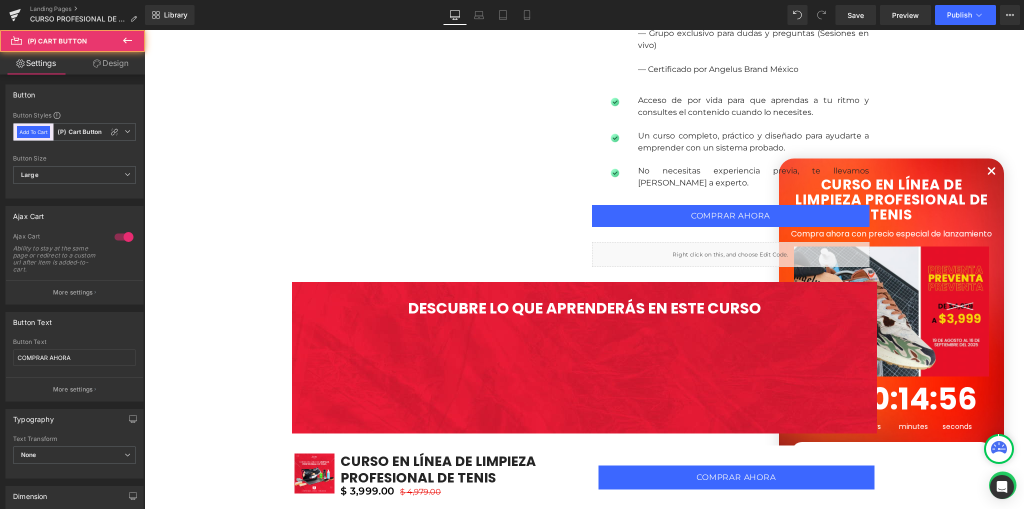
click at [102, 62] on link "Design" at bounding box center [110, 63] width 72 height 22
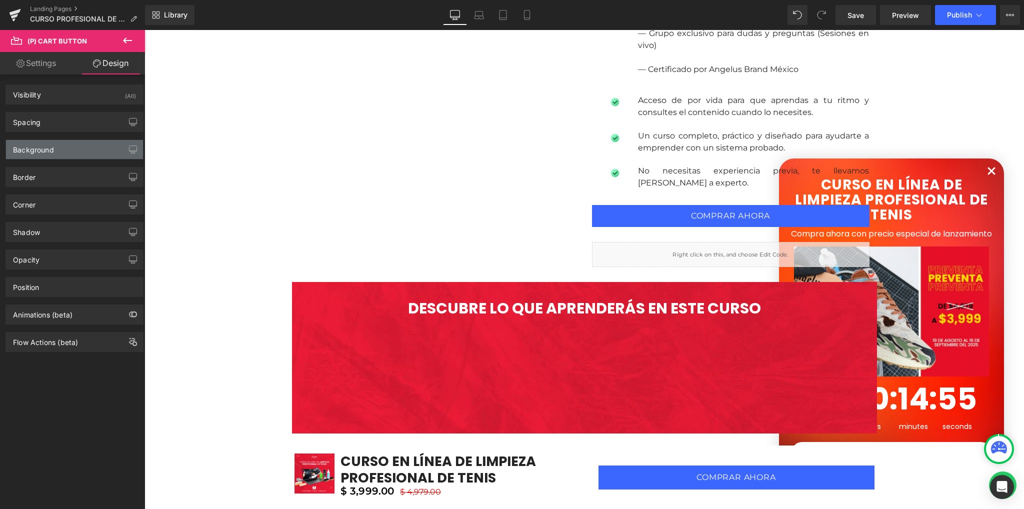
drag, startPoint x: 54, startPoint y: 126, endPoint x: 48, endPoint y: 148, distance: 23.4
click at [48, 148] on div "Visibility (All) 0|0|0|0 1 Show on Desktop 1 Show on Laptop 1 Show on Tablet 1 …" at bounding box center [74, 212] width 149 height 277
click at [48, 148] on div "Background" at bounding box center [33, 147] width 41 height 14
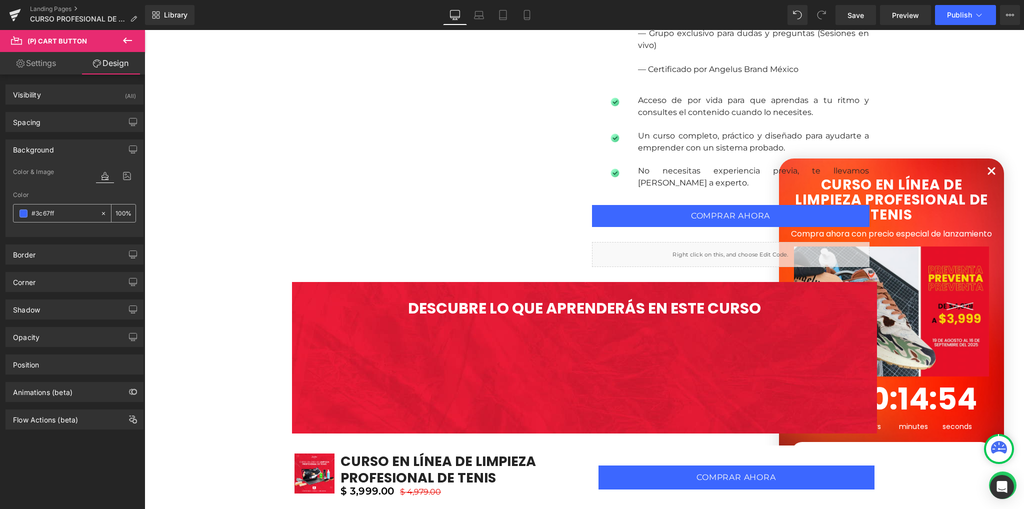
click at [65, 218] on div at bounding box center [56, 212] width 86 height 17
click at [65, 218] on input "text" at bounding box center [63, 213] width 64 height 11
paste input "D12442"
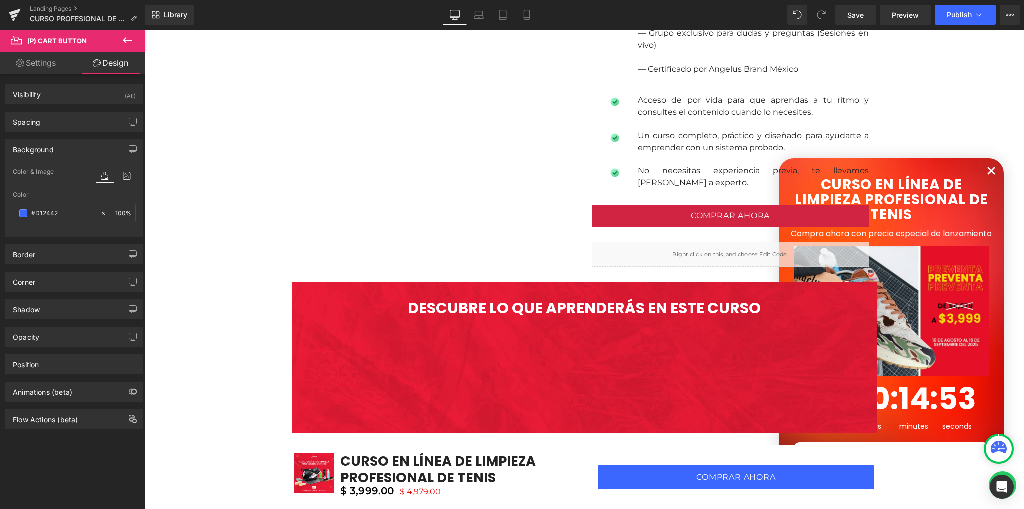
type input "#D12442"
click at [60, 232] on div at bounding box center [74, 230] width 123 height 6
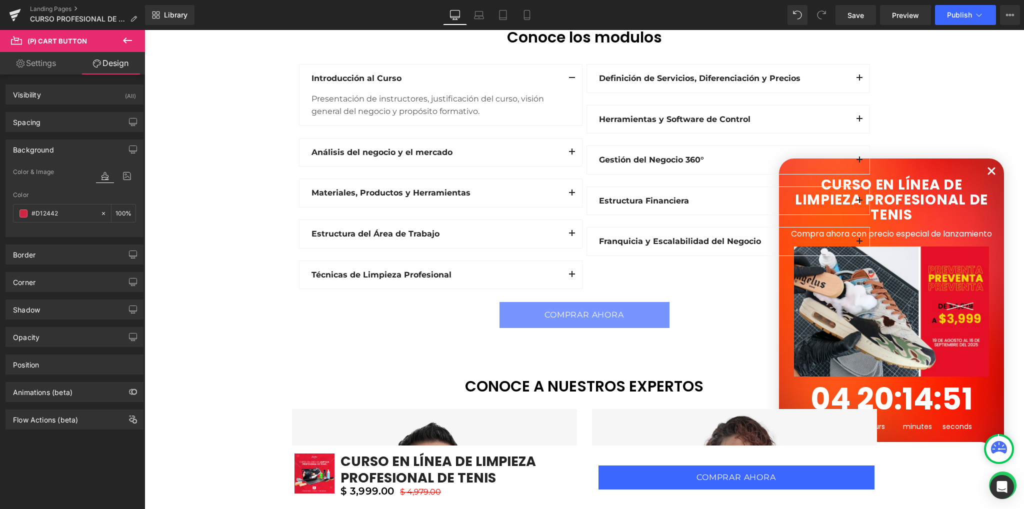
scroll to position [1466, 0]
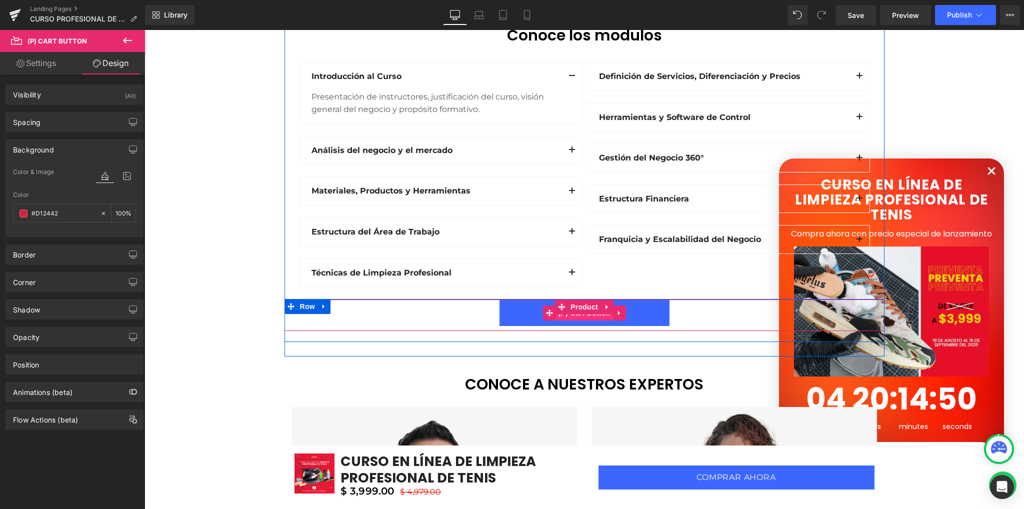
click at [576, 316] on span "(P) Cart Button" at bounding box center [583, 312] width 57 height 15
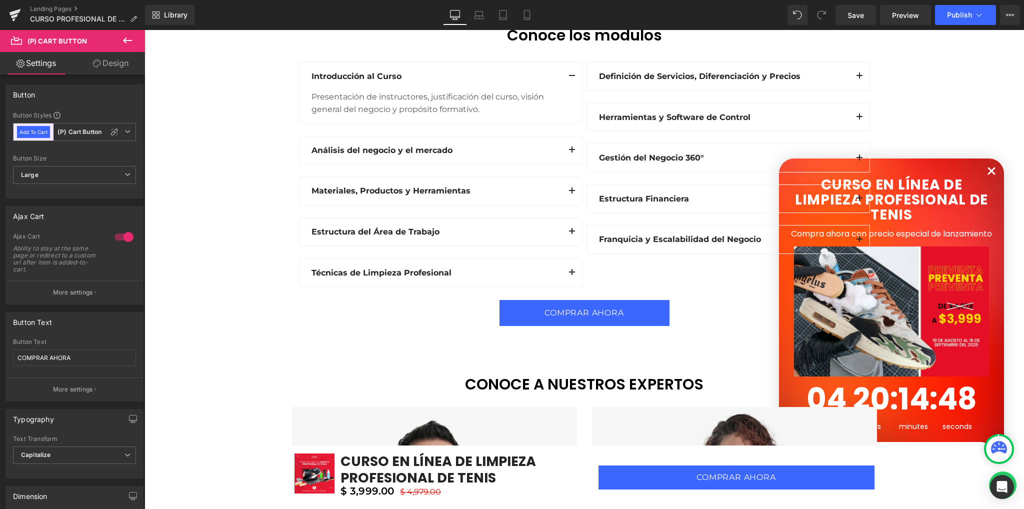
click at [104, 63] on link "Design" at bounding box center [110, 63] width 72 height 22
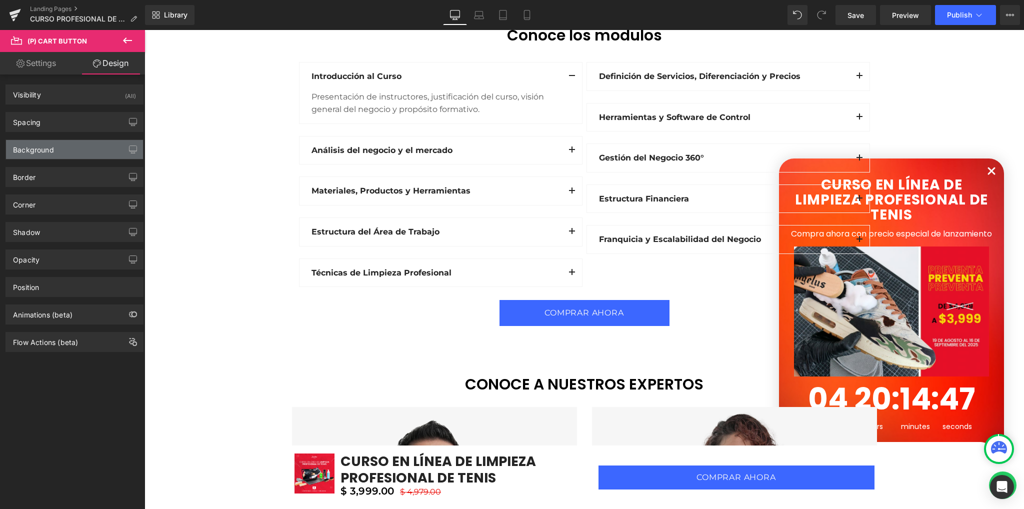
click at [52, 152] on div "Background" at bounding box center [33, 147] width 41 height 14
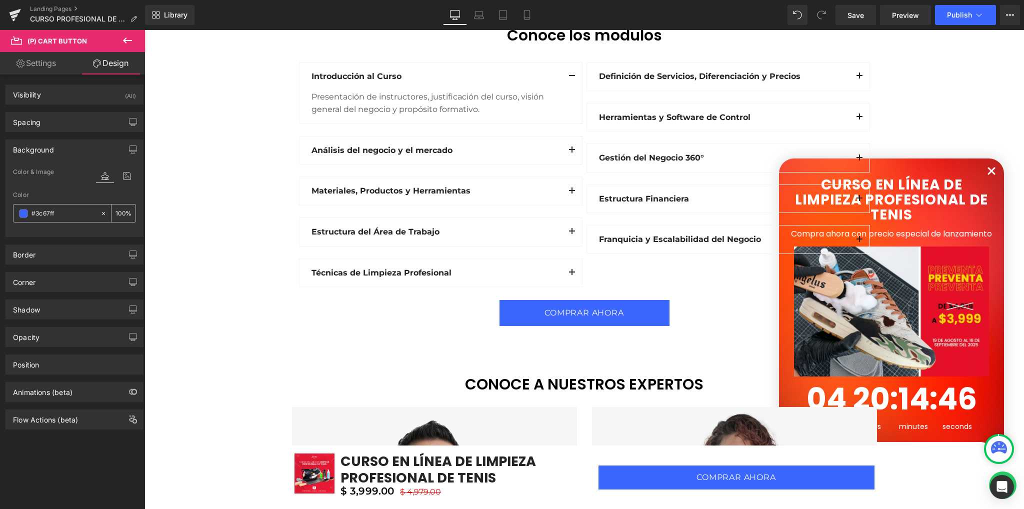
click at [61, 212] on input "#3c67ff" at bounding box center [63, 213] width 64 height 11
paste input "D12442"
type input "#D12442"
click at [56, 227] on div at bounding box center [74, 230] width 123 height 6
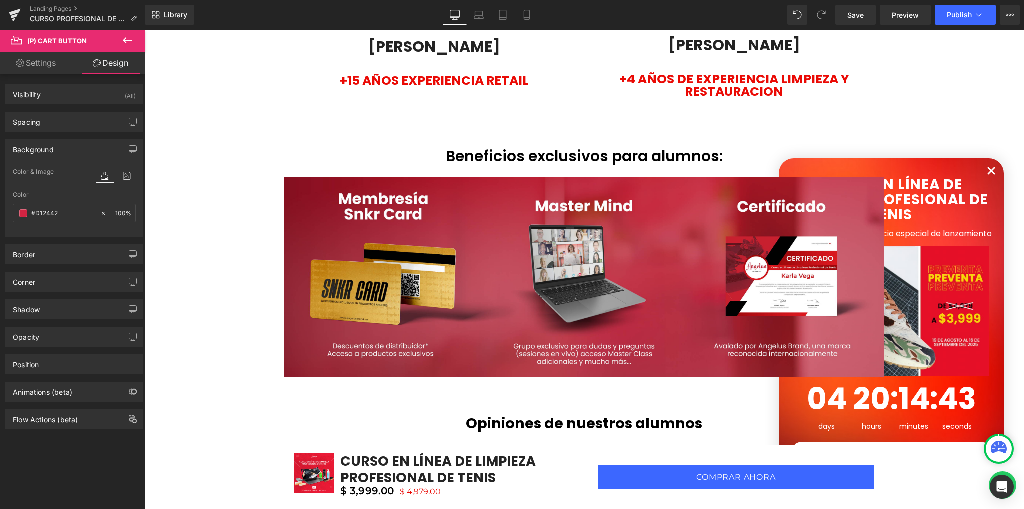
scroll to position [2133, 0]
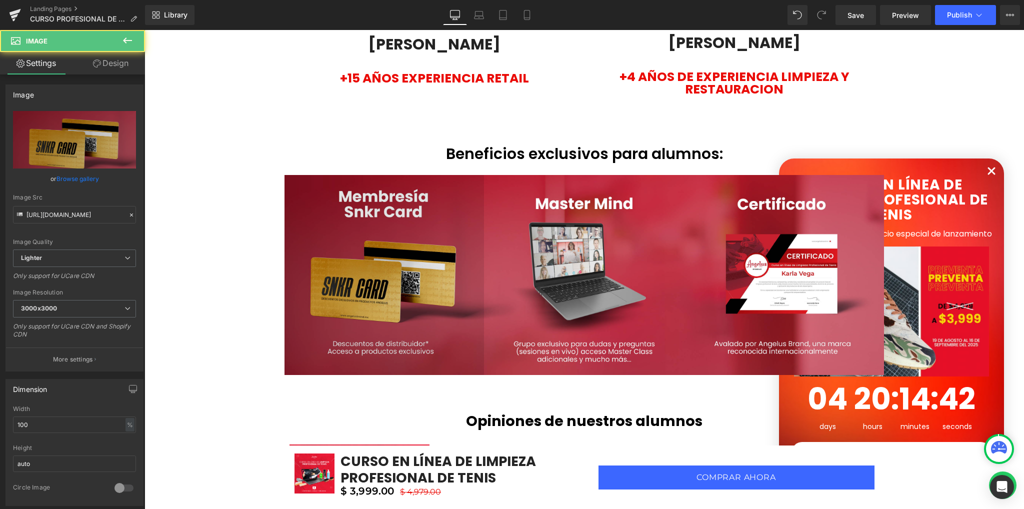
click at [364, 244] on img at bounding box center [384, 275] width 200 height 200
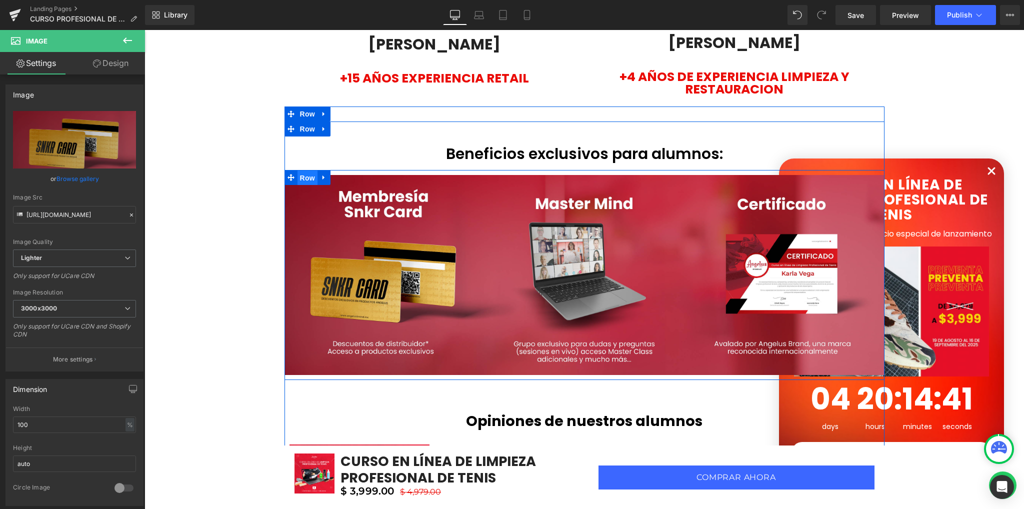
click at [302, 176] on span "Row" at bounding box center [307, 177] width 20 height 15
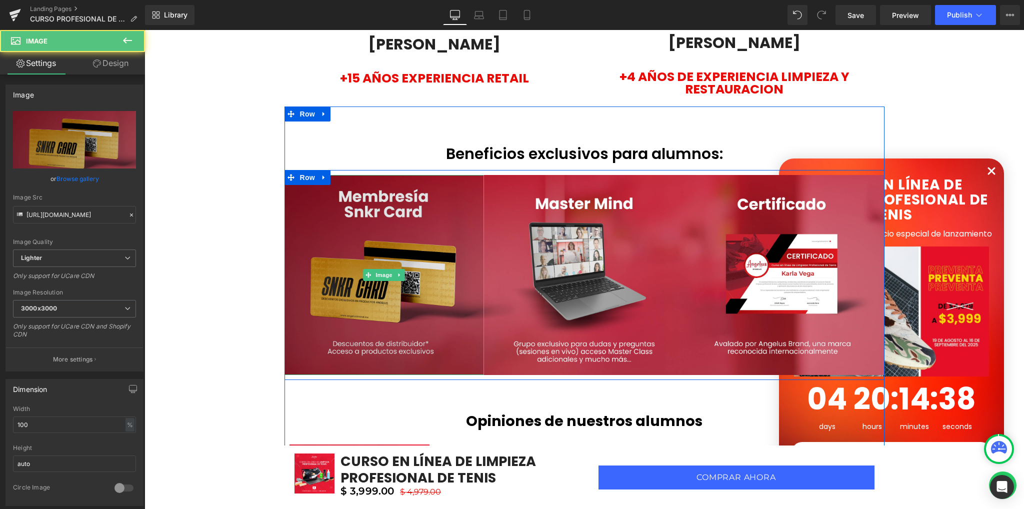
click at [400, 245] on img at bounding box center [384, 275] width 200 height 200
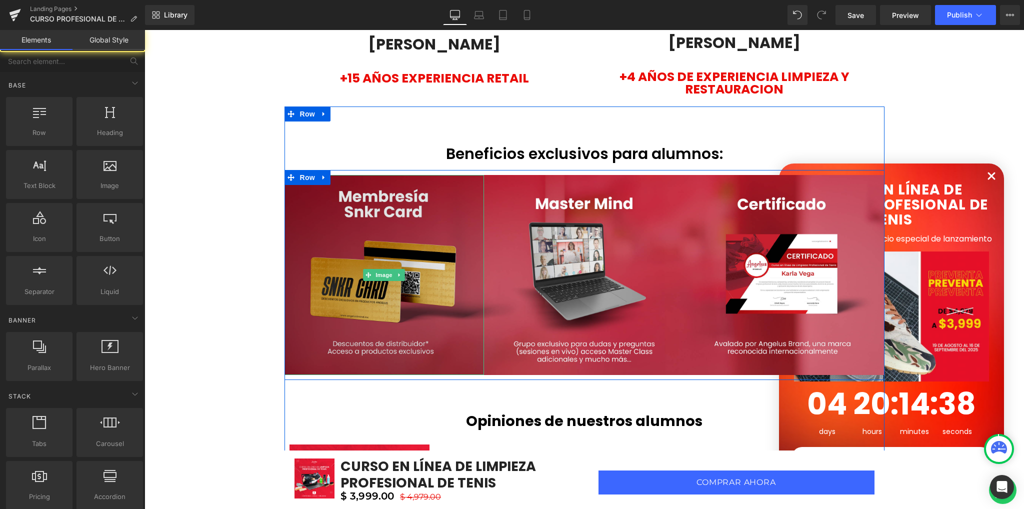
scroll to position [2082, 0]
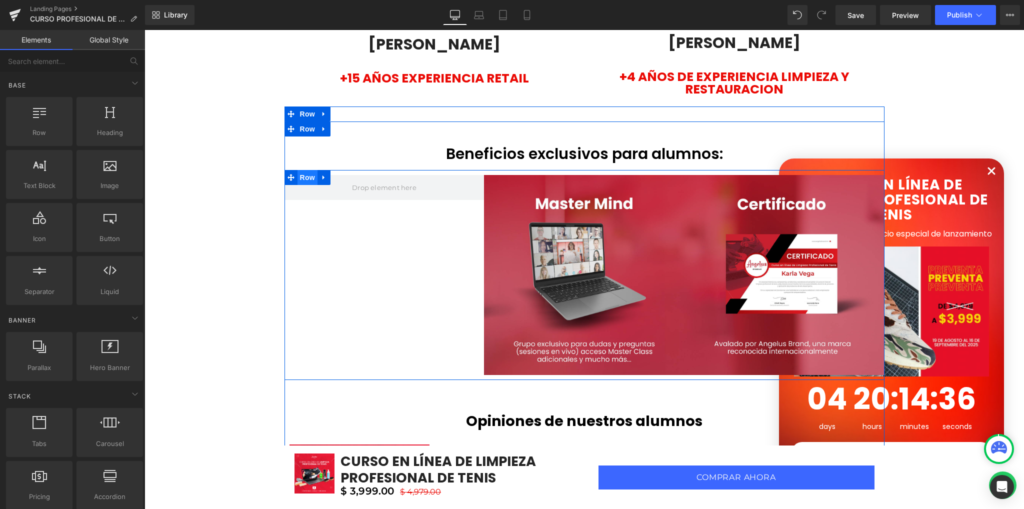
click at [304, 176] on span "Row" at bounding box center [307, 177] width 20 height 15
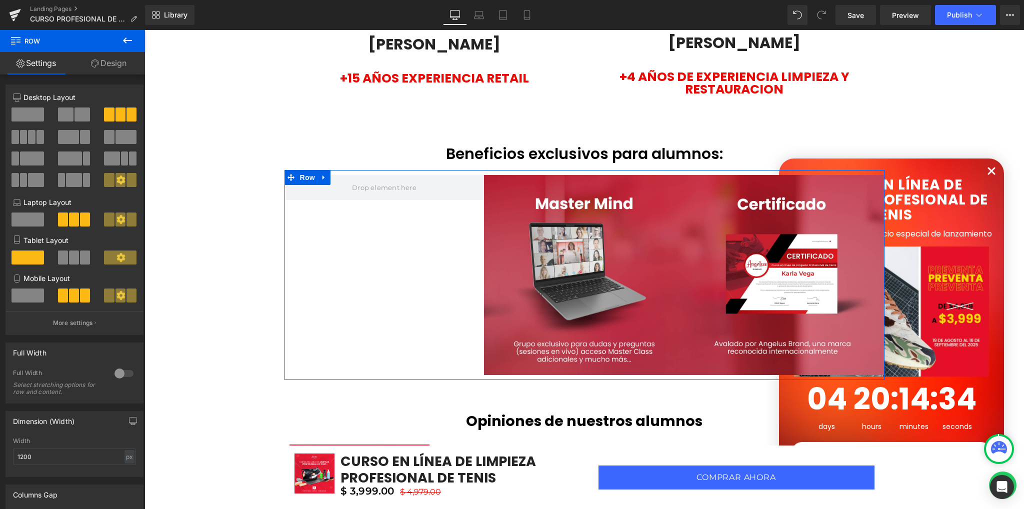
click at [75, 113] on span at bounding box center [81, 114] width 15 height 14
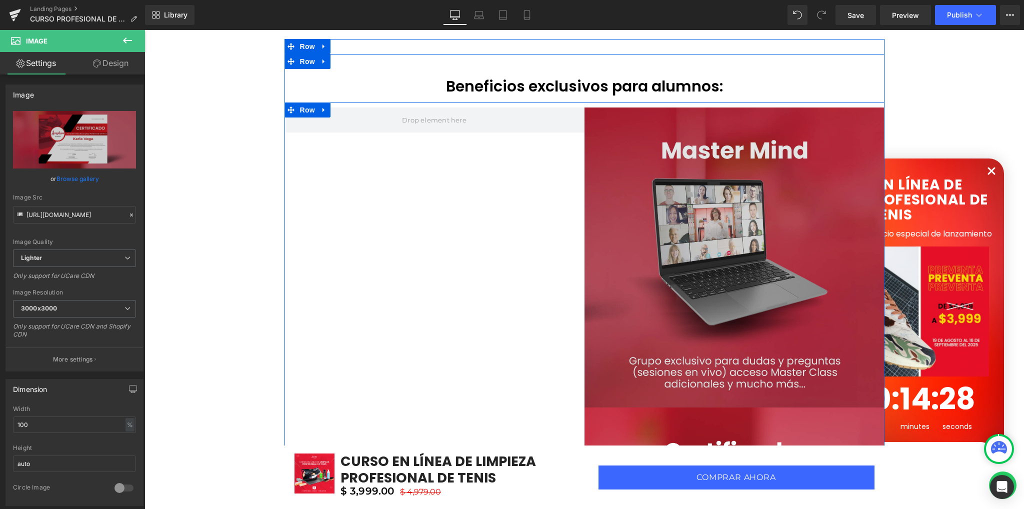
scroll to position [2149, 0]
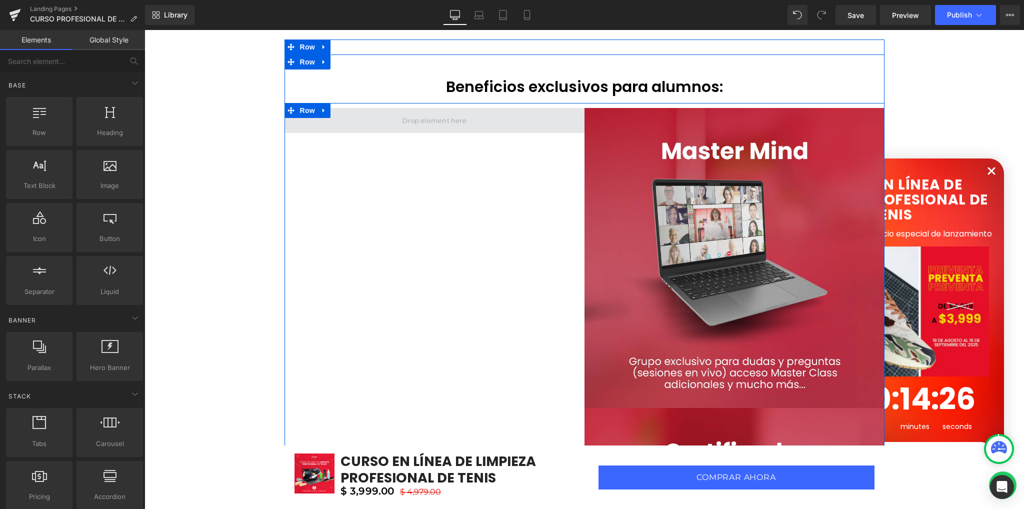
click at [420, 122] on span at bounding box center [433, 120] width 71 height 15
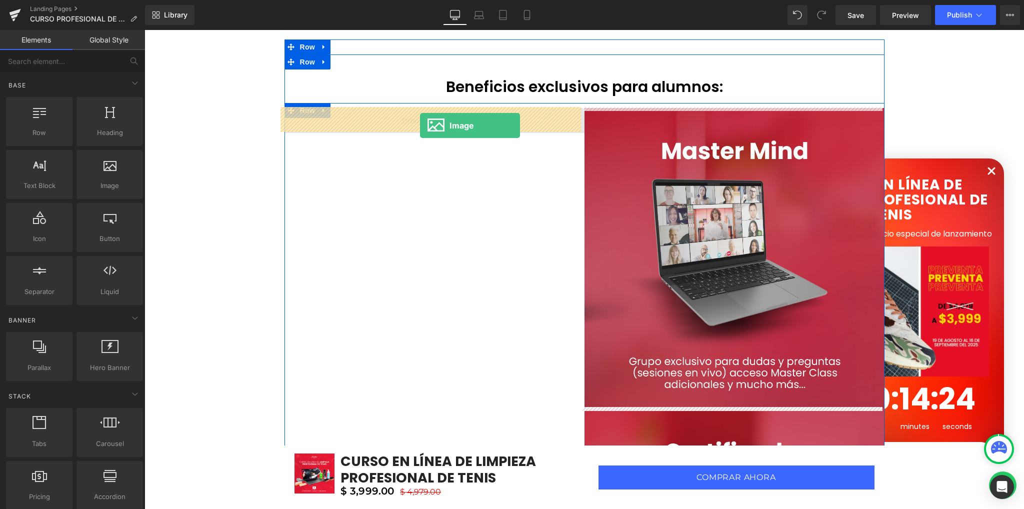
drag, startPoint x: 260, startPoint y: 204, endPoint x: 420, endPoint y: 125, distance: 177.8
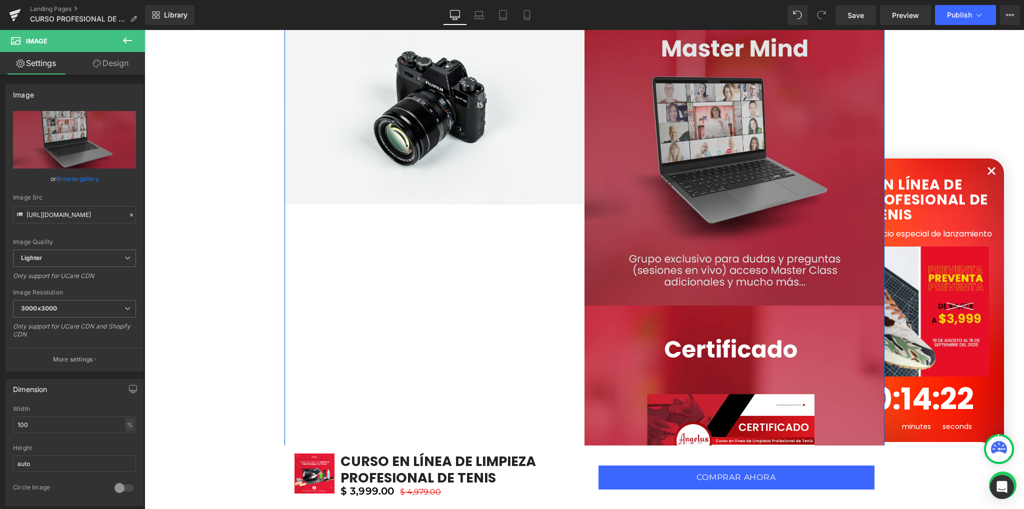
scroll to position [2416, 0]
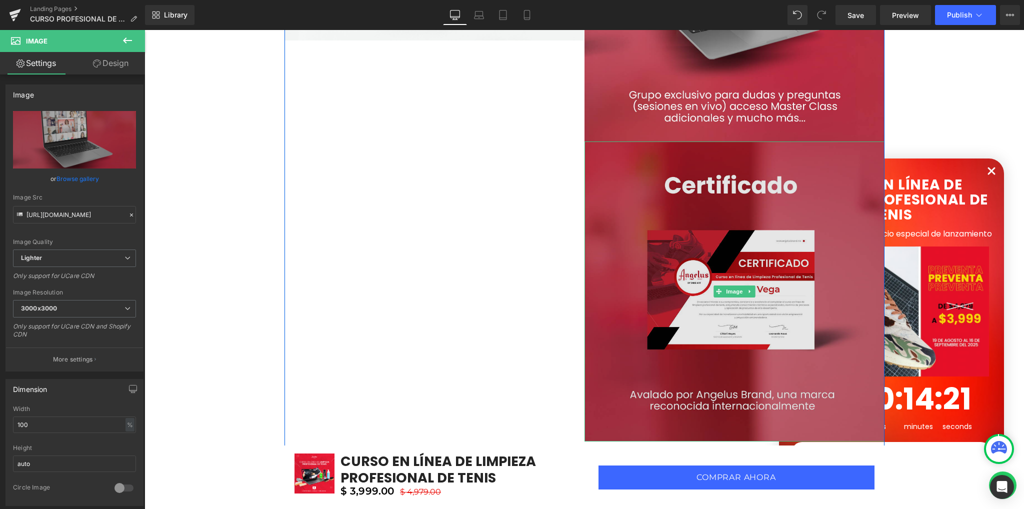
click at [680, 260] on img at bounding box center [734, 291] width 300 height 300
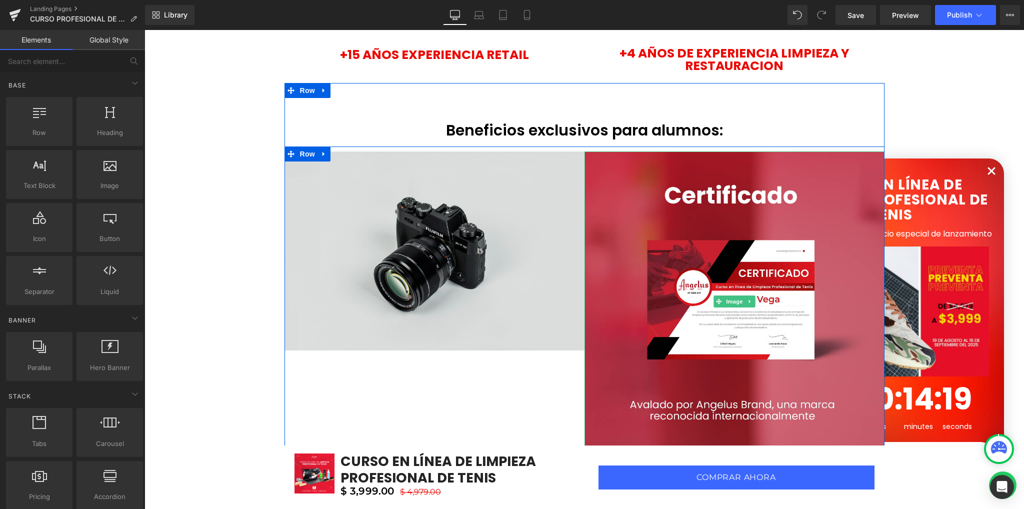
scroll to position [2082, 0]
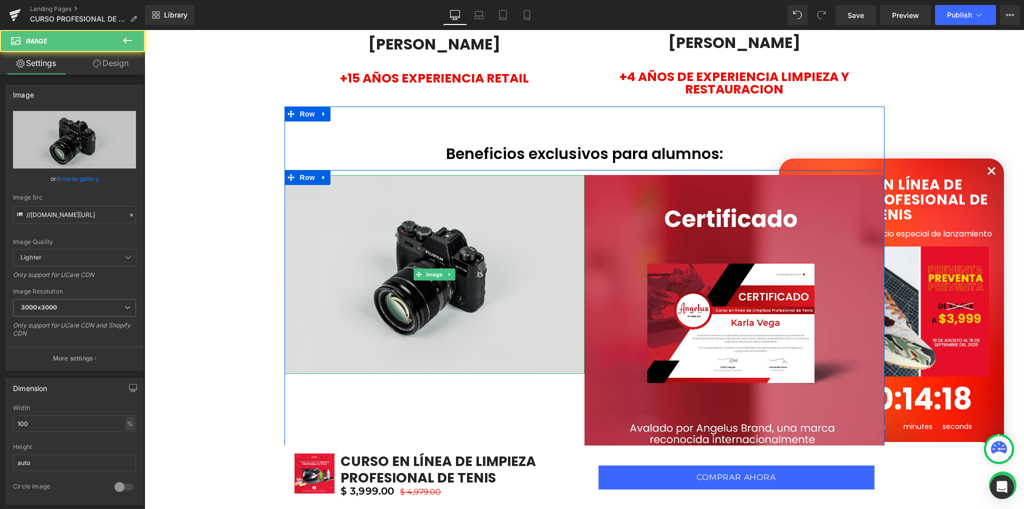
click at [419, 246] on img at bounding box center [434, 274] width 300 height 199
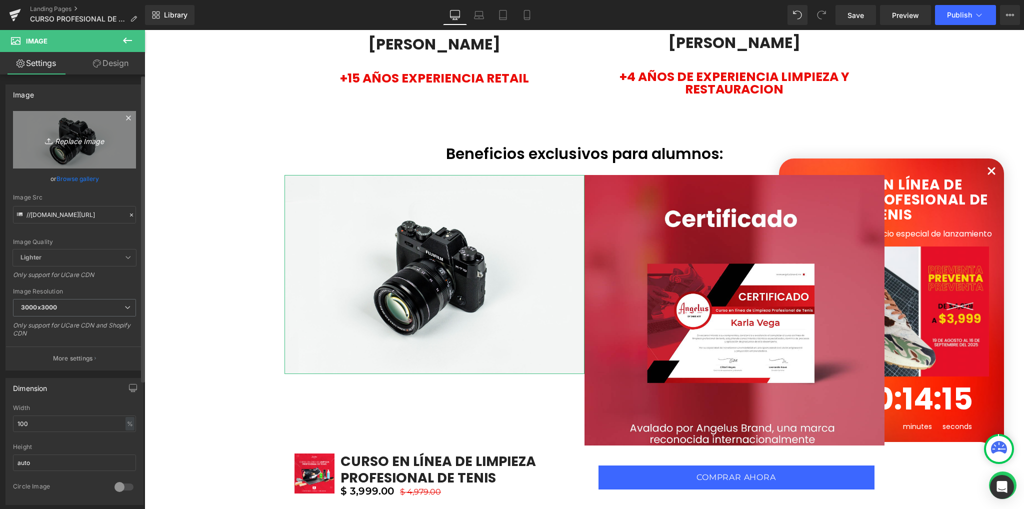
click at [74, 133] on icon "Replace Image" at bounding box center [74, 139] width 80 height 12
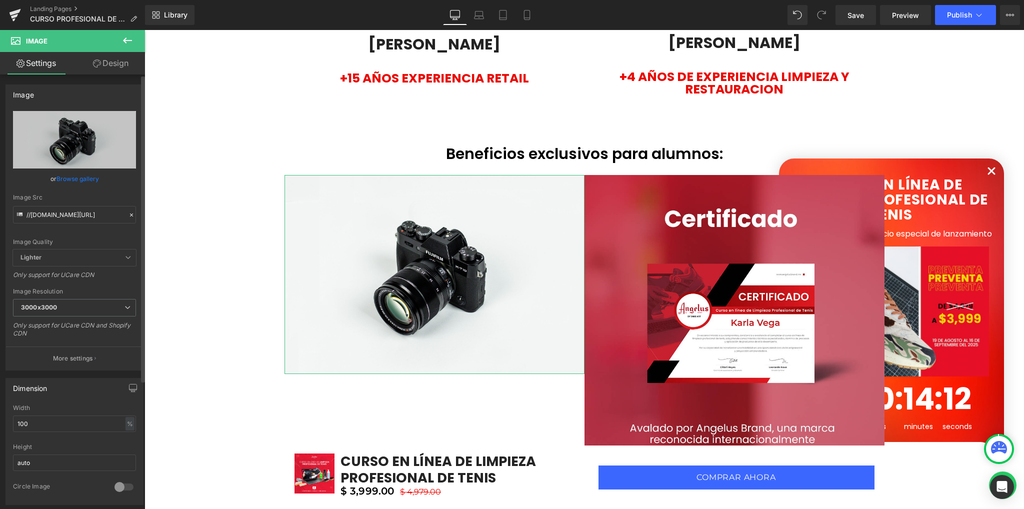
click at [85, 177] on link "Browse gallery" at bounding box center [77, 178] width 42 height 17
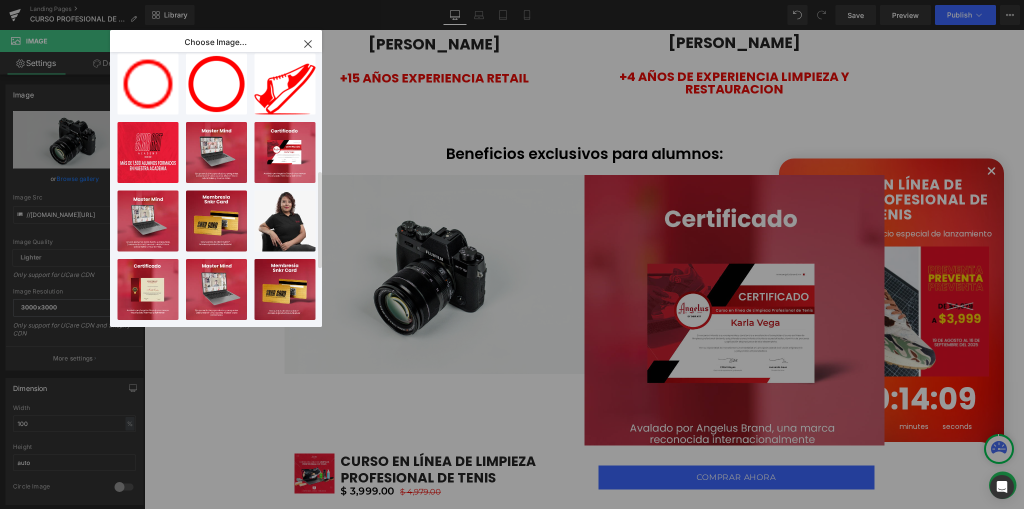
scroll to position [466, 0]
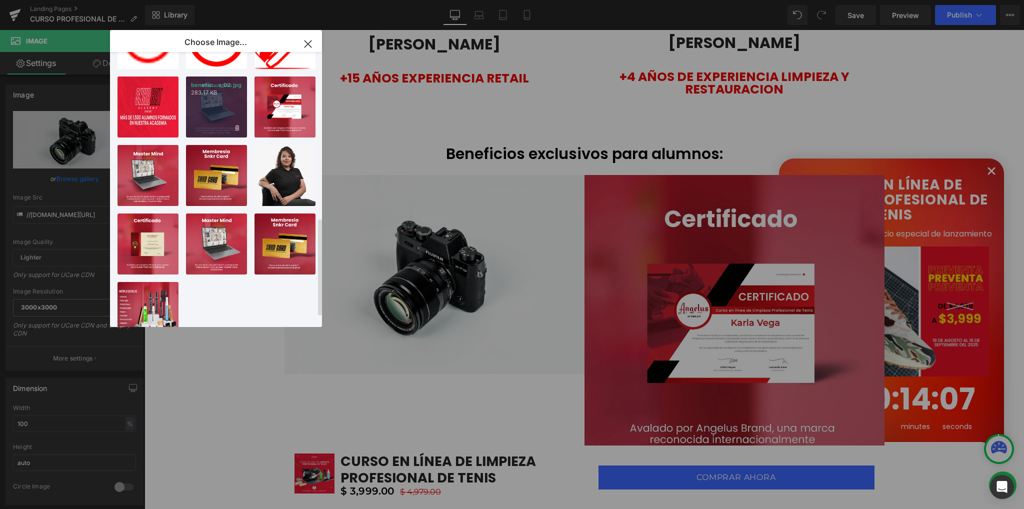
click at [208, 112] on div "benefic...s_02.jpg 283.17 KB" at bounding box center [216, 106] width 61 height 61
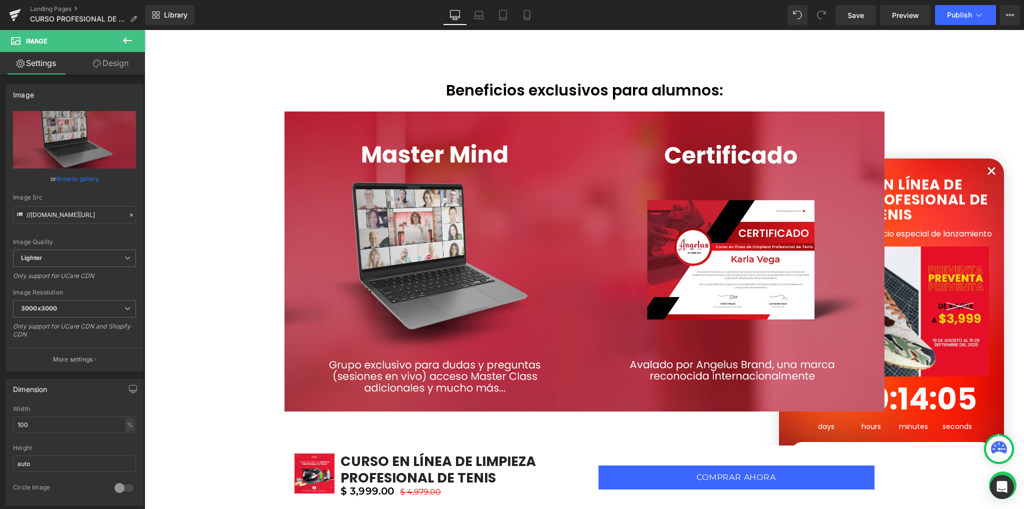
scroll to position [2149, 0]
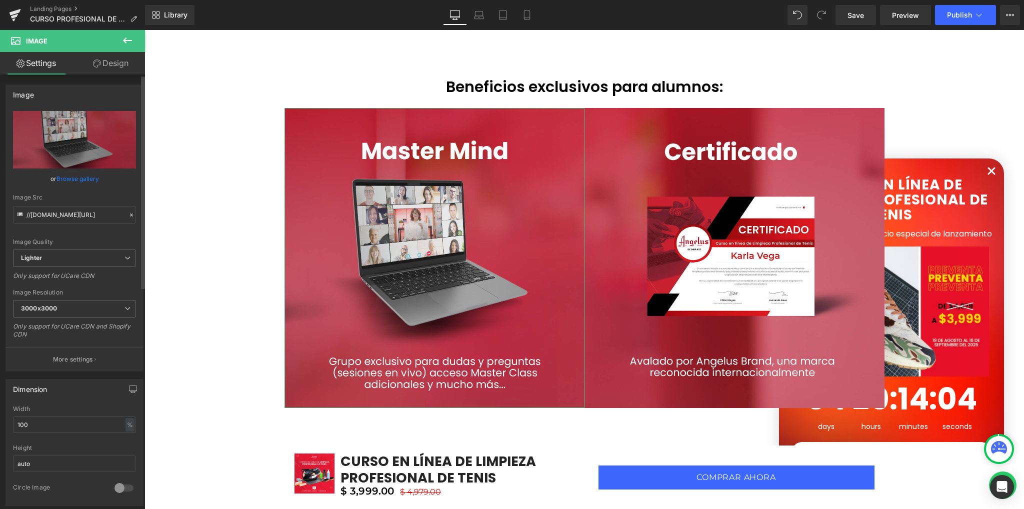
click at [74, 178] on link "Browse gallery" at bounding box center [77, 178] width 42 height 17
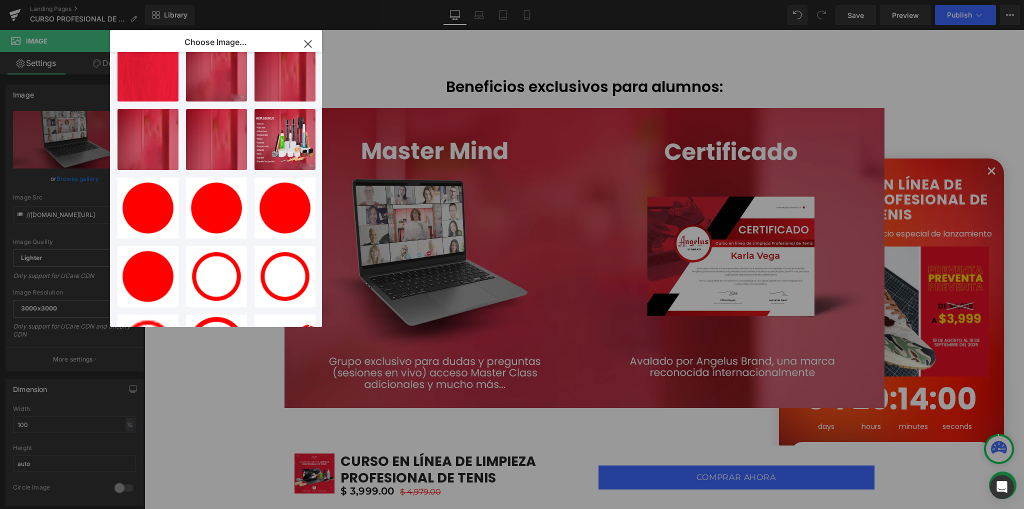
scroll to position [0, 0]
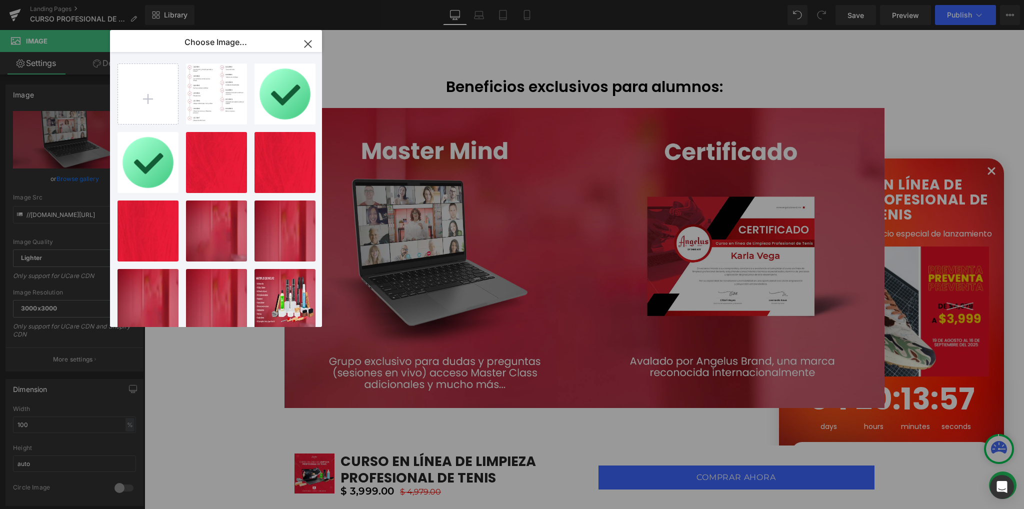
drag, startPoint x: 306, startPoint y: 46, endPoint x: 140, endPoint y: 119, distance: 180.7
click at [306, 46] on icon "button" at bounding box center [308, 44] width 16 height 16
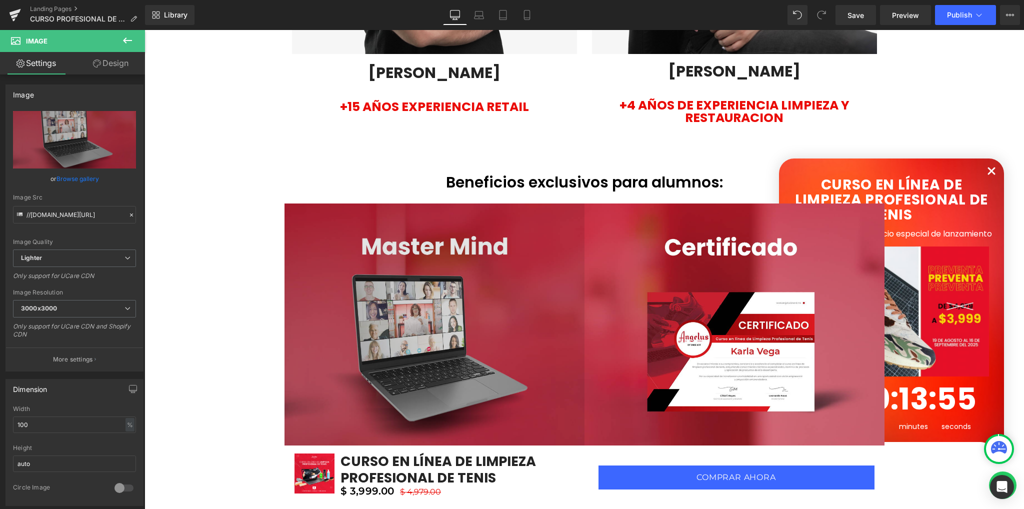
scroll to position [2082, 0]
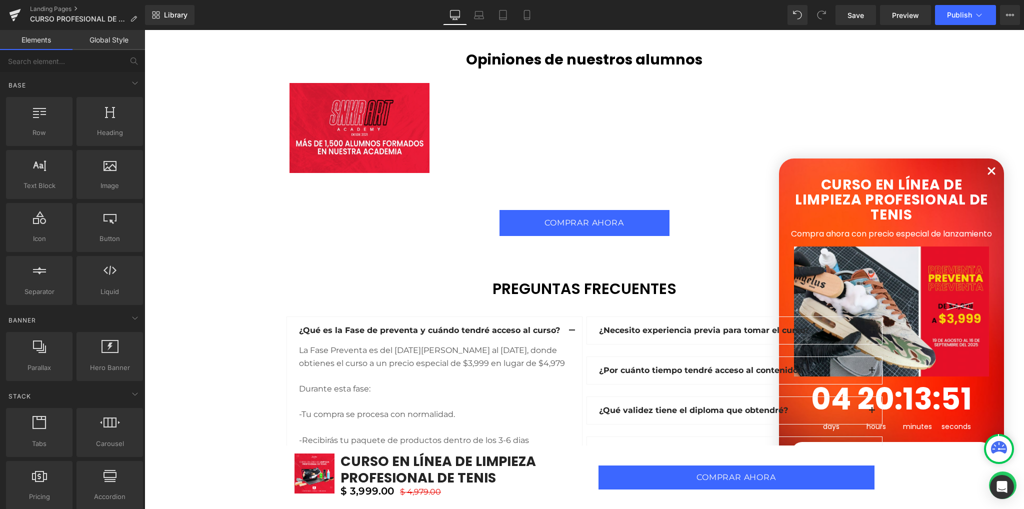
scroll to position [2549, 0]
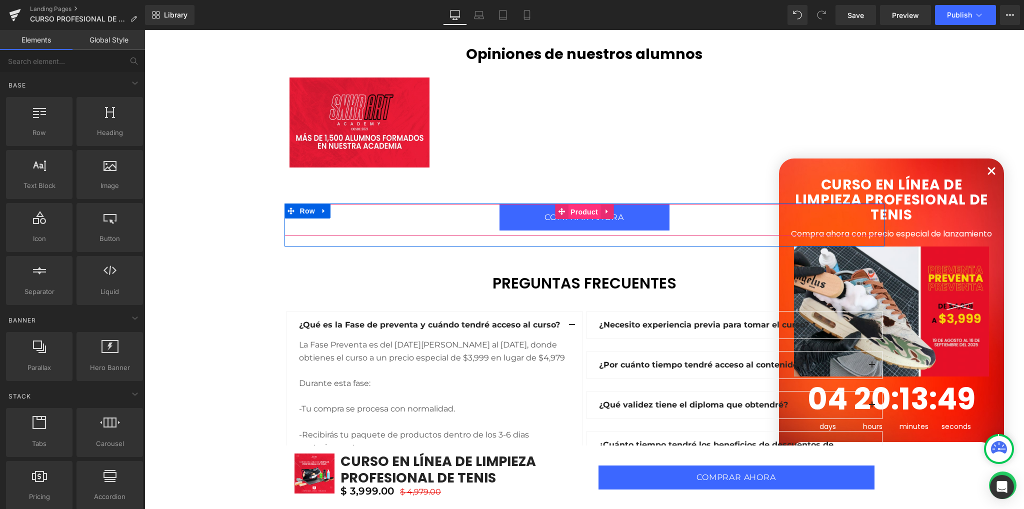
click at [575, 213] on span "Product" at bounding box center [584, 211] width 32 height 15
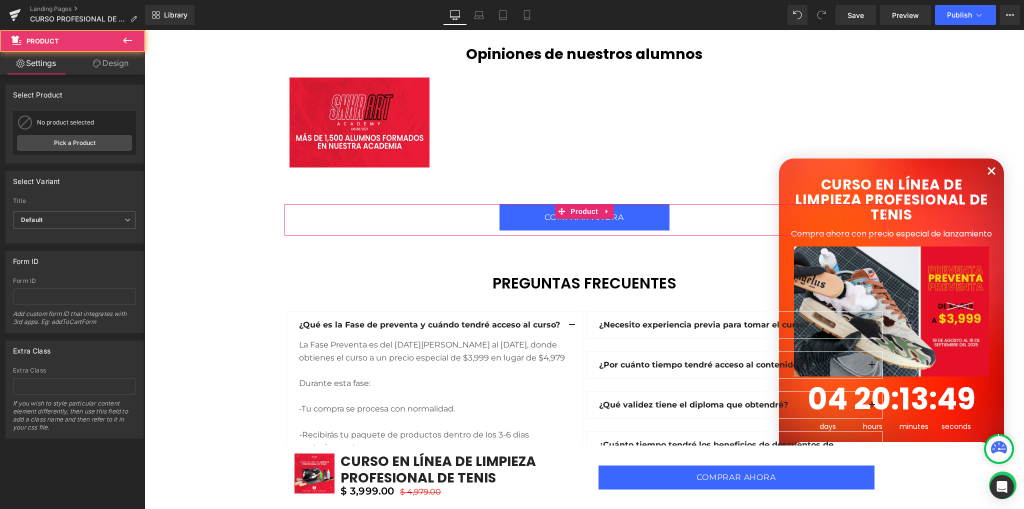
click at [112, 62] on link "Design" at bounding box center [110, 63] width 72 height 22
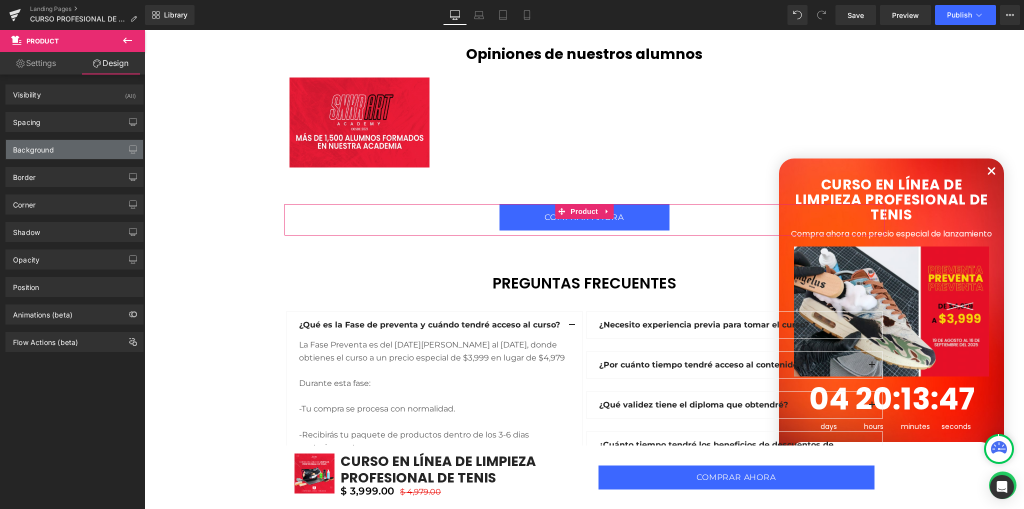
click at [55, 144] on div "Background" at bounding box center [74, 149] width 137 height 19
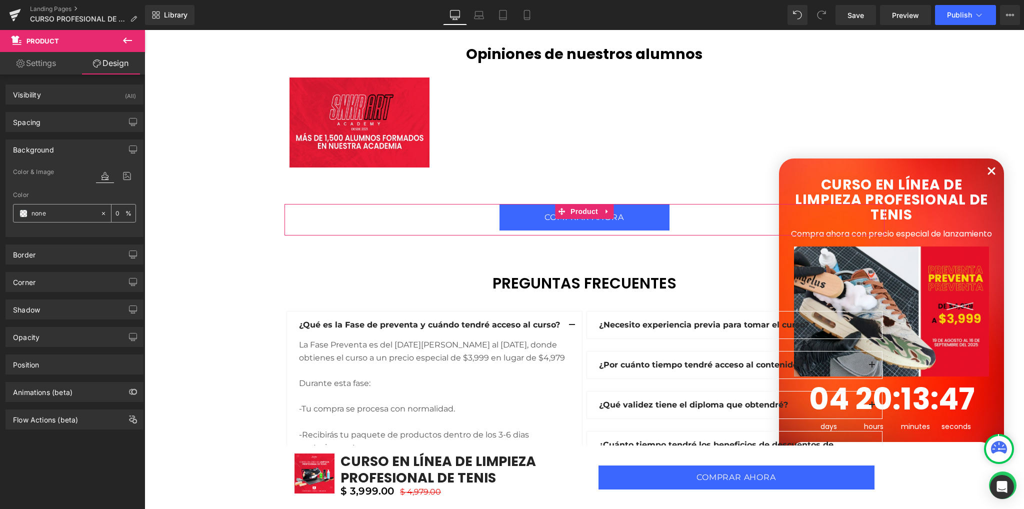
click at [65, 213] on input "text" at bounding box center [63, 213] width 64 height 11
paste input "#D12442"
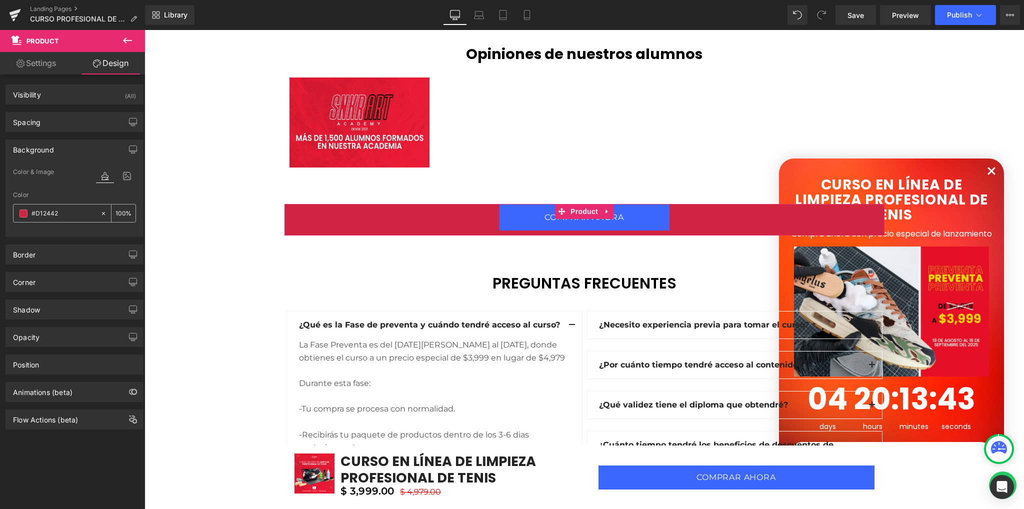
type input "#D12442"
click at [102, 210] on icon at bounding box center [103, 213] width 7 height 7
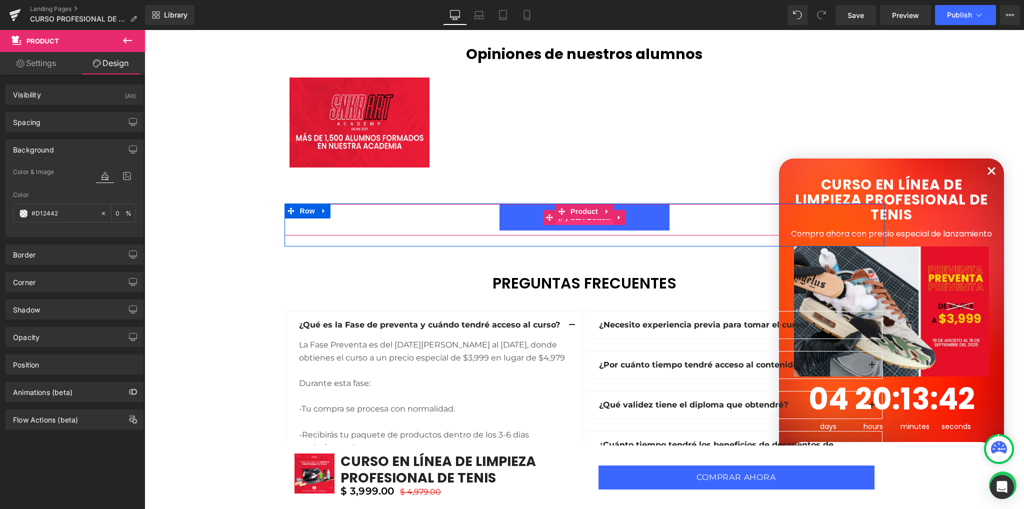
click at [584, 220] on span "(P) Cart Button" at bounding box center [583, 217] width 57 height 15
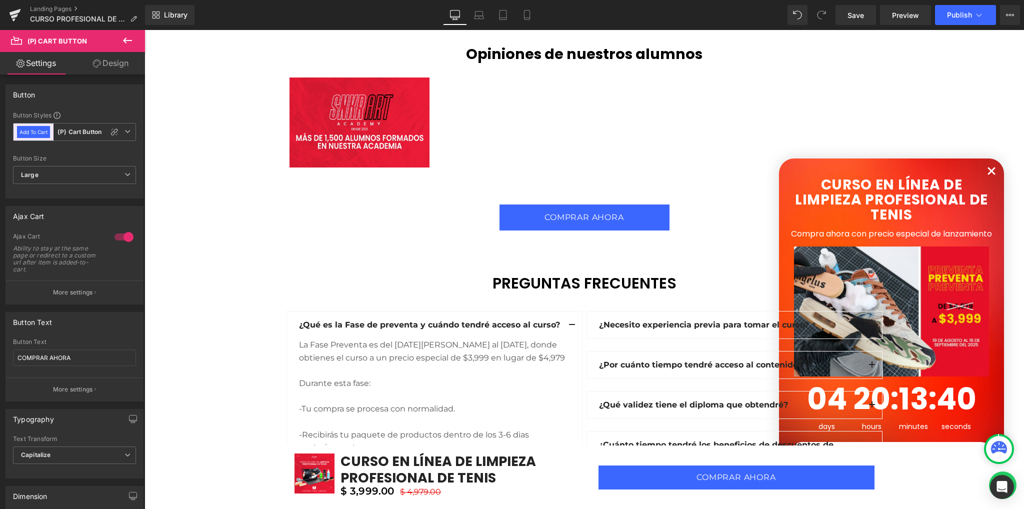
click at [115, 58] on link "Design" at bounding box center [110, 63] width 72 height 22
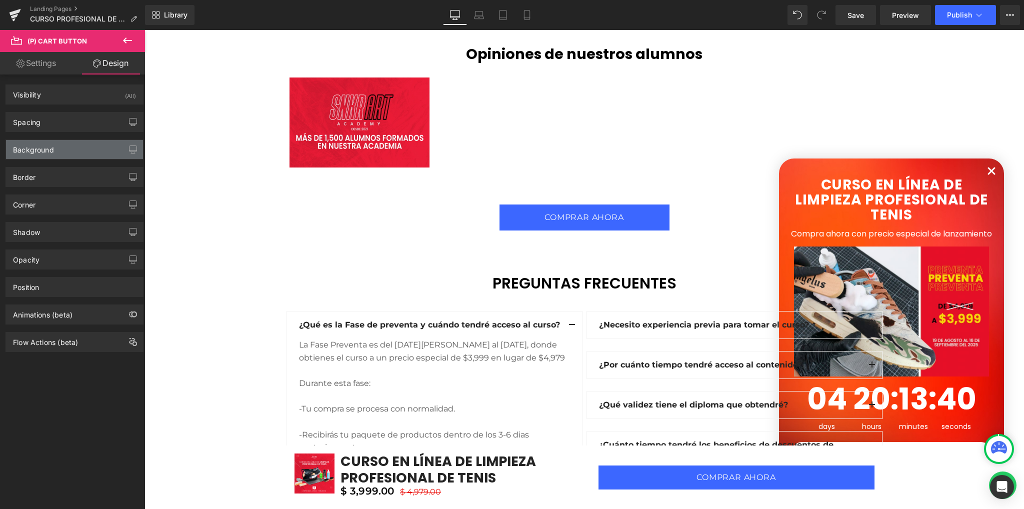
click at [49, 155] on div "Background" at bounding box center [74, 149] width 137 height 19
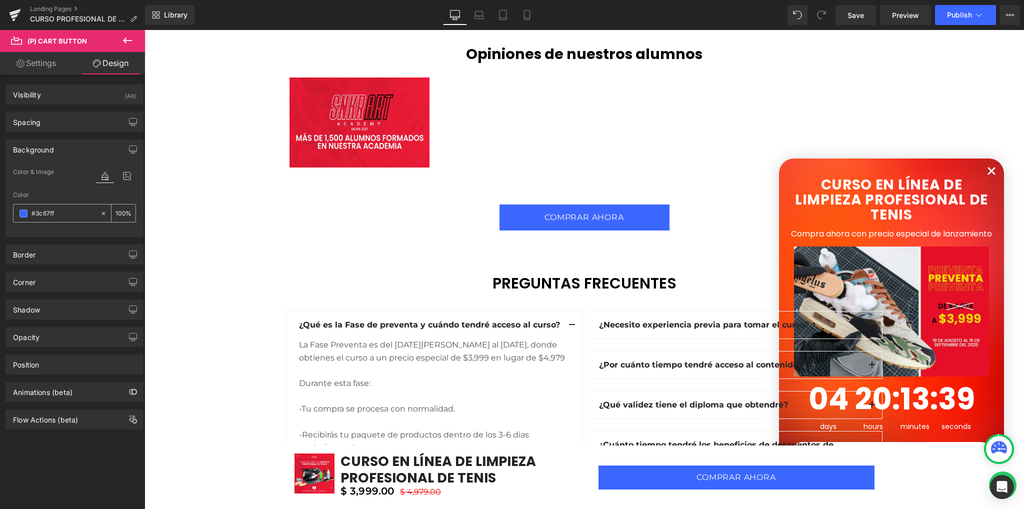
click at [63, 209] on input "#3c67ff" at bounding box center [63, 213] width 64 height 11
paste input "D12442"
type input "#D12442"
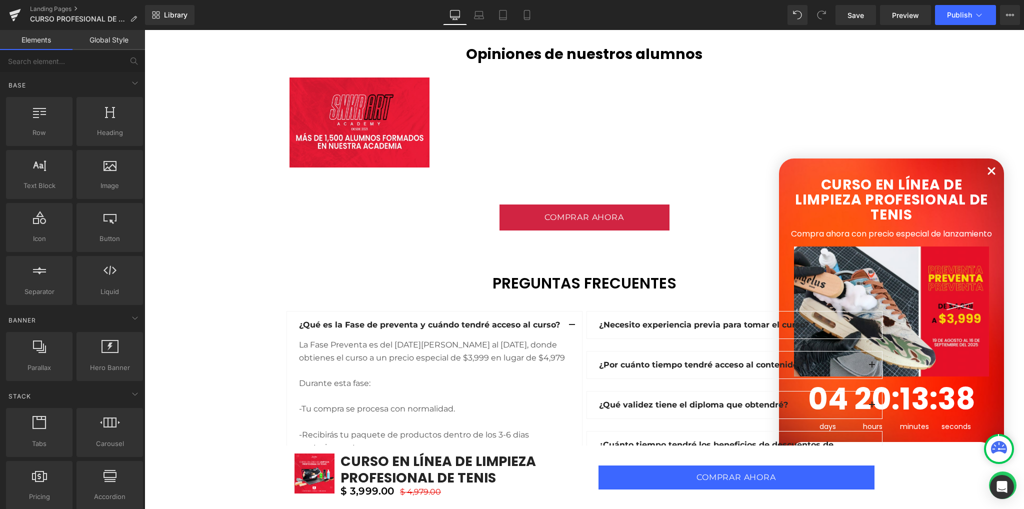
drag, startPoint x: 186, startPoint y: 218, endPoint x: 191, endPoint y: 226, distance: 9.4
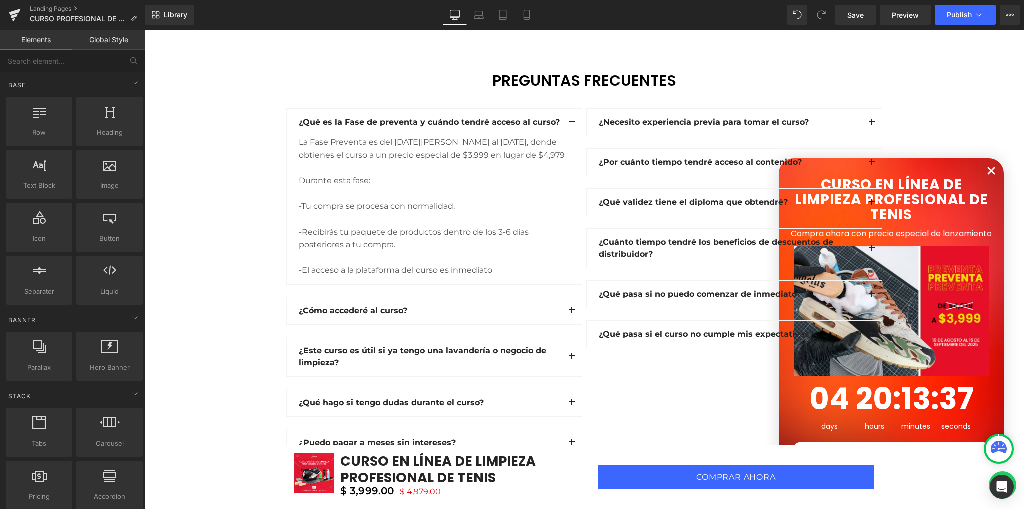
scroll to position [2749, 0]
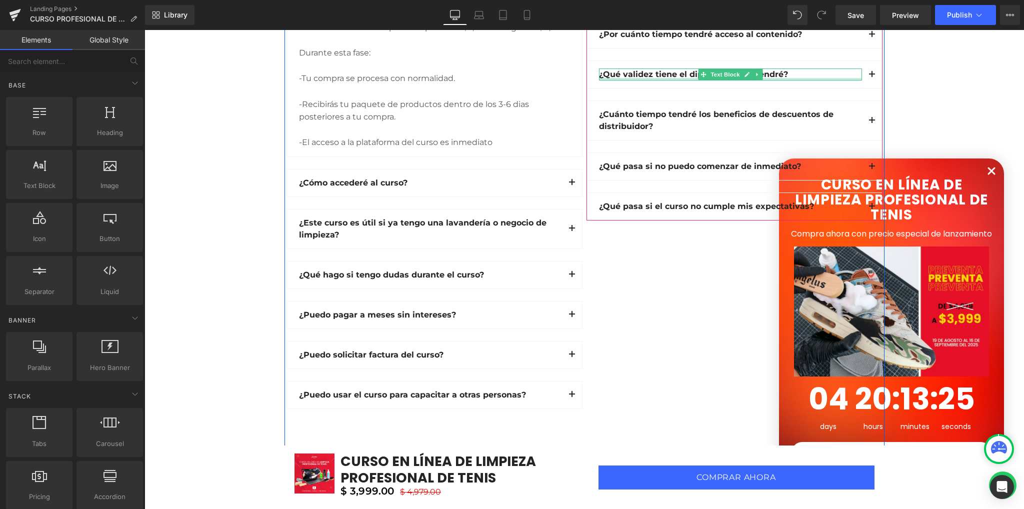
scroll to position [2882, 0]
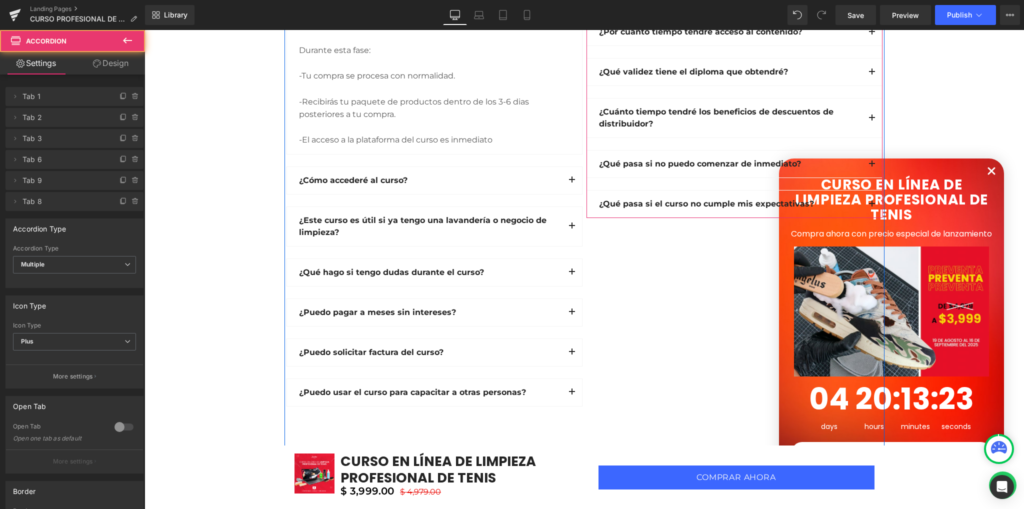
click at [872, 120] on span "button" at bounding box center [872, 120] width 0 height 0
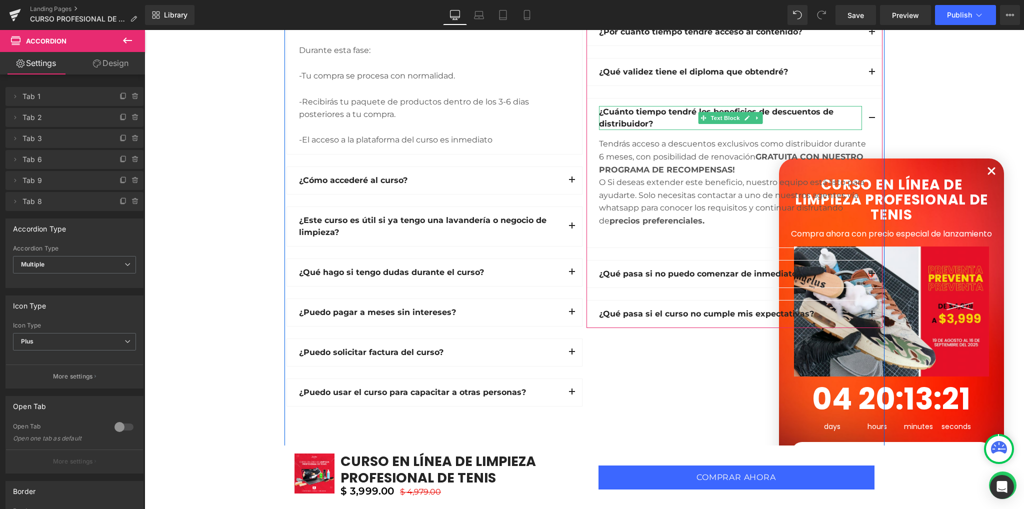
click at [612, 110] on strong "¿Cuánto tiempo tendré los beneficios de descuentos de distribuidor?" at bounding box center [716, 117] width 234 height 21
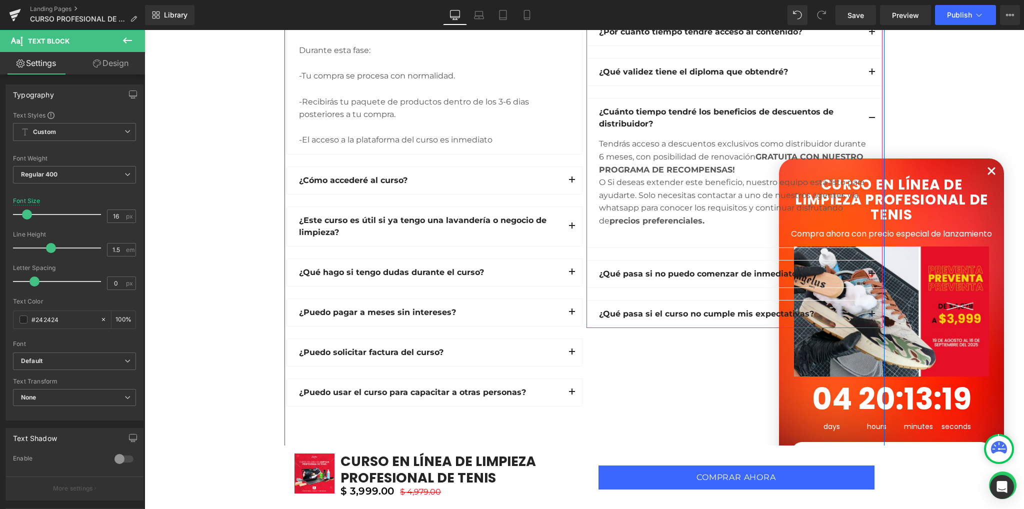
click at [587, 135] on div "¿Cuánto tiempo tendré los beneficios de descuentos de distribuidor? Text Block" at bounding box center [734, 117] width 295 height 39
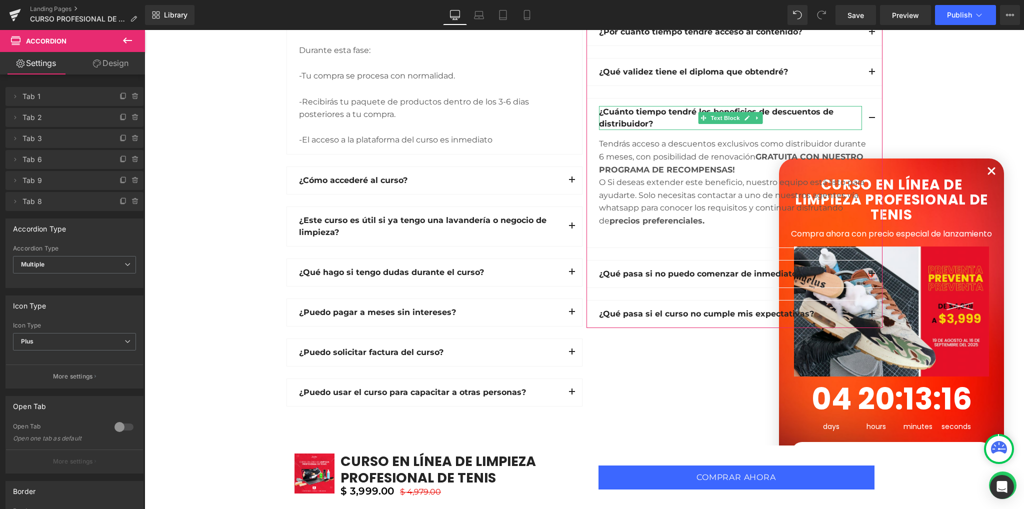
click at [78, 162] on span "Tab 6" at bounding box center [64, 159] width 84 height 19
click at [133, 158] on icon at bounding box center [135, 159] width 4 height 4
click at [121, 162] on button "Delete" at bounding box center [124, 159] width 31 height 13
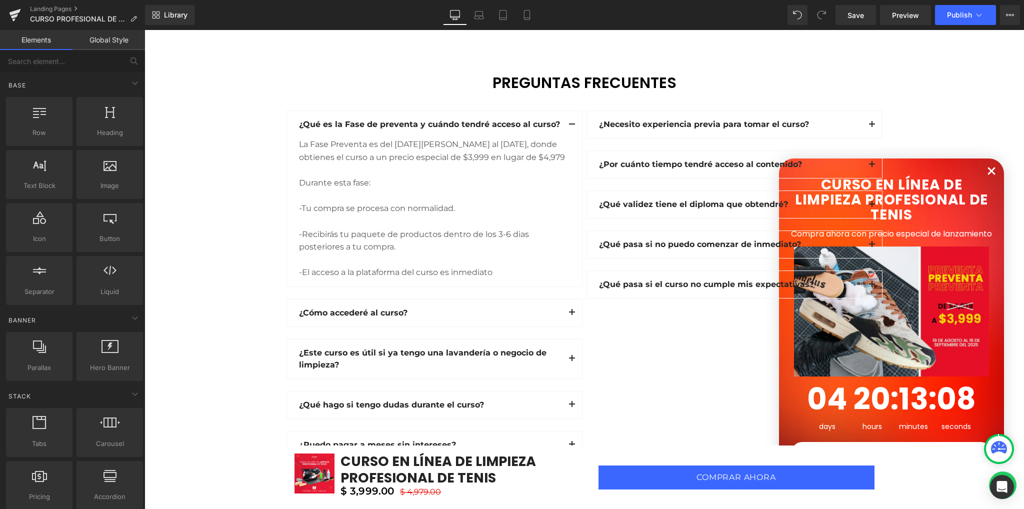
scroll to position [2749, 0]
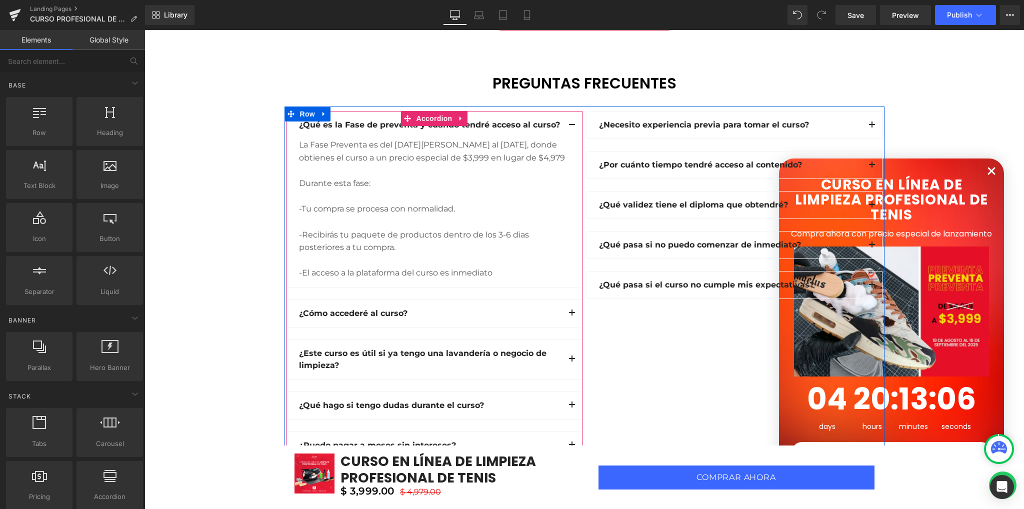
click at [567, 120] on button "button" at bounding box center [572, 124] width 20 height 27
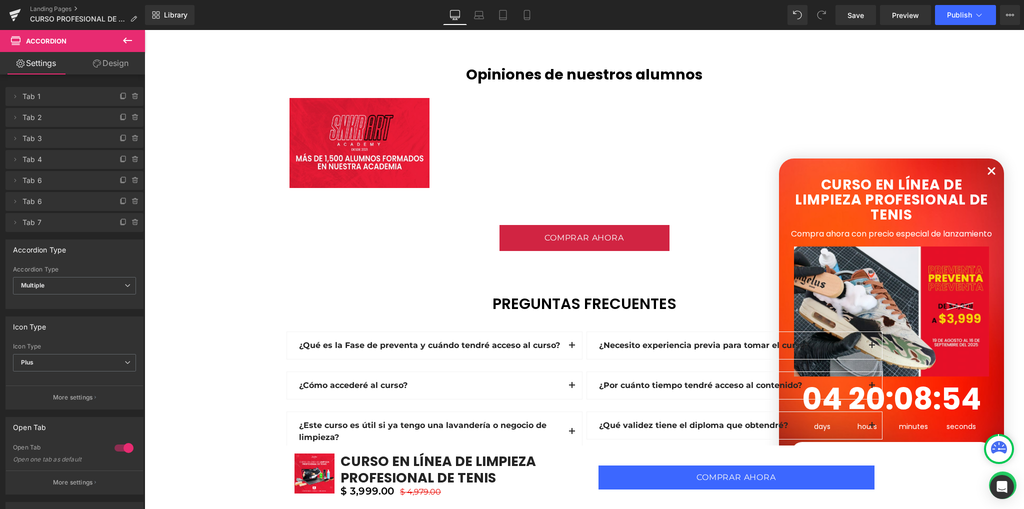
scroll to position [2711, 0]
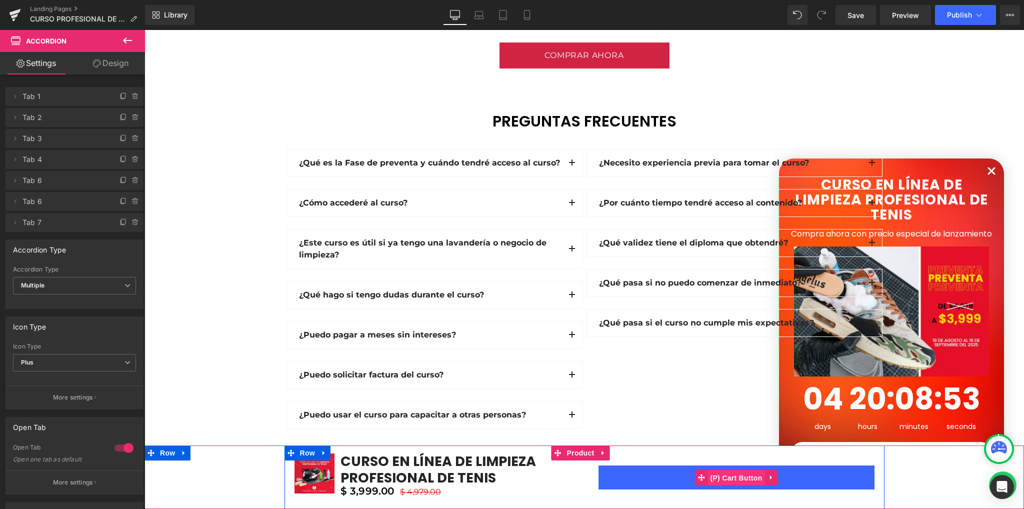
click at [736, 480] on span "(P) Cart Button" at bounding box center [735, 477] width 57 height 15
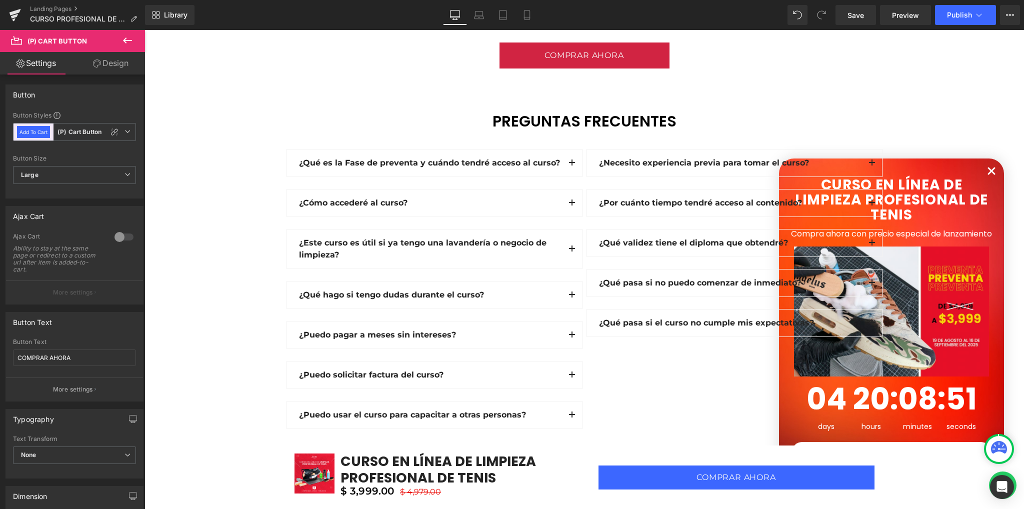
click at [118, 68] on link "Design" at bounding box center [110, 63] width 72 height 22
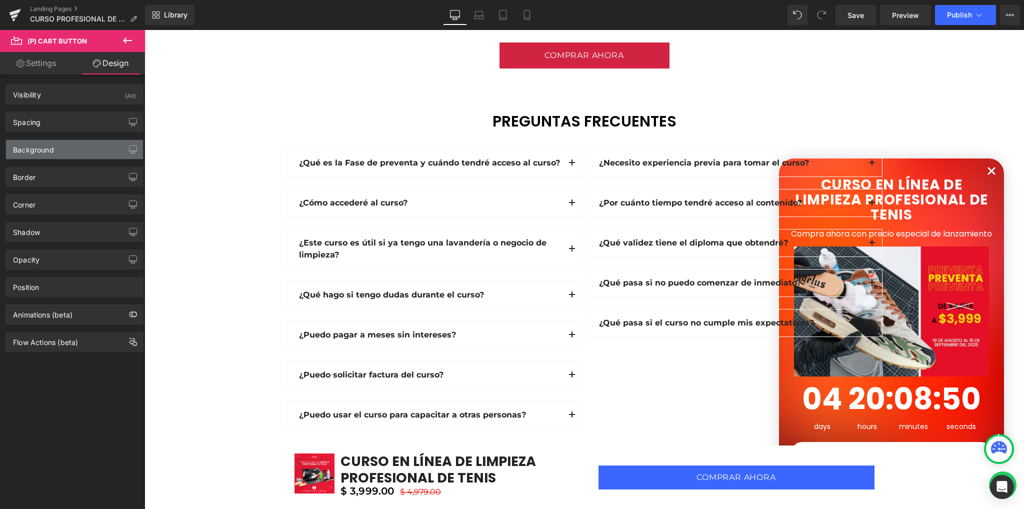
click at [62, 145] on div "Background" at bounding box center [74, 149] width 137 height 19
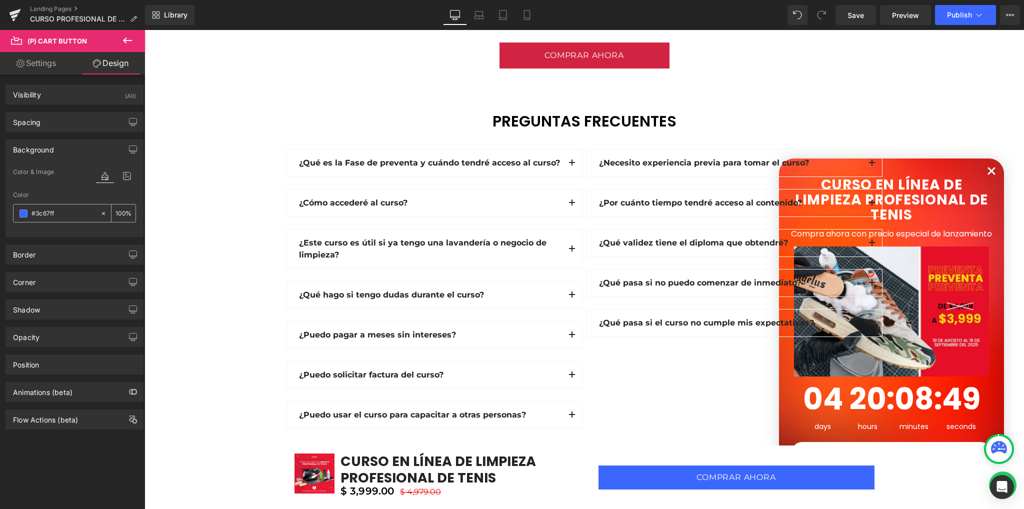
click at [60, 206] on div at bounding box center [56, 212] width 86 height 17
click at [59, 208] on input "text" at bounding box center [63, 213] width 64 height 11
paste input "Desiigner"
click at [57, 232] on div at bounding box center [74, 230] width 123 height 6
click at [56, 210] on input "Desiigner" at bounding box center [63, 213] width 64 height 11
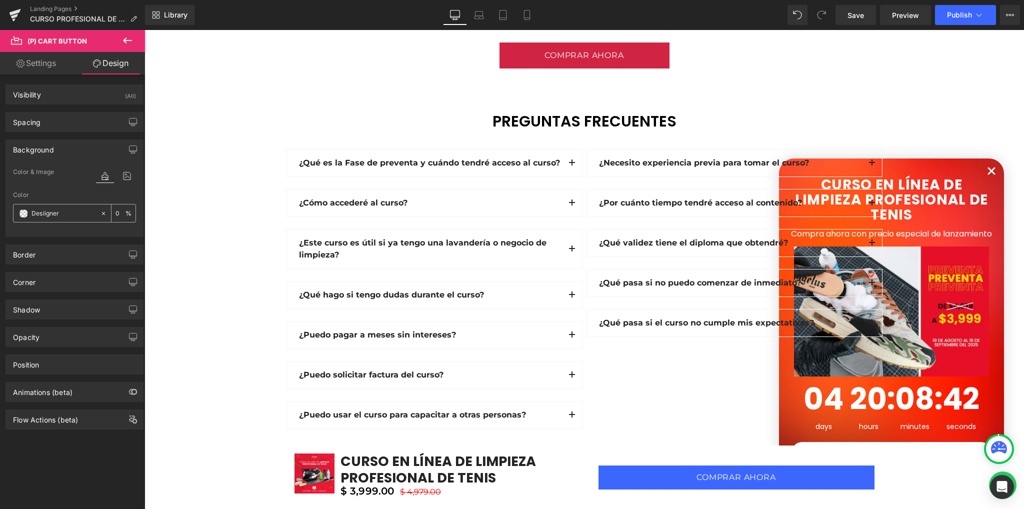
click at [56, 210] on input "Desiigner" at bounding box center [63, 213] width 64 height 11
paste input "12442"
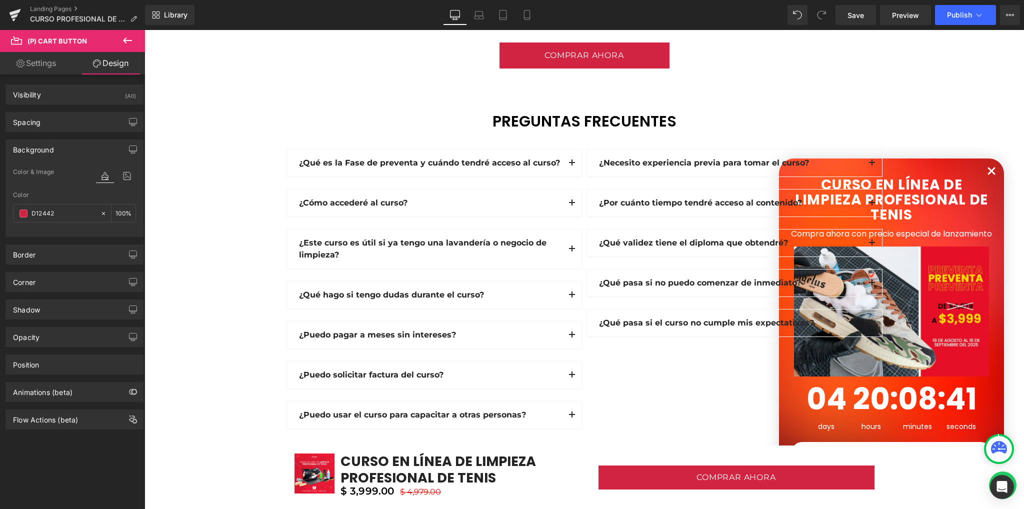
type input "D12442"
click at [63, 237] on div "Border Border Style Custom Border Solid Border Dashed Border Dotted None Custom…" at bounding box center [74, 250] width 149 height 27
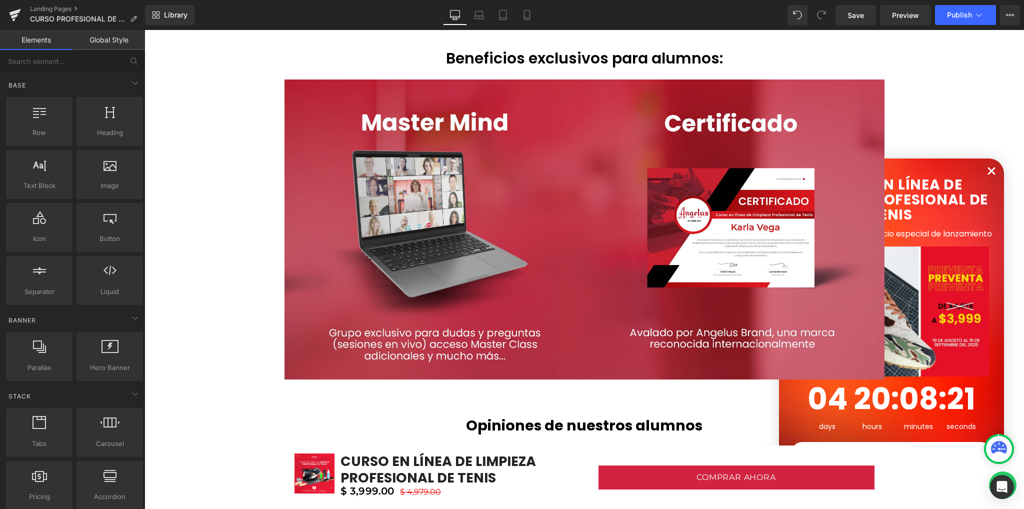
scroll to position [2444, 0]
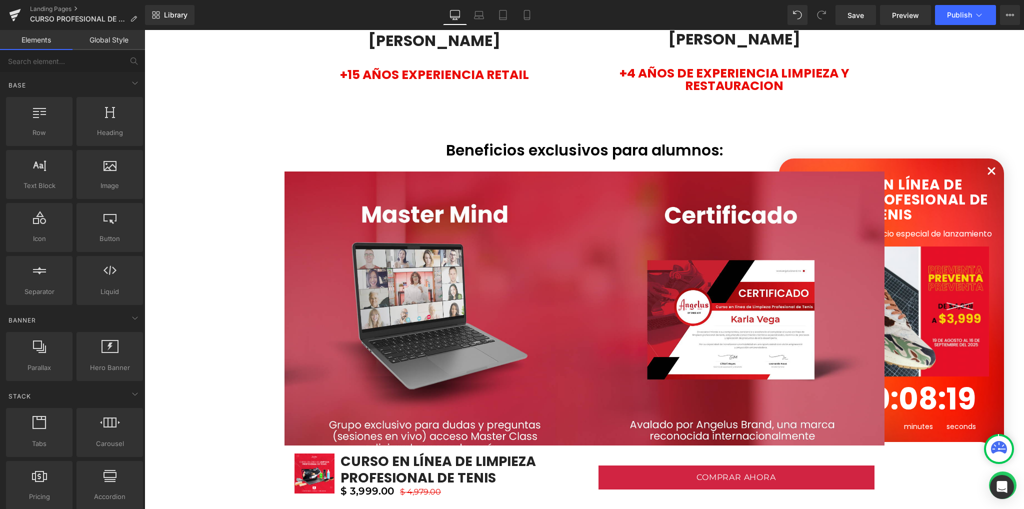
scroll to position [1978, 0]
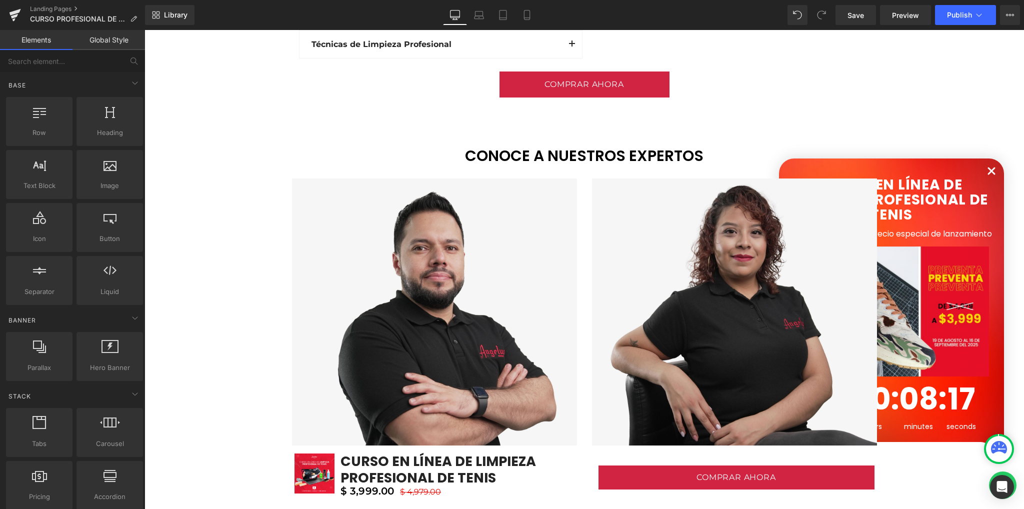
drag, startPoint x: 237, startPoint y: 204, endPoint x: 228, endPoint y: 209, distance: 10.1
click at [202, 212] on div "Image Image Vimeo Row Row Sale Off (P) Image CURSO EN LÍNEA DE LIMPIEZA PROFESI…" at bounding box center [583, 93] width 879 height 3340
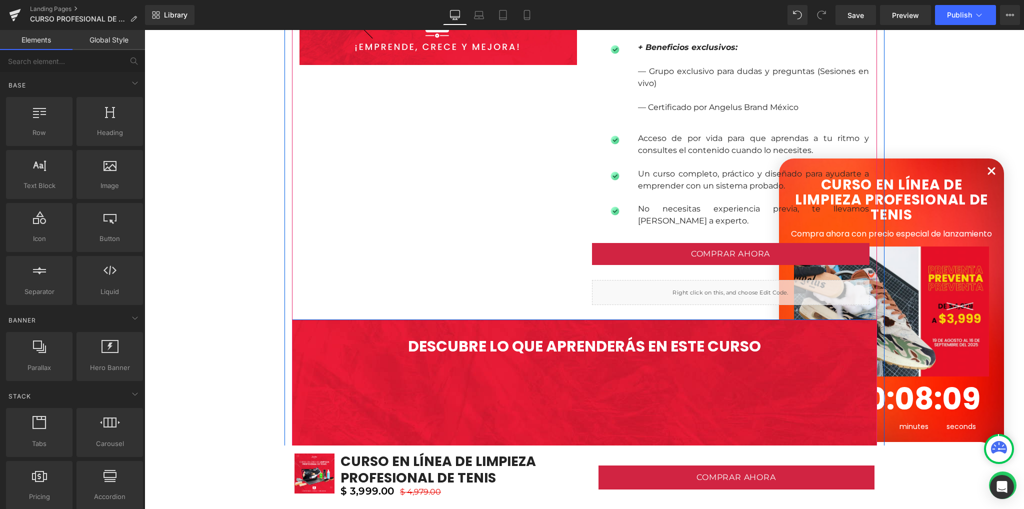
scroll to position [1178, 0]
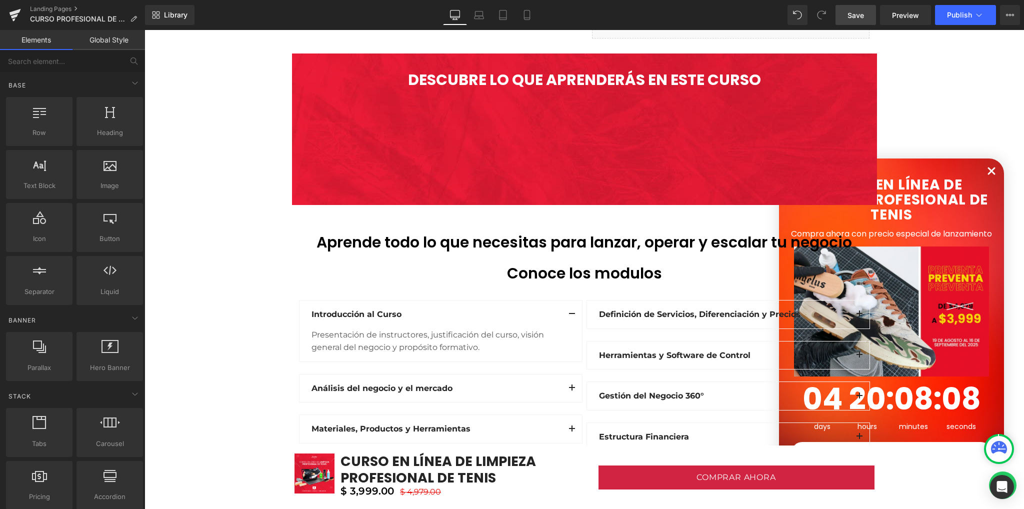
click at [866, 14] on link "Save" at bounding box center [855, 15] width 40 height 20
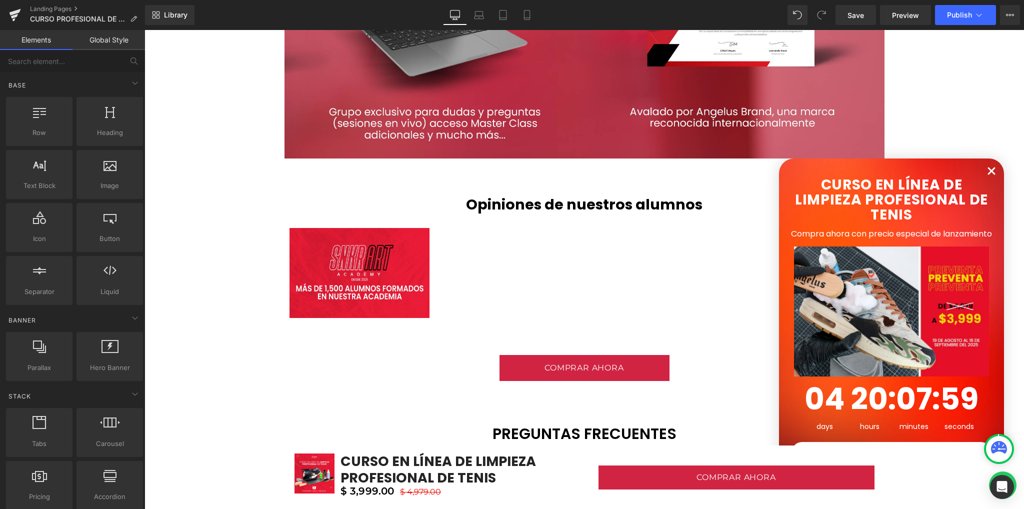
scroll to position [2400, 0]
